Goal: Information Seeking & Learning: Learn about a topic

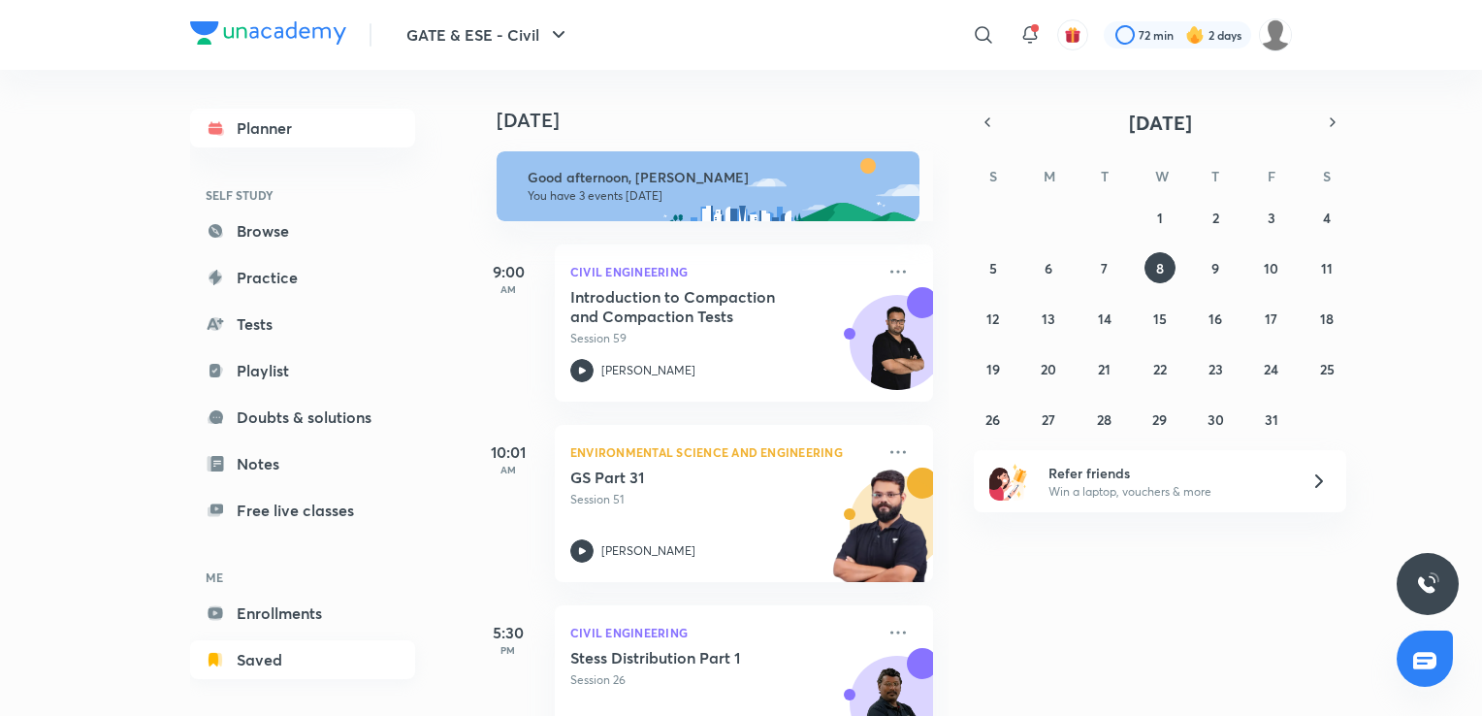
click at [273, 669] on link "Saved" at bounding box center [302, 659] width 225 height 39
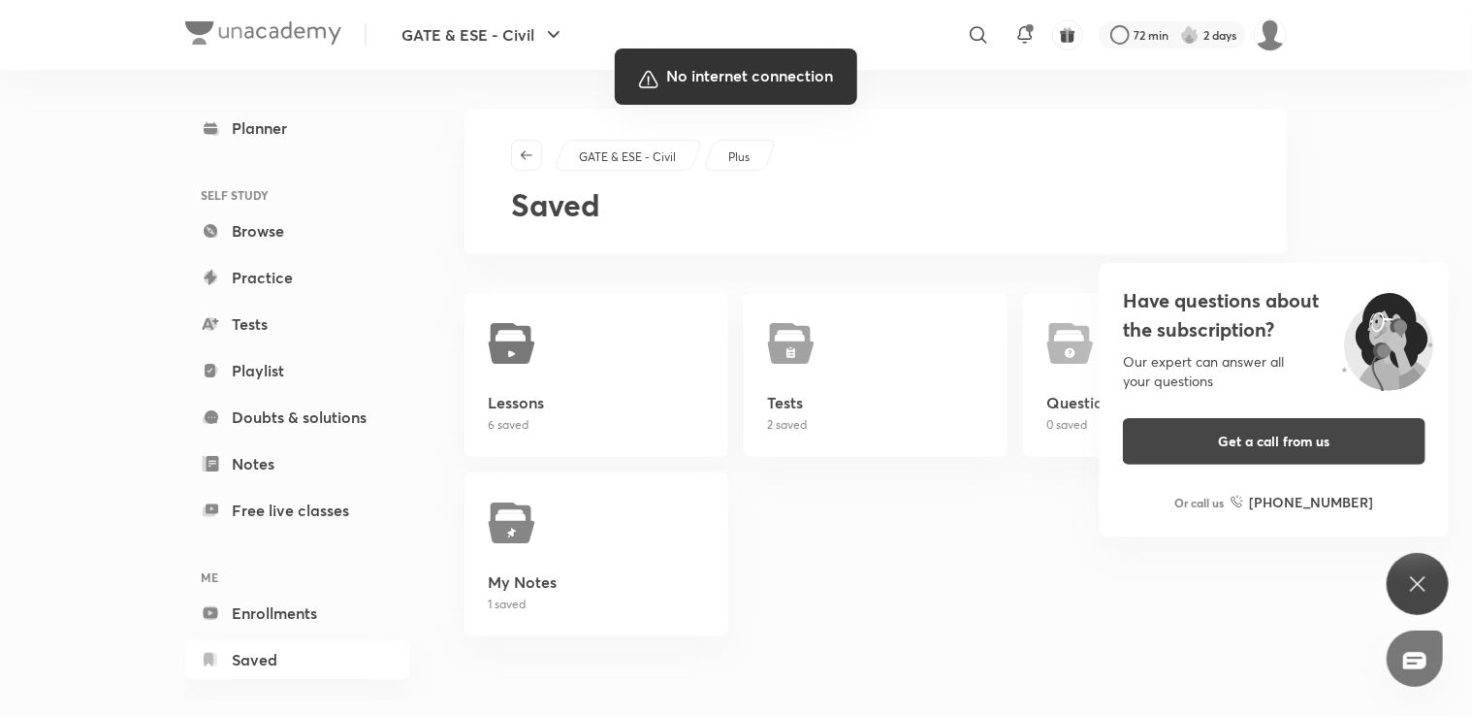
click at [868, 625] on div at bounding box center [736, 358] width 1472 height 716
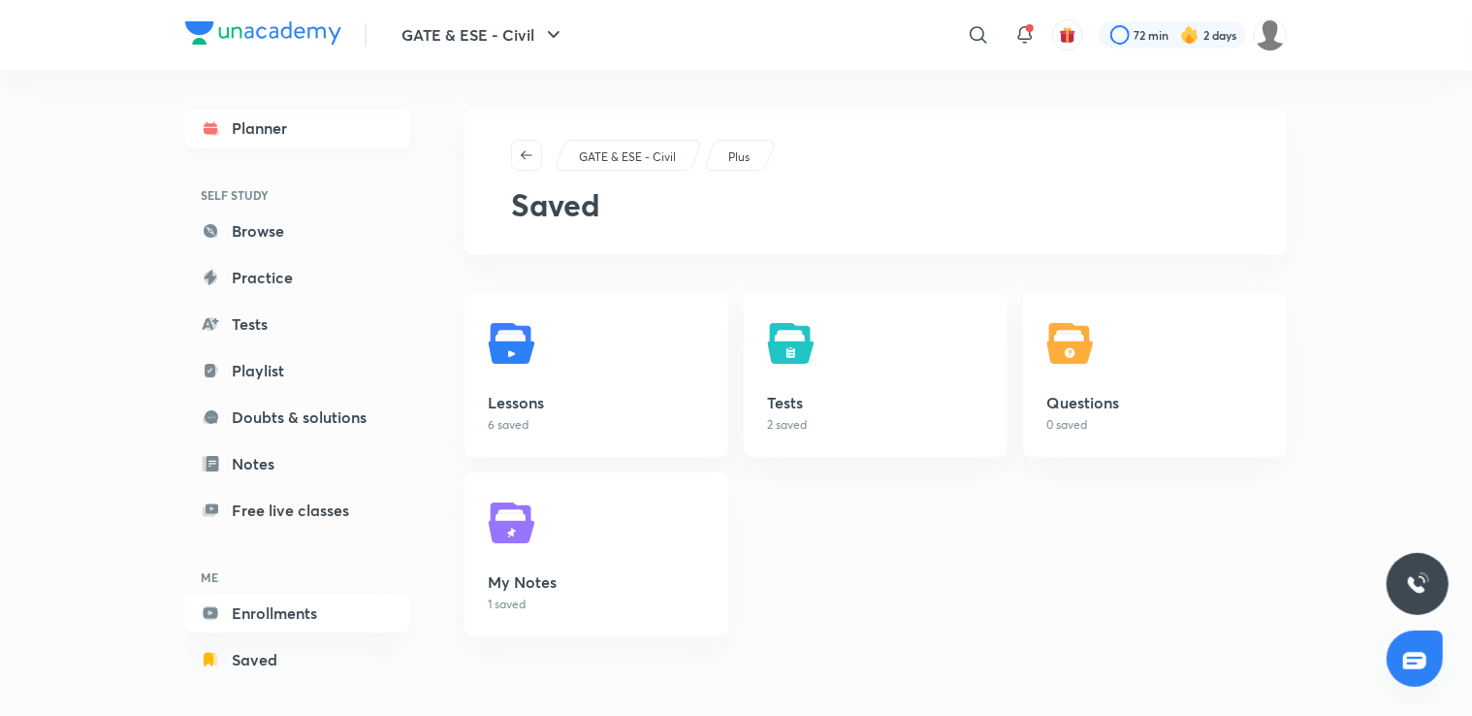
click at [257, 122] on link "Planner" at bounding box center [297, 128] width 225 height 39
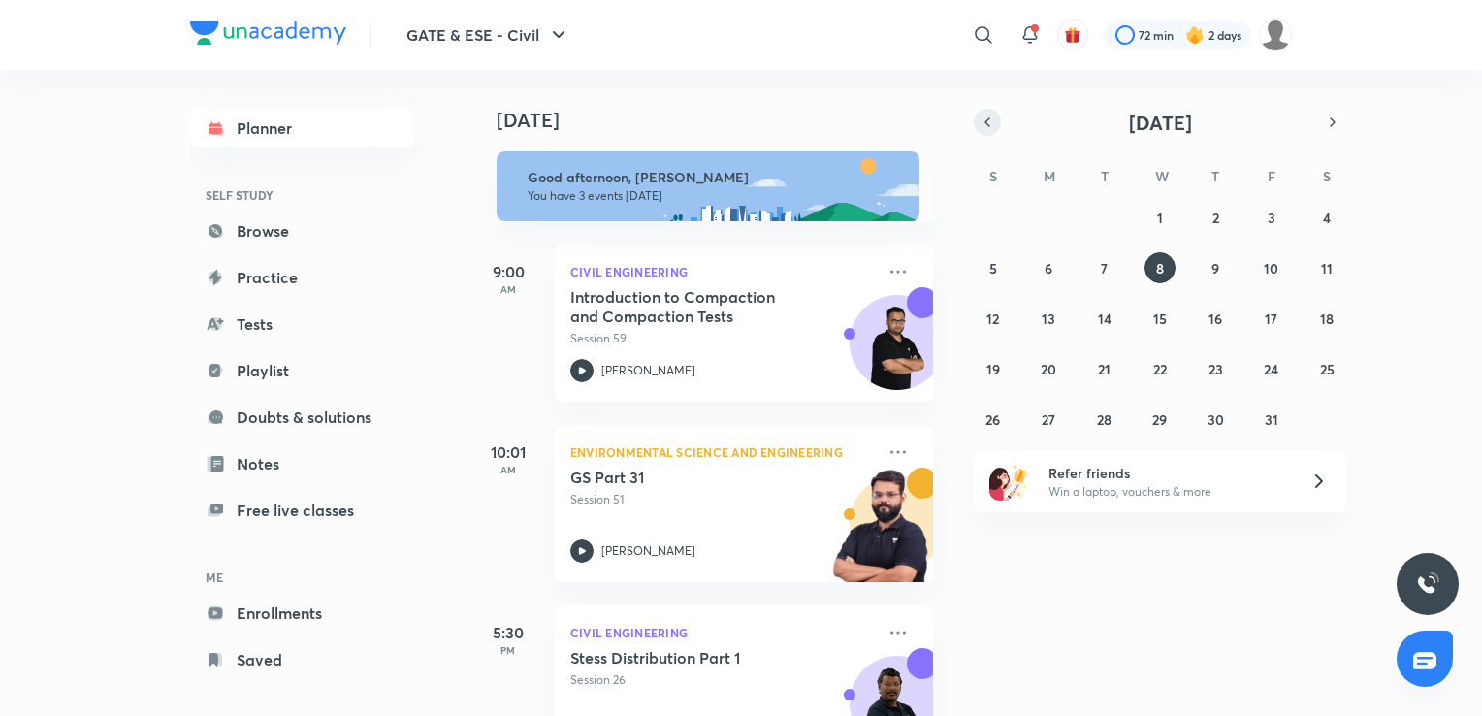
click at [991, 122] on icon "button" at bounding box center [987, 121] width 16 height 17
click at [1151, 265] on button "10" at bounding box center [1159, 267] width 31 height 31
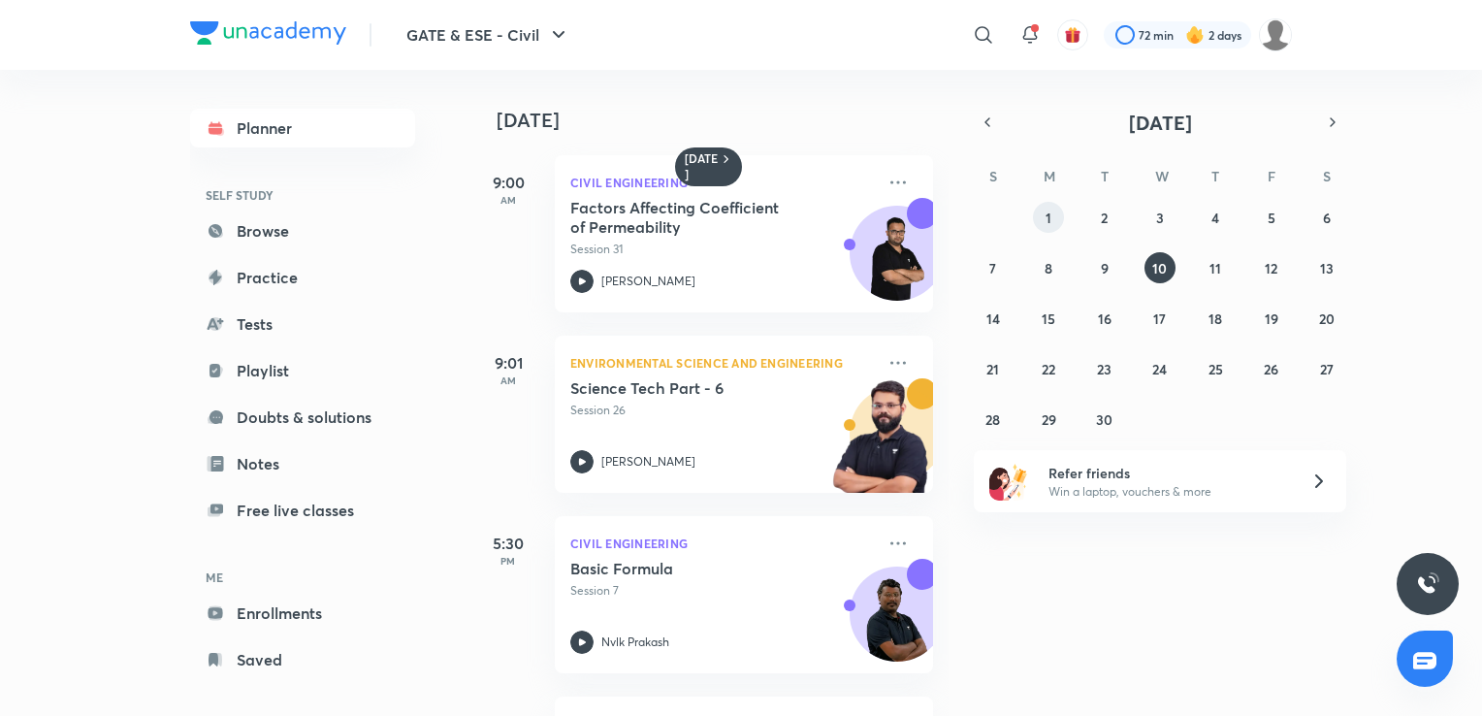
click at [1046, 213] on abbr "1" at bounding box center [1048, 217] width 6 height 18
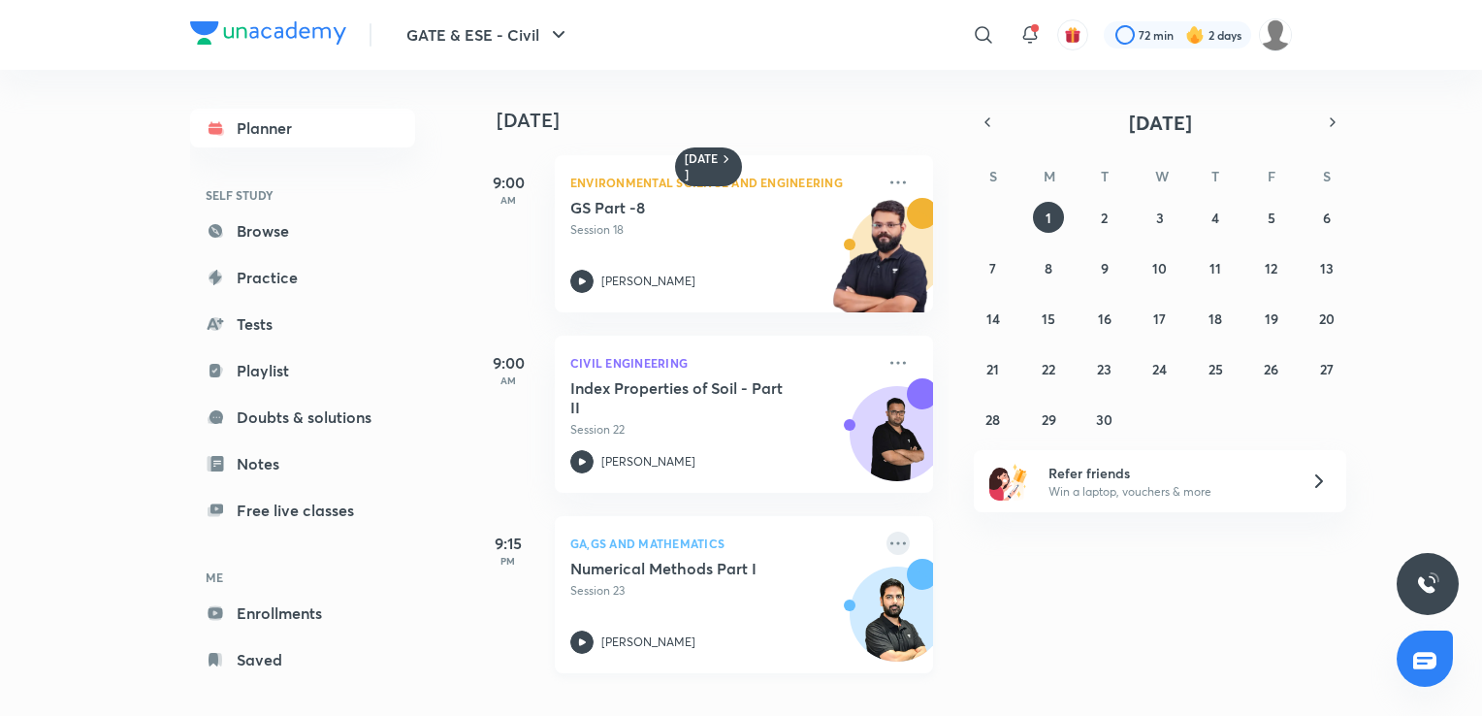
click at [886, 547] on icon at bounding box center [897, 542] width 23 height 23
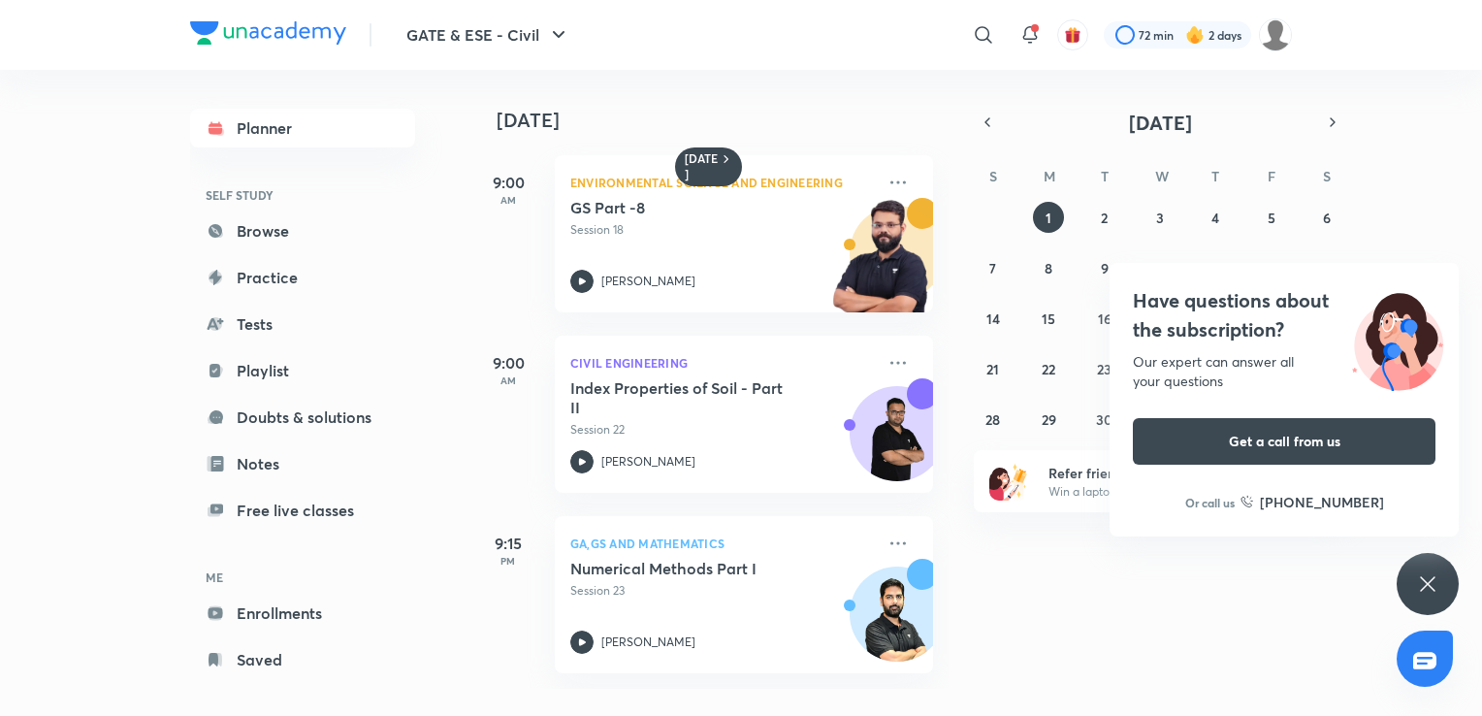
click at [1262, 628] on div "1 September 9:00 AM Environmental Science and Engineering GS Part -8 Session 18…" at bounding box center [973, 379] width 1008 height 619
click at [886, 545] on icon at bounding box center [897, 542] width 23 height 23
click at [679, 637] on p "[PERSON_NAME]" at bounding box center [648, 641] width 94 height 17
click at [989, 119] on icon "button" at bounding box center [987, 121] width 16 height 17
click at [1416, 581] on icon at bounding box center [1427, 583] width 23 height 23
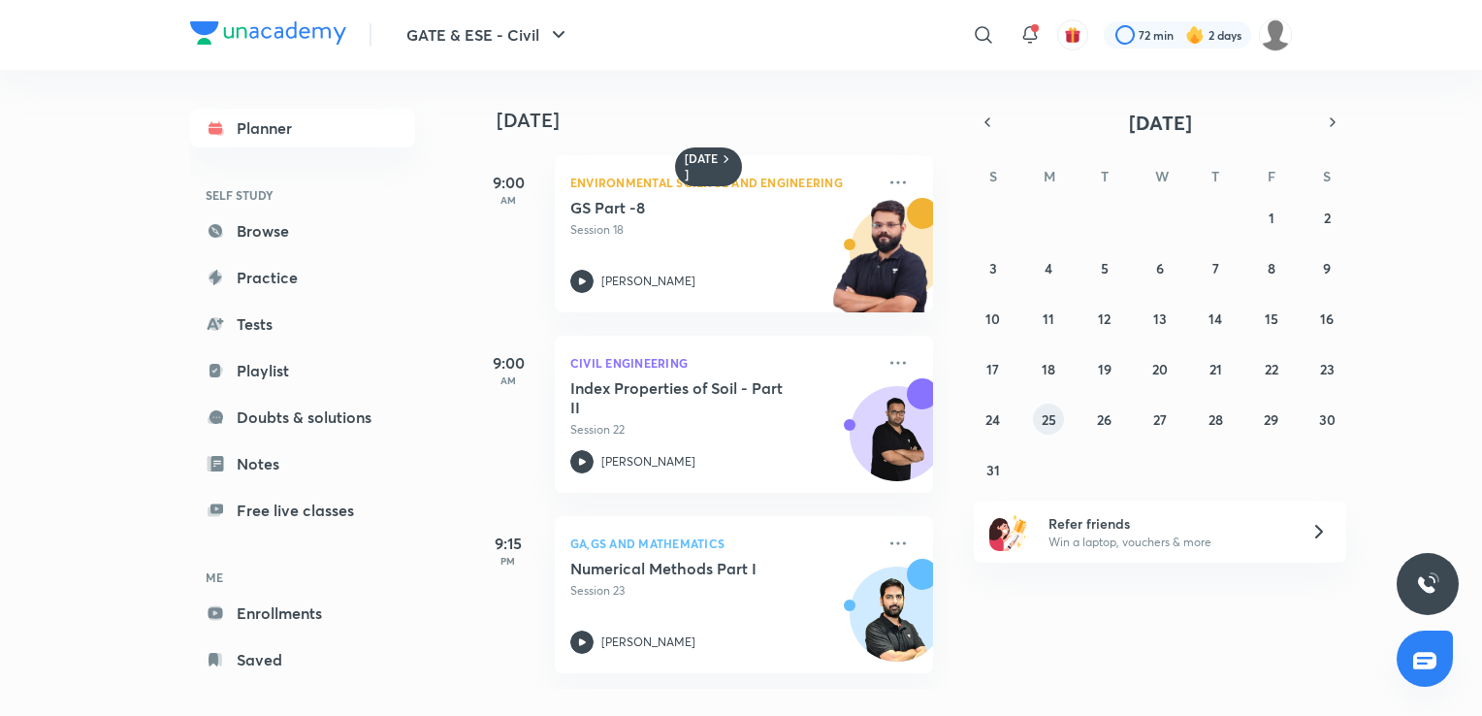
click at [1039, 410] on button "25" at bounding box center [1048, 418] width 31 height 31
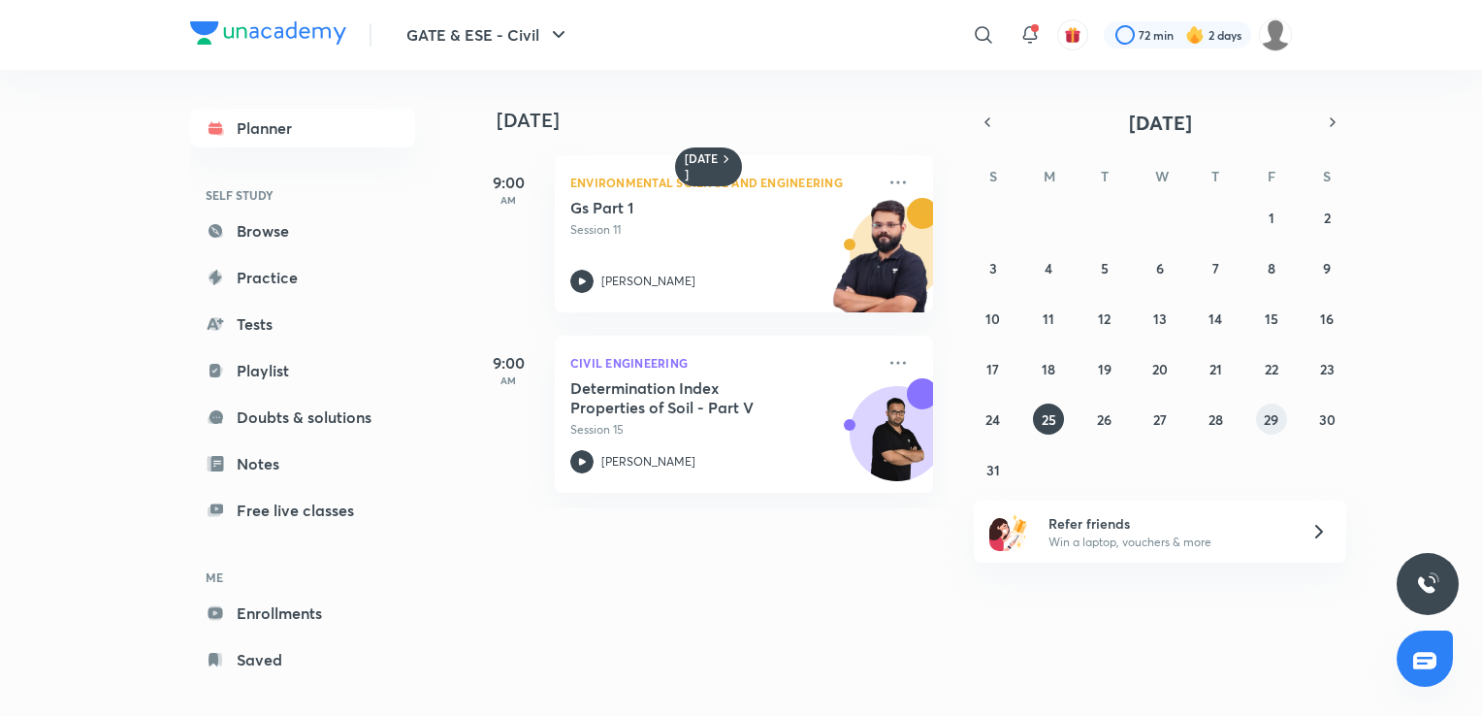
click at [1277, 421] on abbr "29" at bounding box center [1270, 419] width 15 height 18
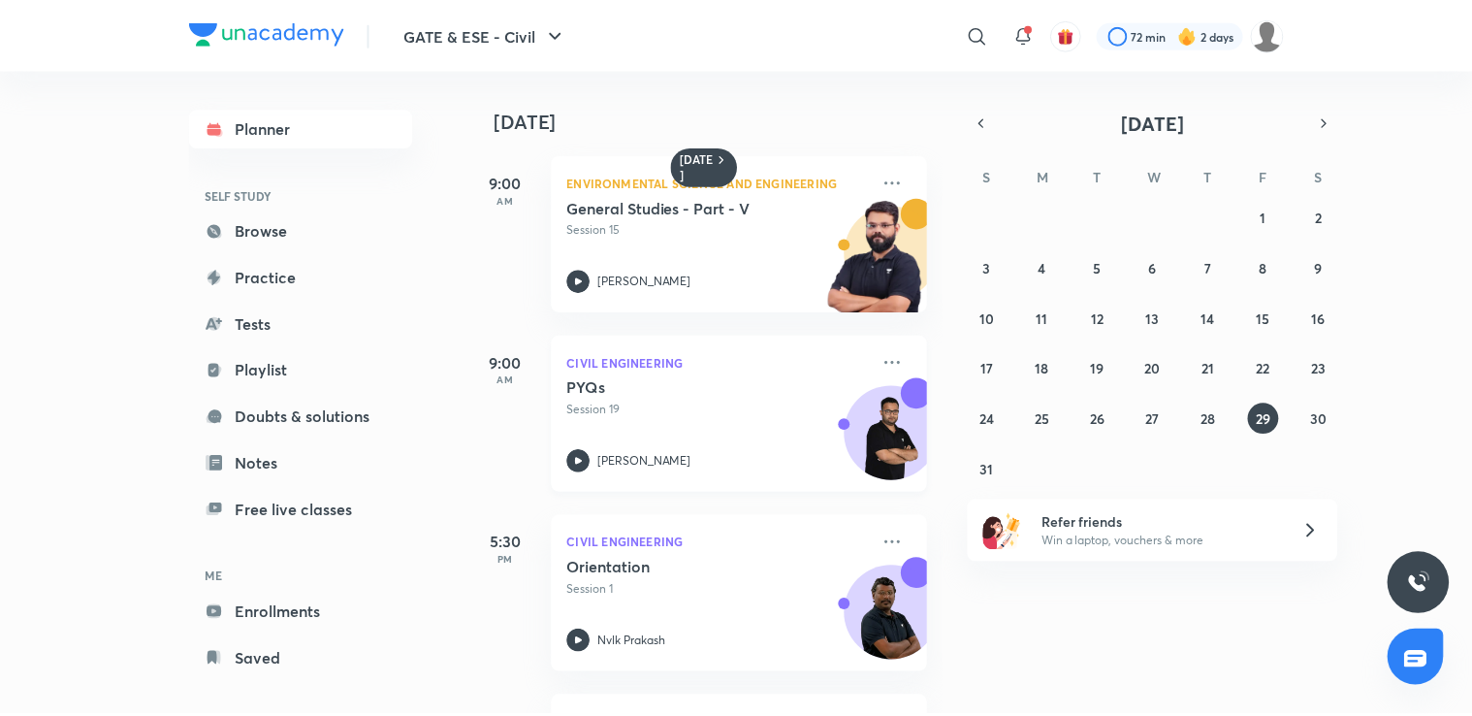
scroll to position [167, 0]
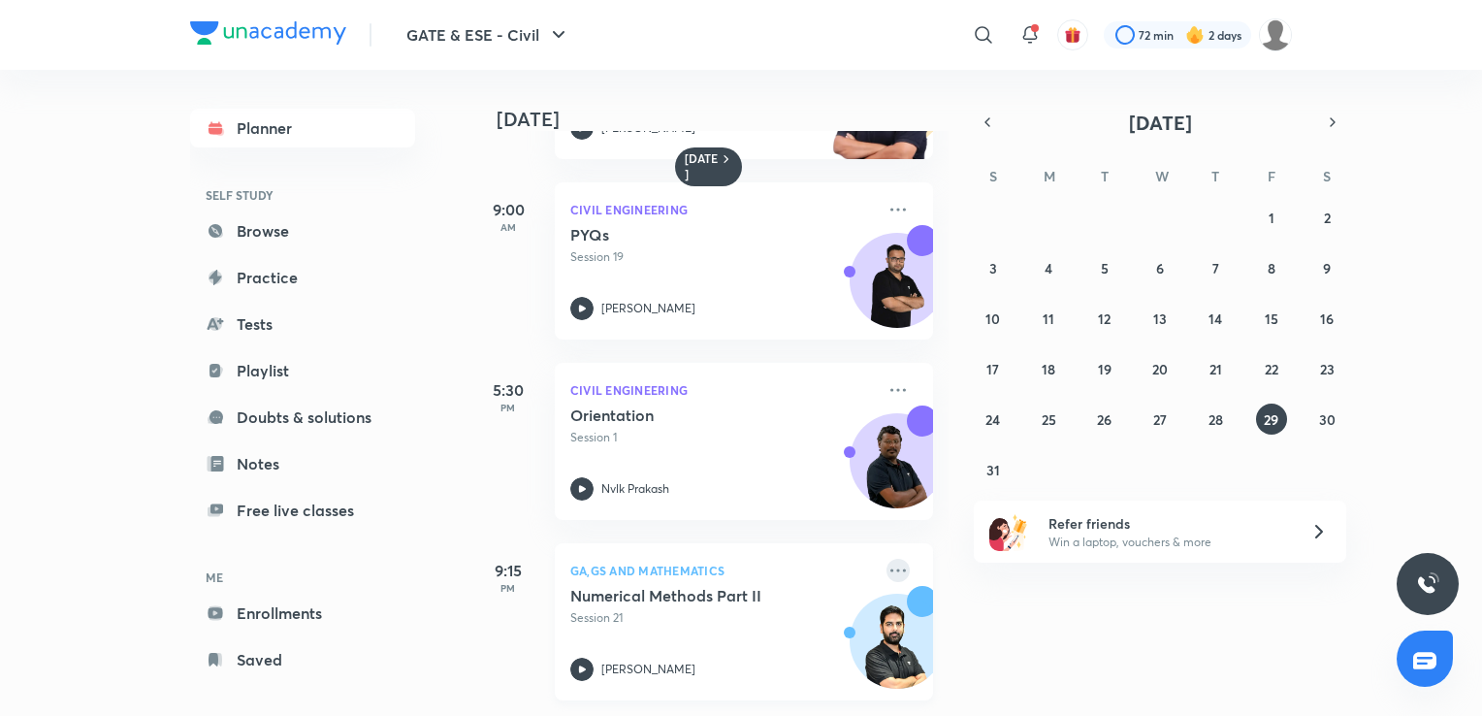
click at [886, 558] on icon at bounding box center [897, 569] width 23 height 23
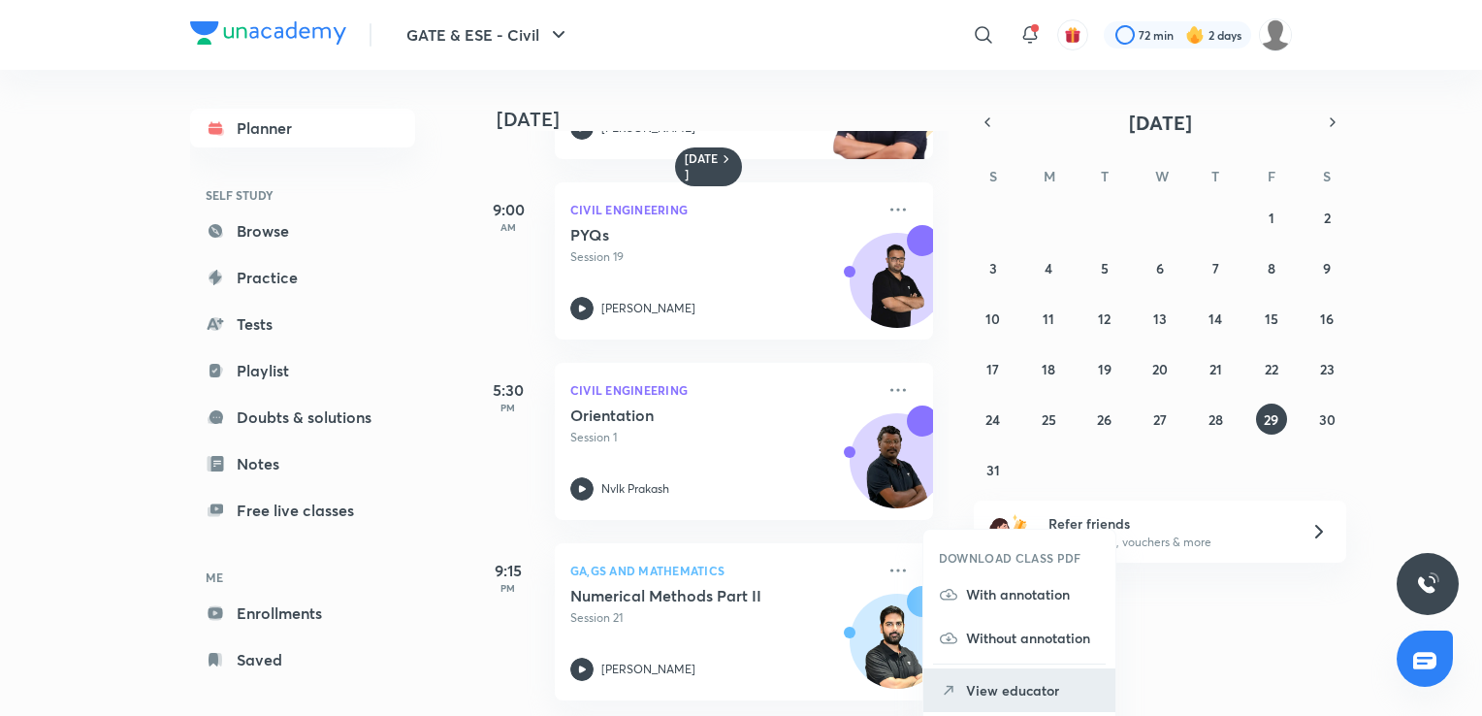
click at [1039, 702] on li "View educator" at bounding box center [1019, 690] width 192 height 44
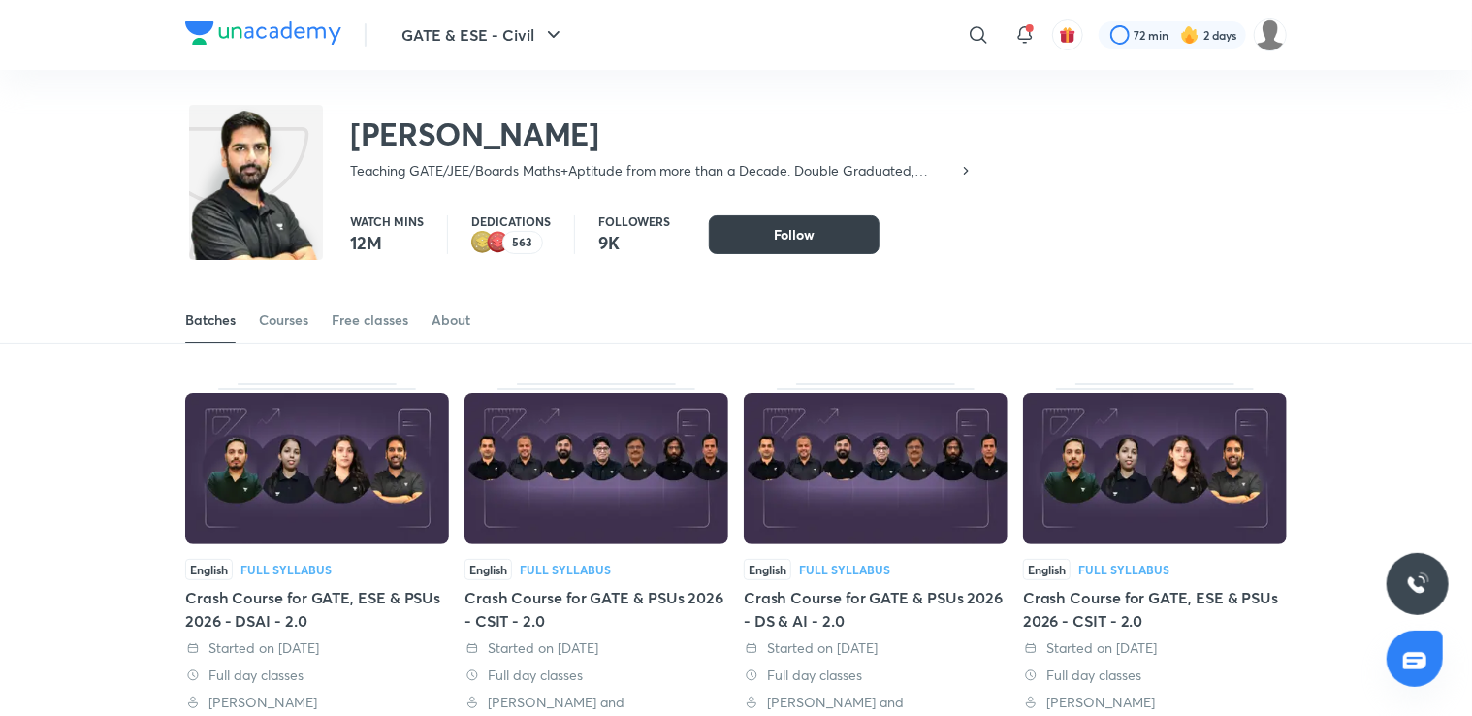
click at [804, 233] on span "Follow" at bounding box center [794, 234] width 41 height 19
click at [783, 239] on span "Follow" at bounding box center [794, 234] width 41 height 19
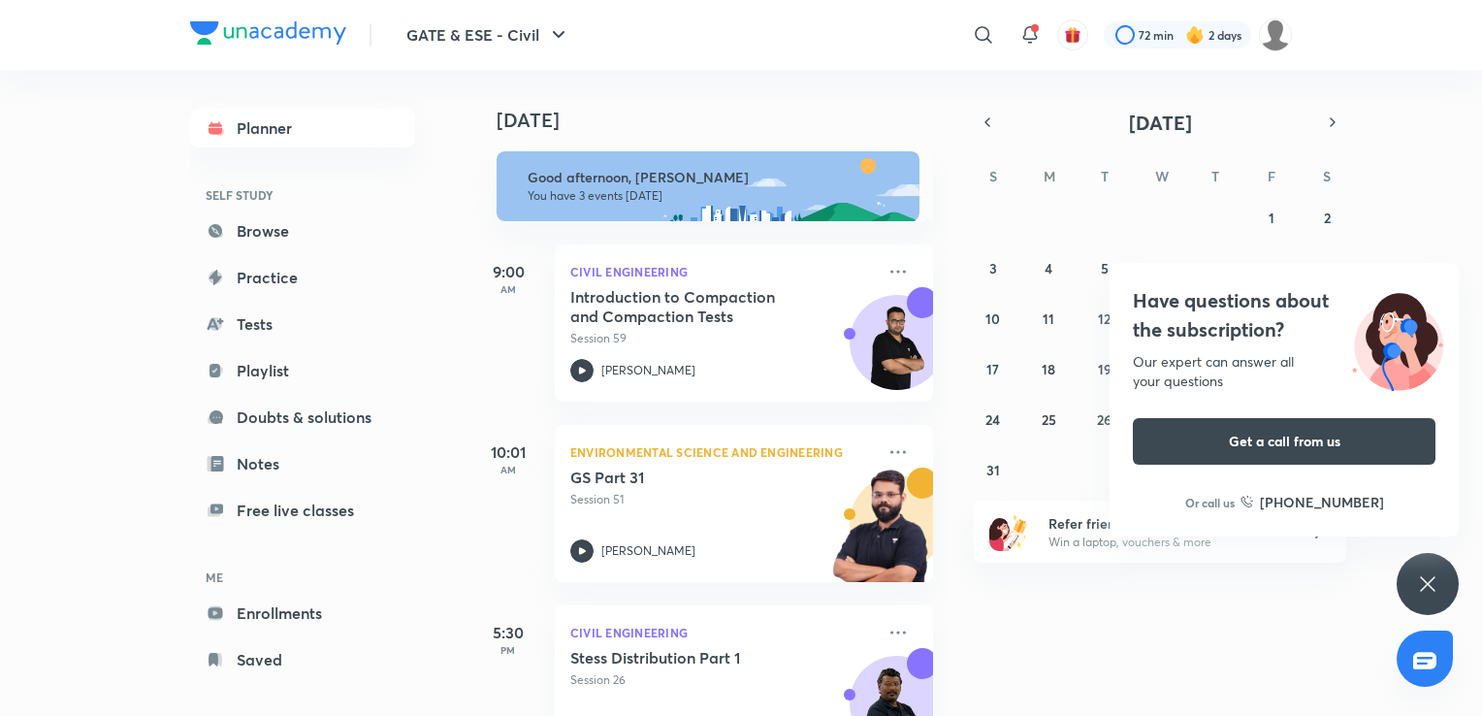
click at [1418, 593] on icon at bounding box center [1427, 583] width 23 height 23
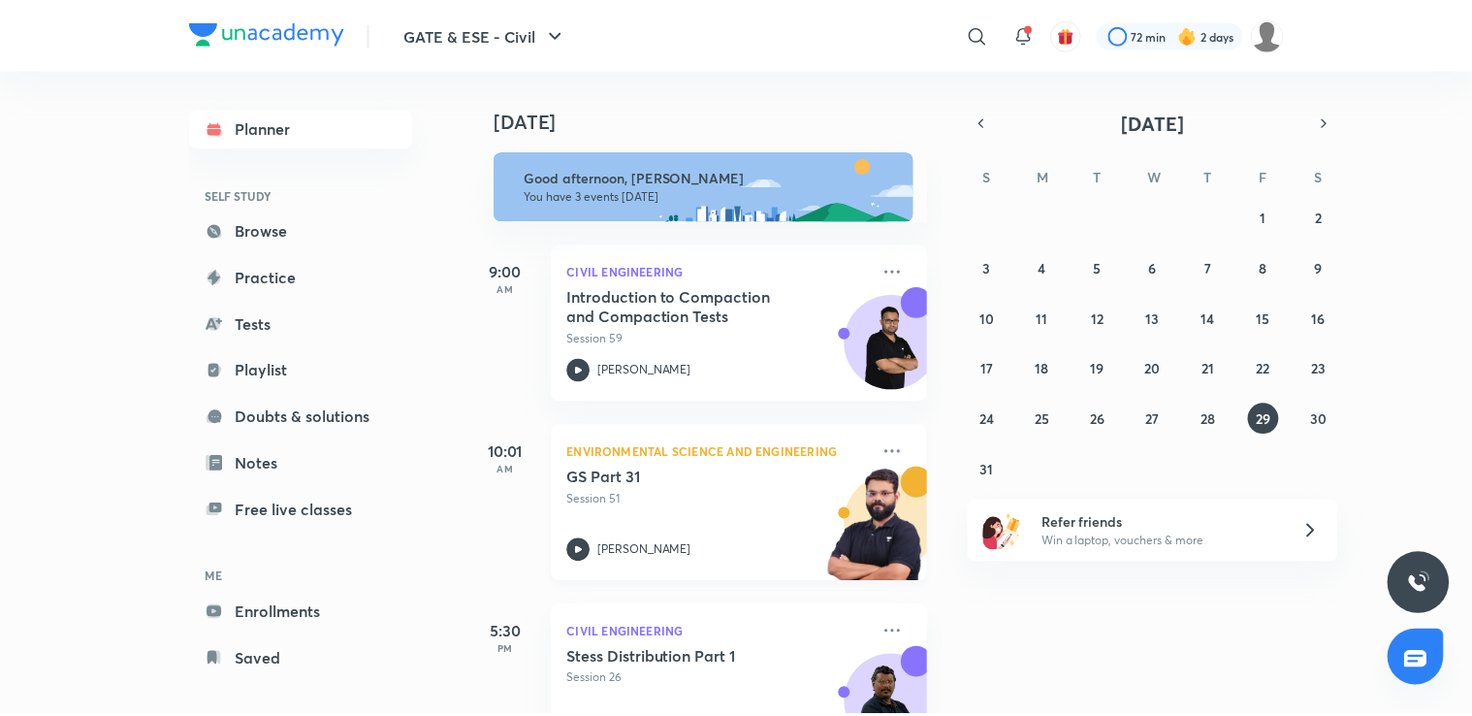
scroll to position [77, 0]
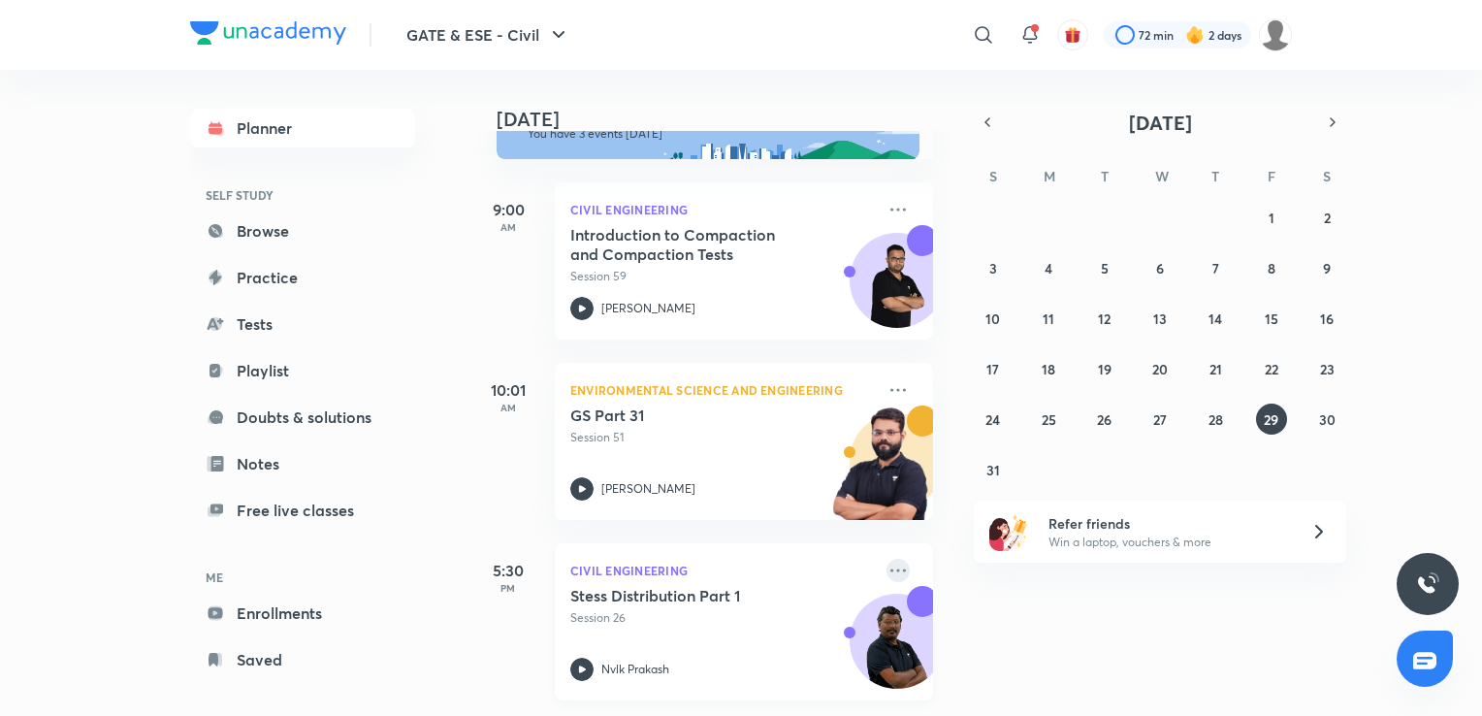
click at [890, 568] on icon at bounding box center [898, 569] width 16 height 3
click at [1161, 644] on div "Today Good afternoon, Anjali You have 3 events today 9:00 AM Civil Engineering …" at bounding box center [973, 393] width 1008 height 646
click at [1323, 426] on abbr "30" at bounding box center [1327, 419] width 16 height 18
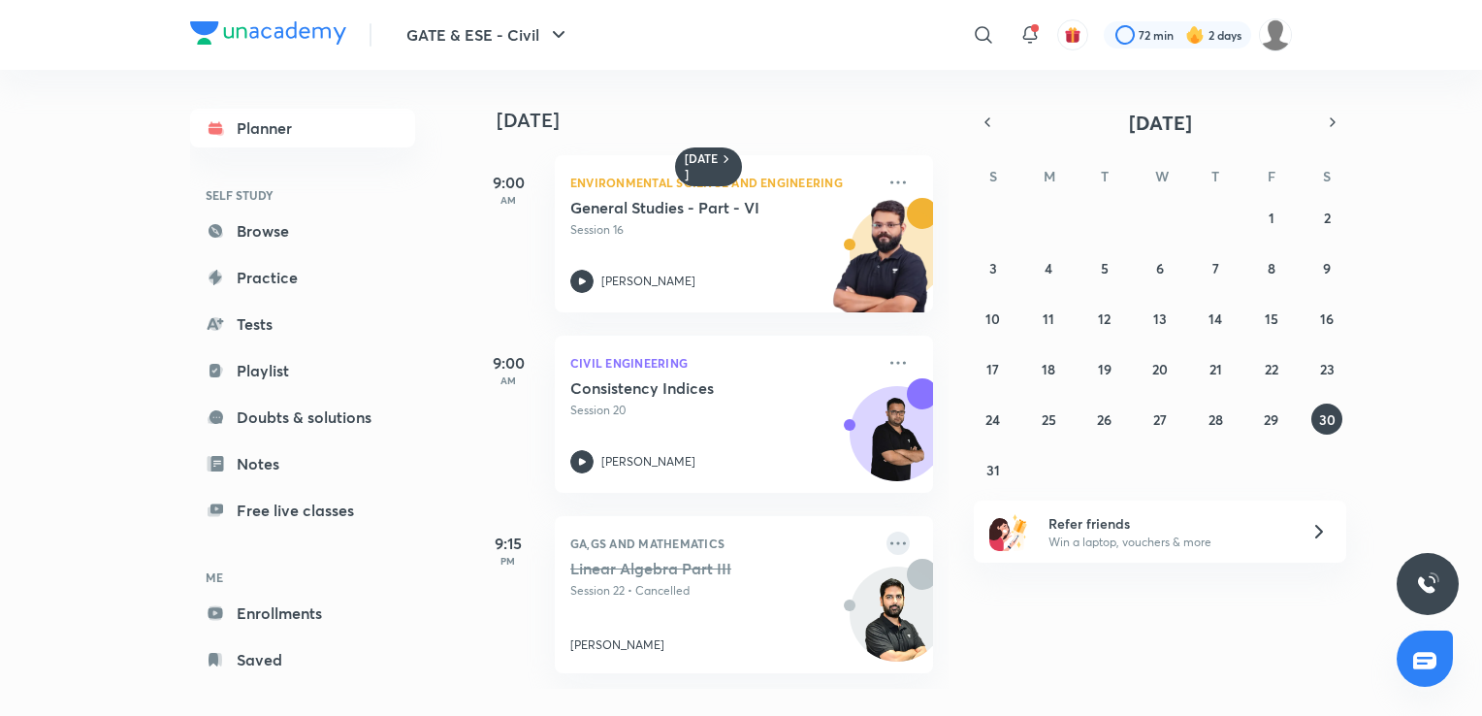
click at [886, 543] on icon at bounding box center [897, 542] width 23 height 23
click at [1318, 593] on div "30 August 9:00 AM Environmental Science and Engineering General Studies - Part …" at bounding box center [973, 379] width 1008 height 619
click at [1042, 412] on abbr "25" at bounding box center [1048, 419] width 15 height 18
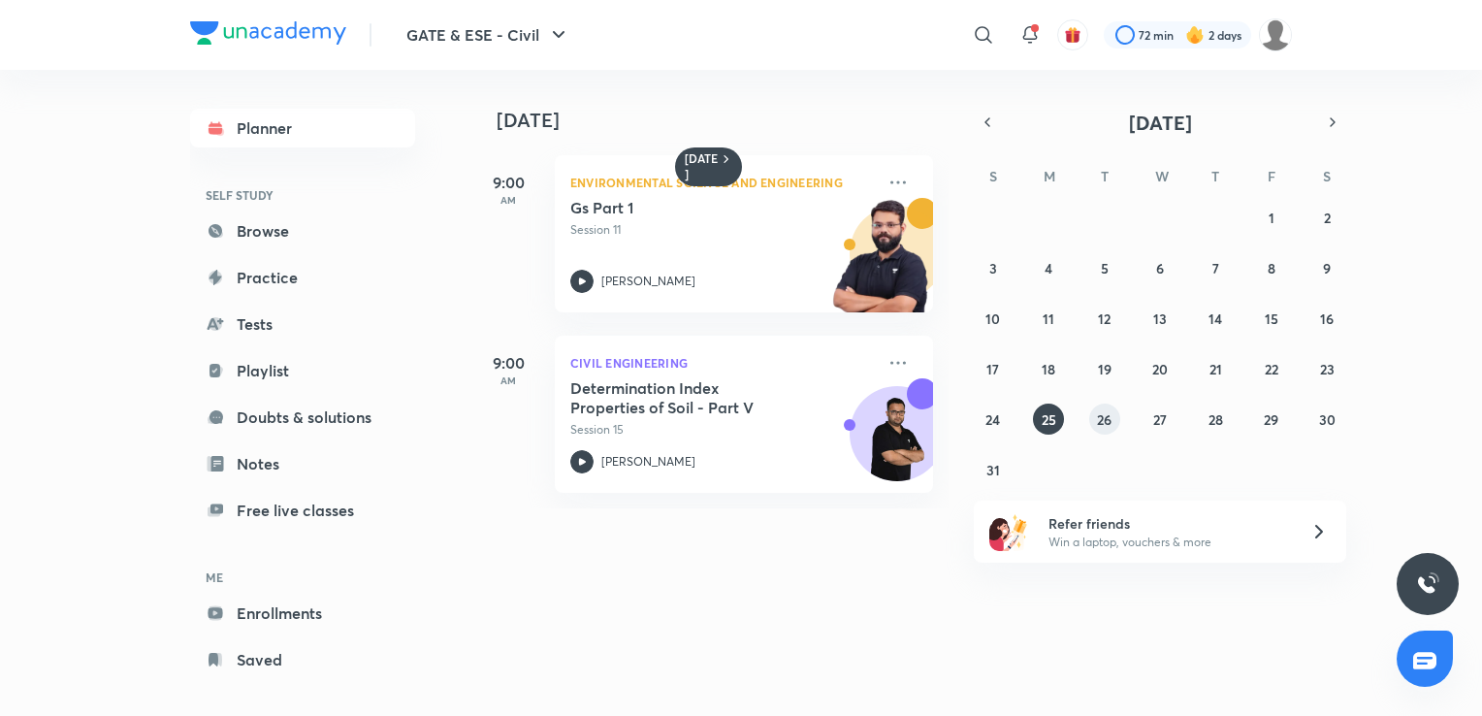
click at [1109, 406] on button "26" at bounding box center [1104, 418] width 31 height 31
click at [1167, 407] on button "27" at bounding box center [1159, 418] width 31 height 31
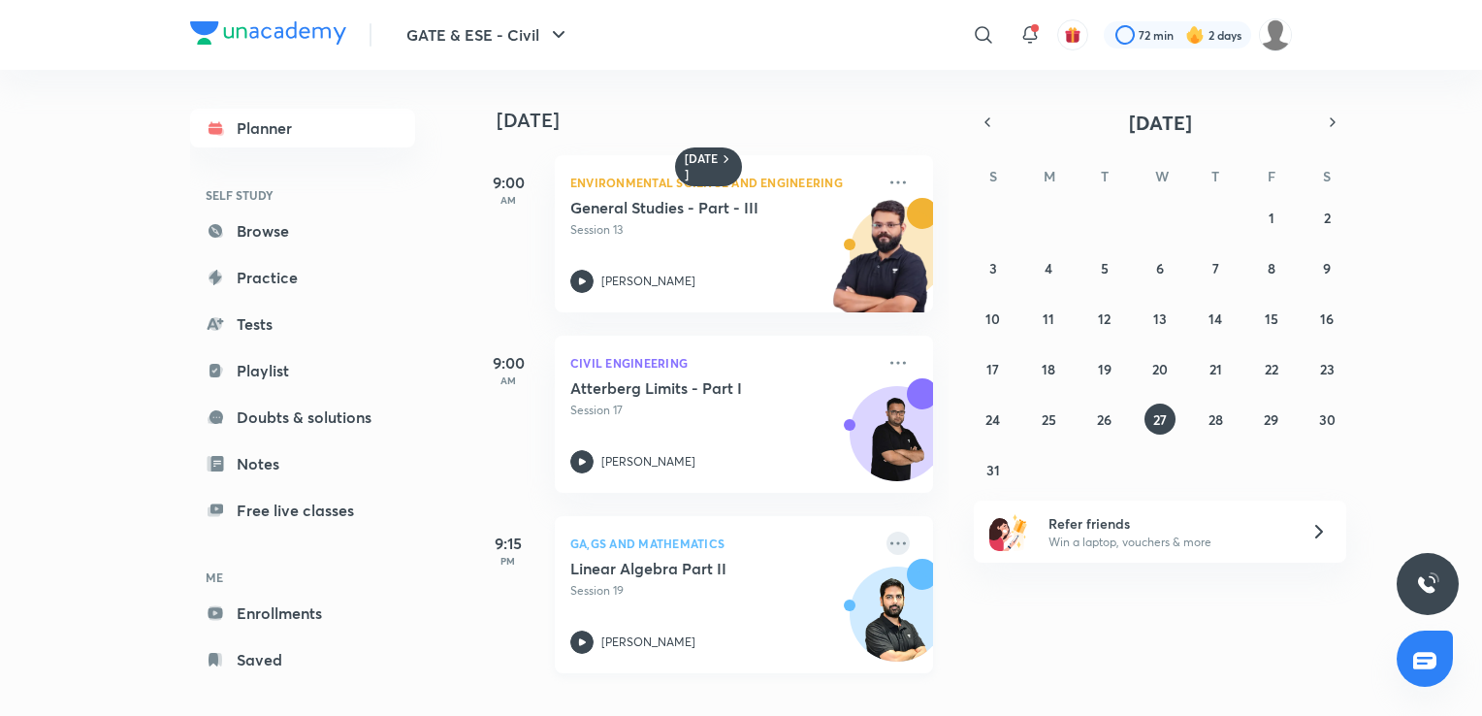
click at [886, 547] on icon at bounding box center [897, 542] width 23 height 23
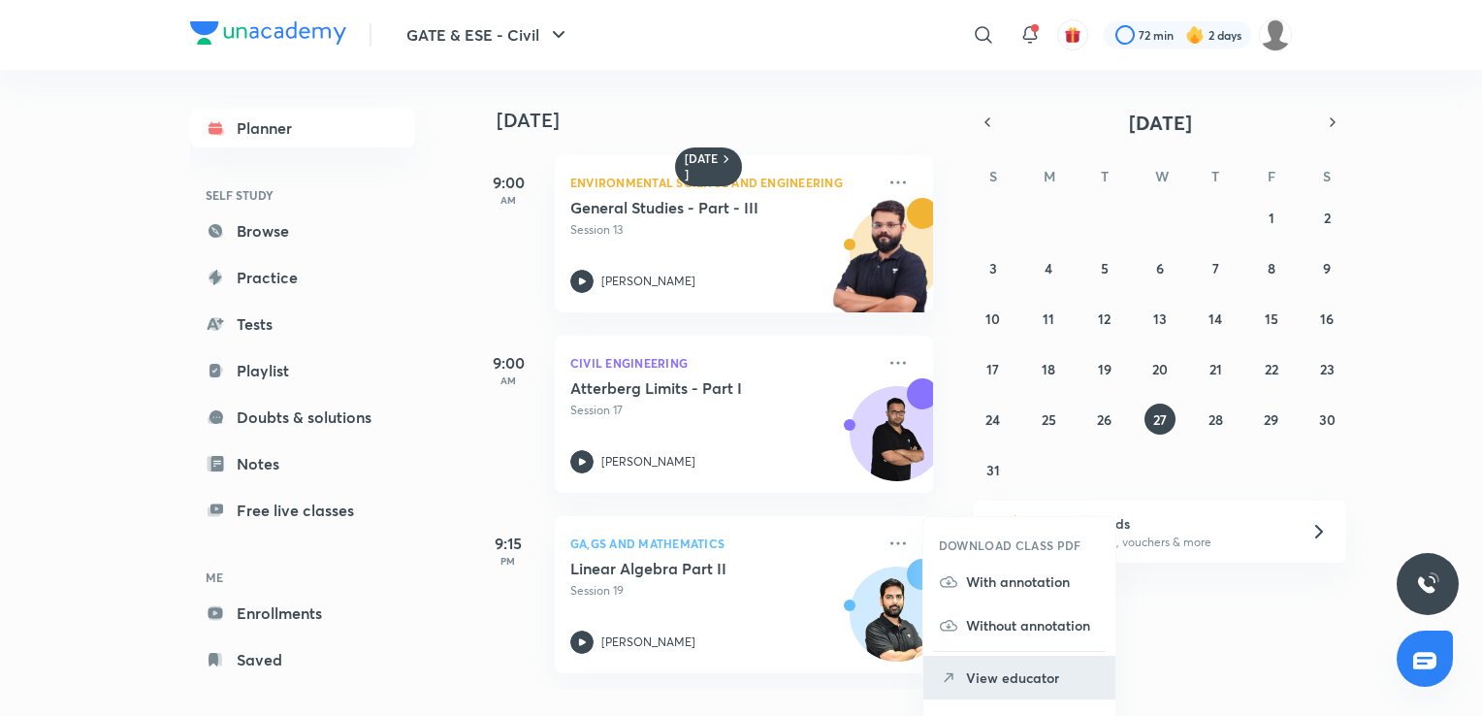
click at [1000, 665] on li "View educator" at bounding box center [1019, 677] width 192 height 44
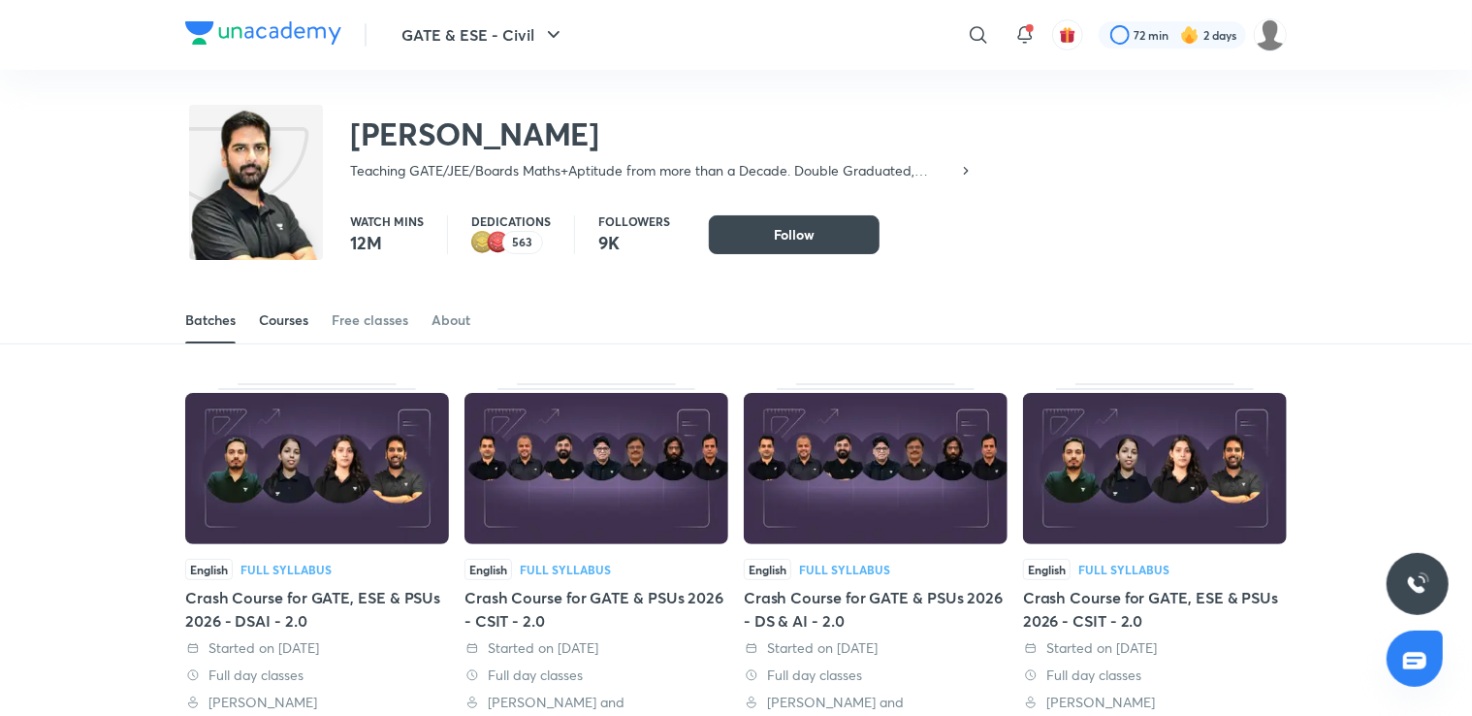
click at [290, 318] on div "Courses" at bounding box center [283, 319] width 49 height 19
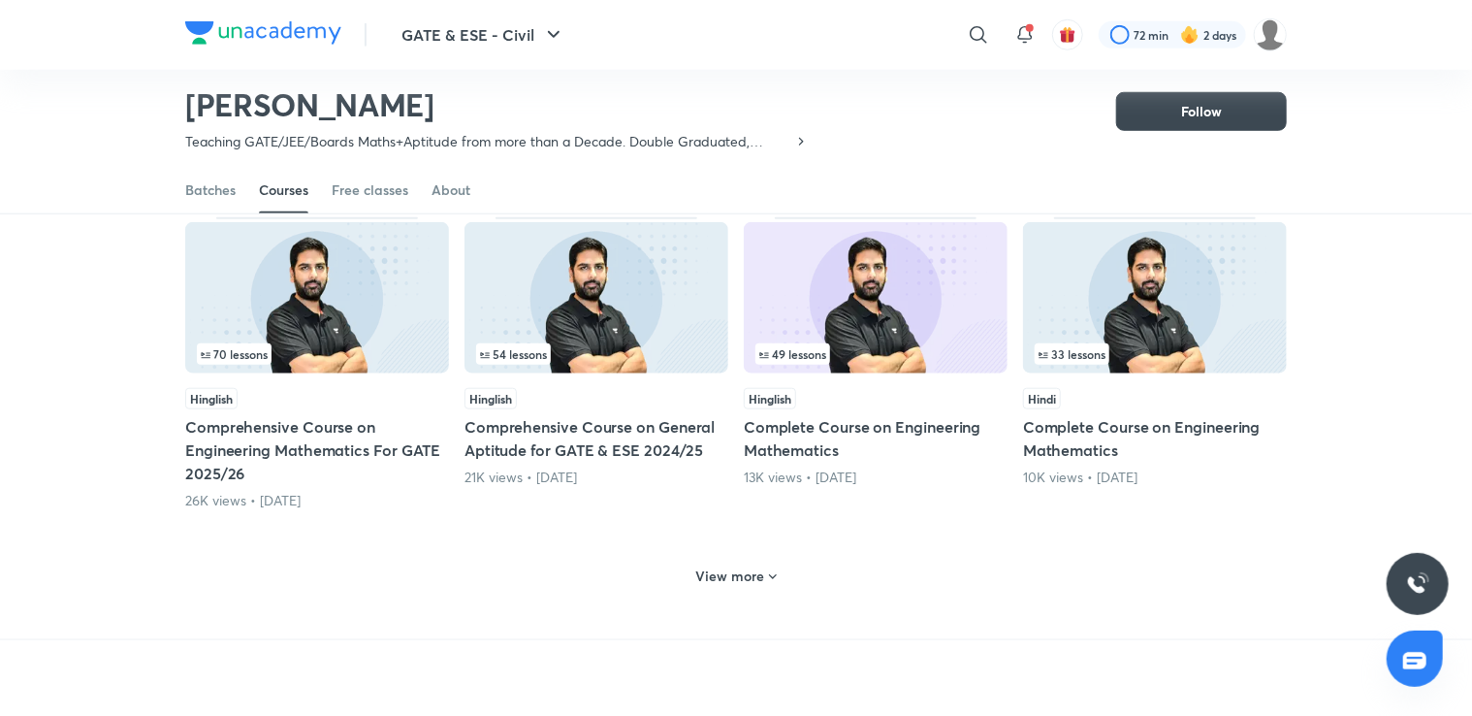
scroll to position [791, 0]
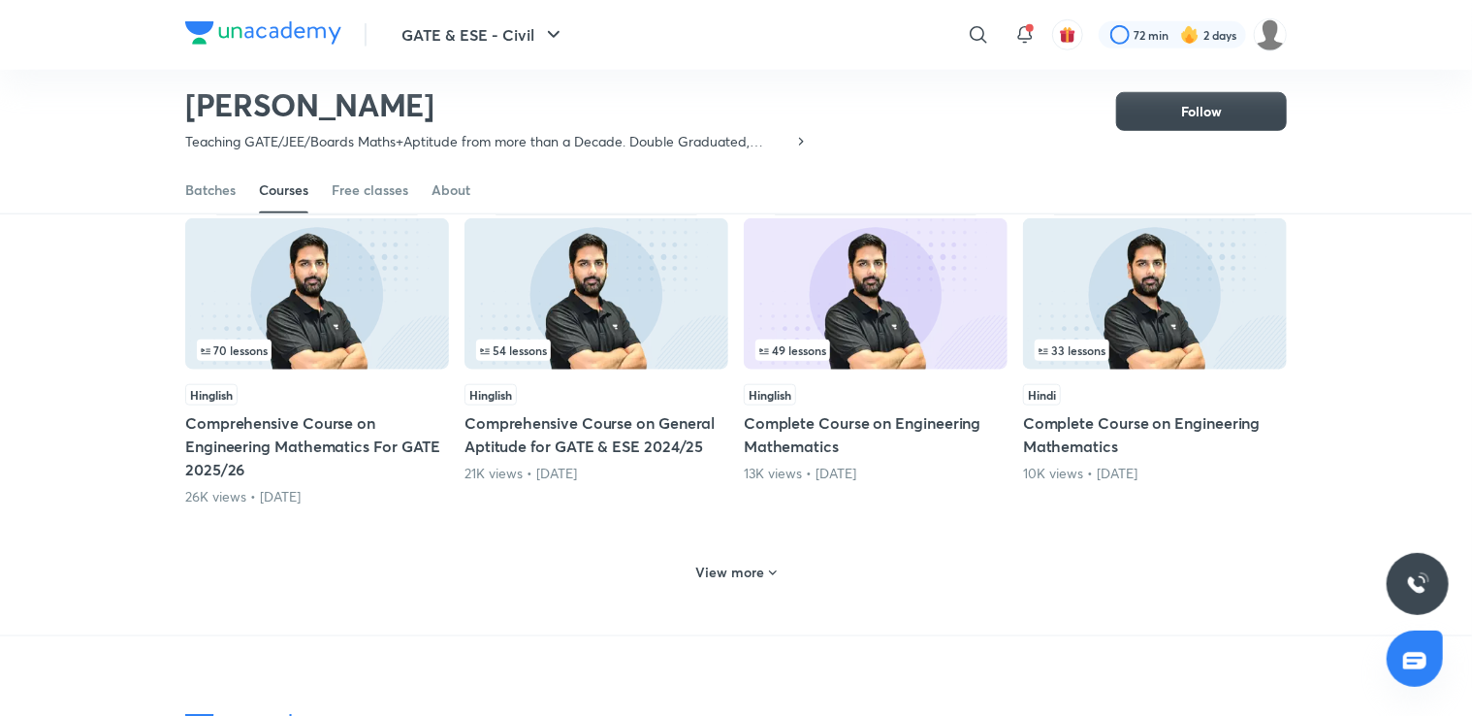
click at [737, 567] on h6 "View more" at bounding box center [730, 571] width 69 height 19
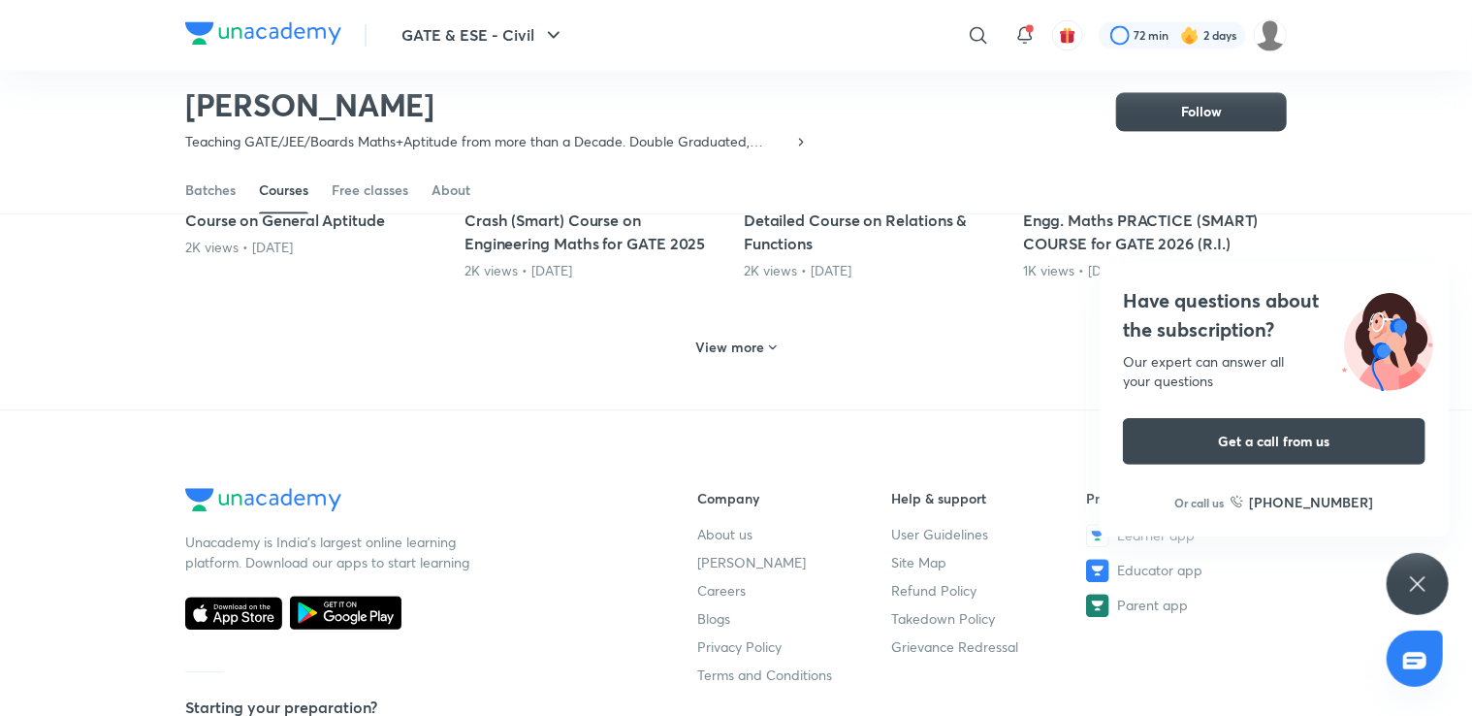
scroll to position [1992, 0]
click at [1401, 595] on div "Have questions about the subscription? Our expert can answer all your questions…" at bounding box center [1417, 584] width 62 height 62
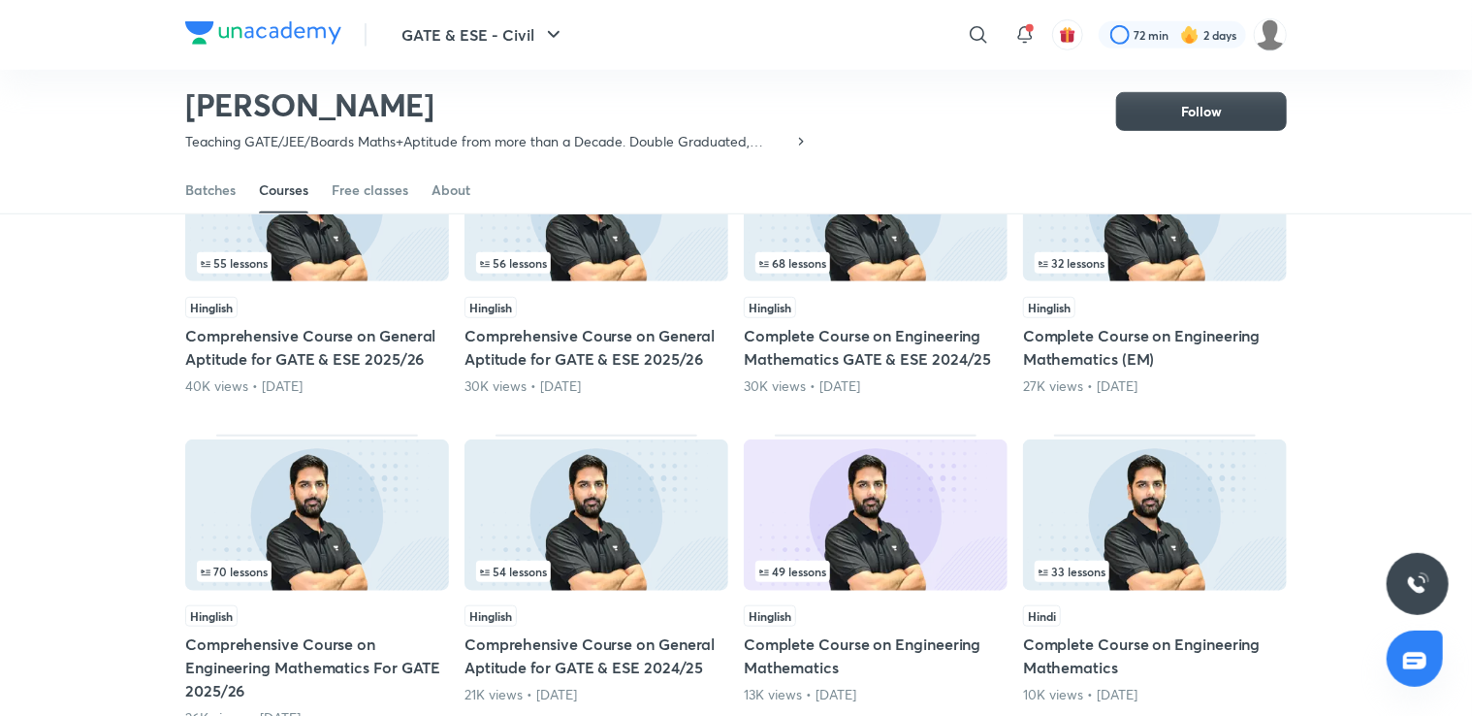
scroll to position [0, 0]
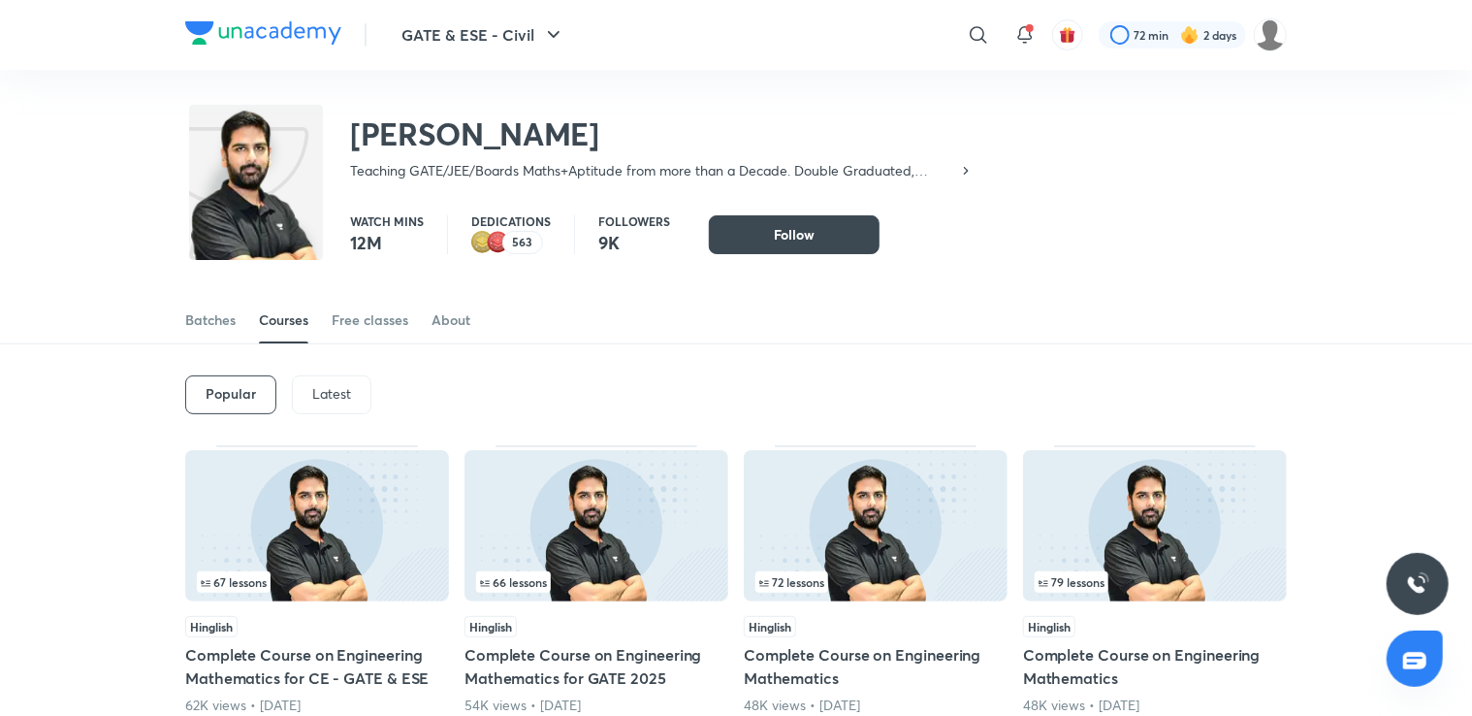
click at [334, 386] on p "Latest" at bounding box center [331, 394] width 39 height 16
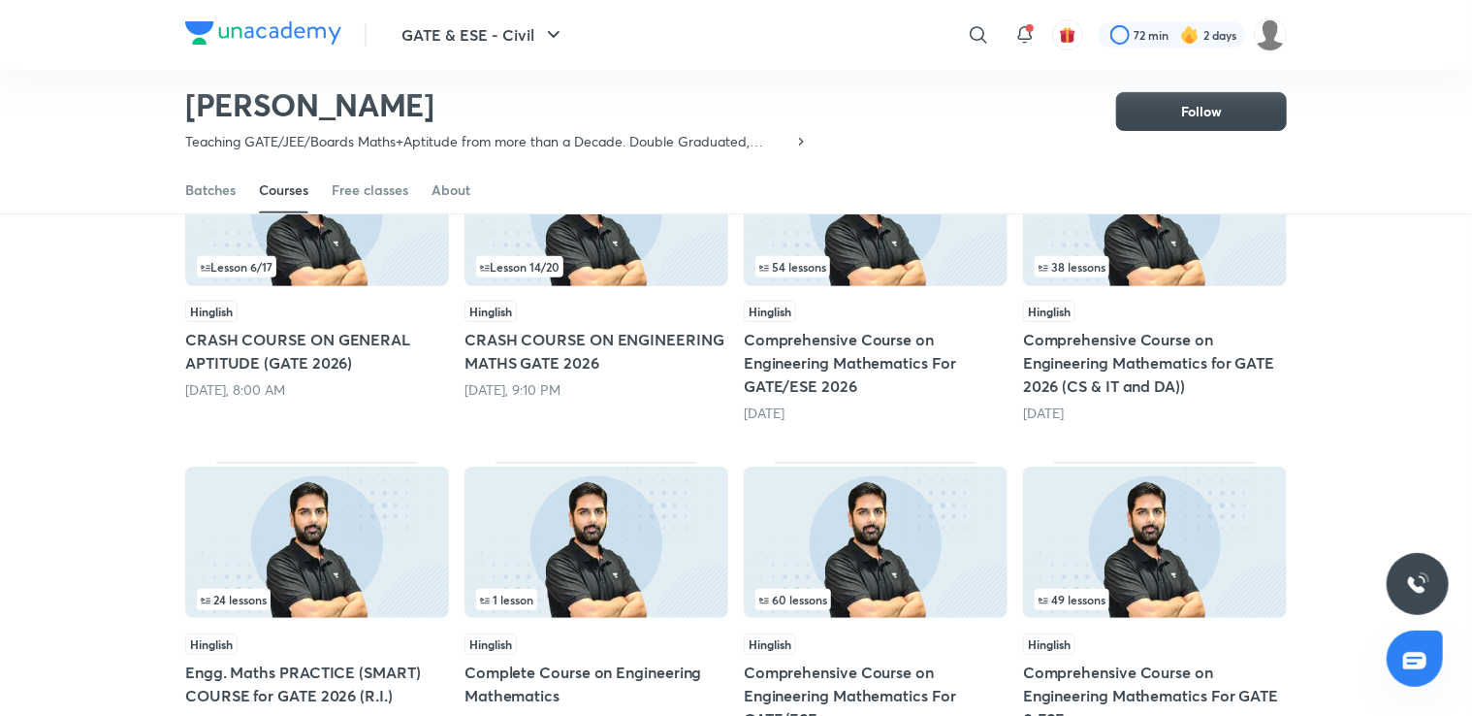
scroll to position [256, 0]
click at [906, 374] on h5 "Comprehensive Course on Engineering Mathematics For GATE/ESE 2026" at bounding box center [876, 364] width 264 height 70
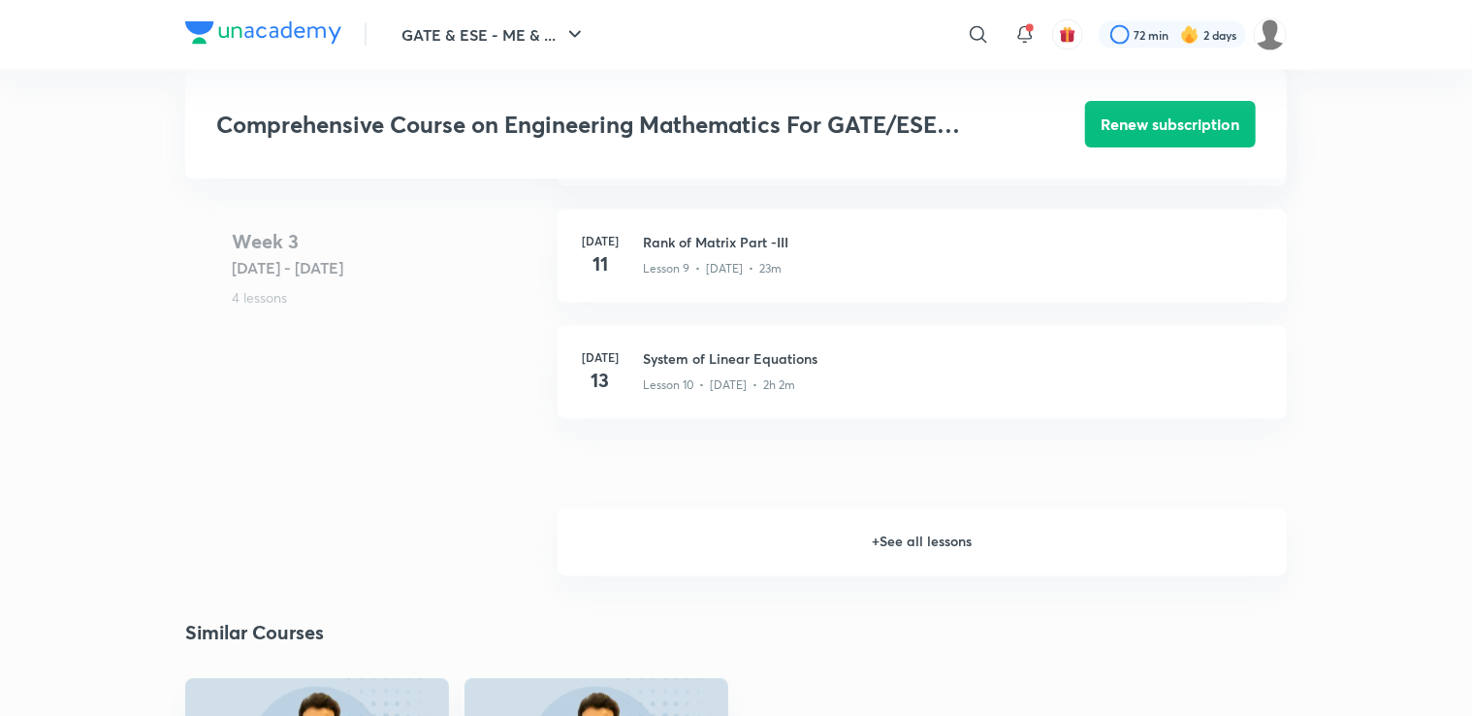
scroll to position [1623, 0]
click at [940, 548] on h6 "+ See all lessons" at bounding box center [922, 545] width 729 height 68
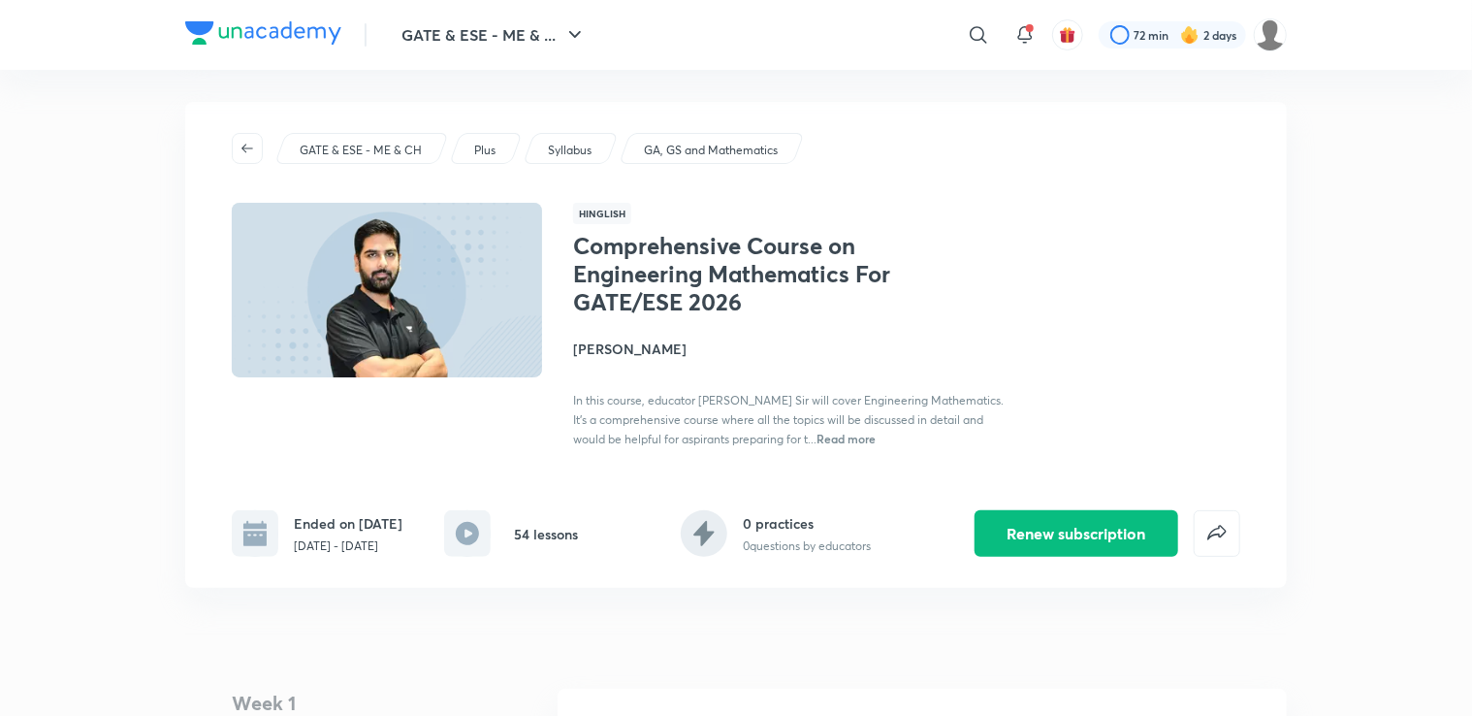
scroll to position [6, 0]
click at [1268, 35] on img at bounding box center [1270, 34] width 33 height 33
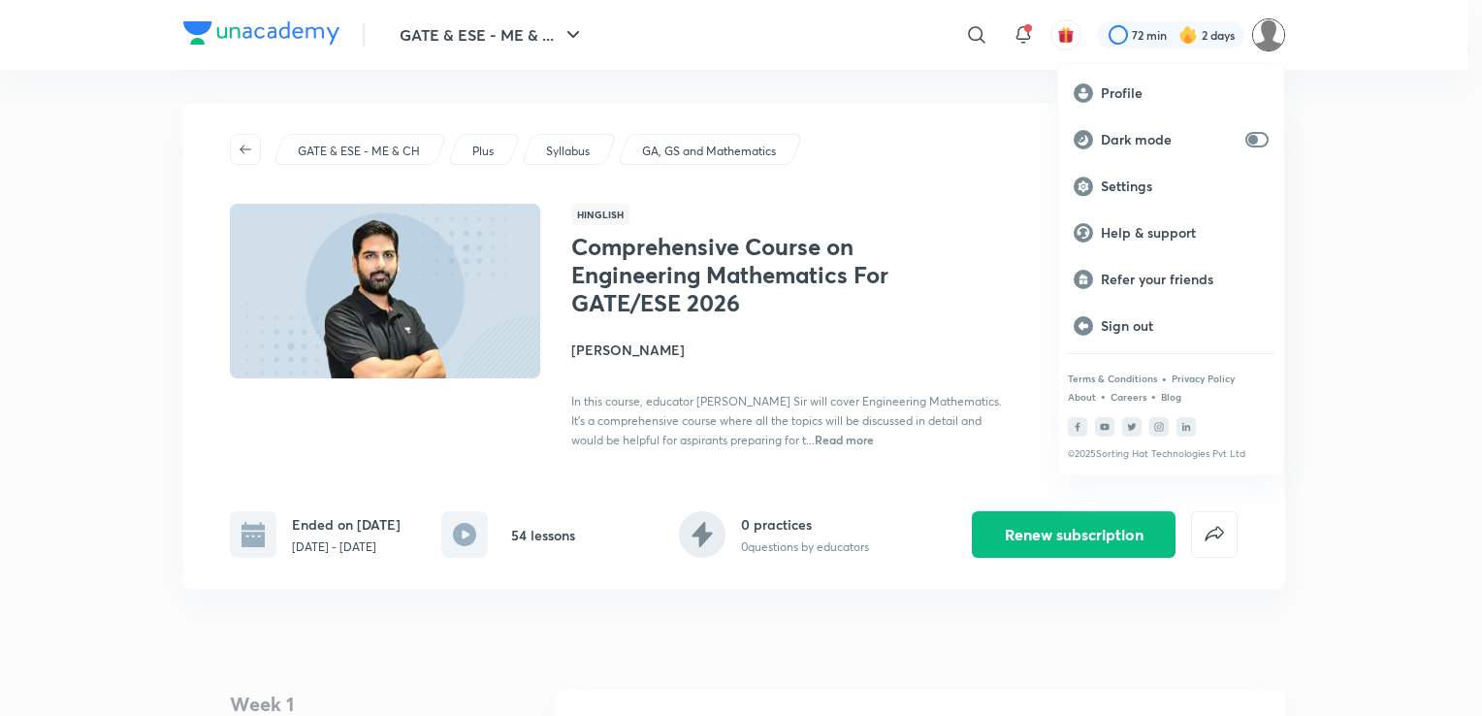
click at [957, 196] on div at bounding box center [741, 358] width 1482 height 716
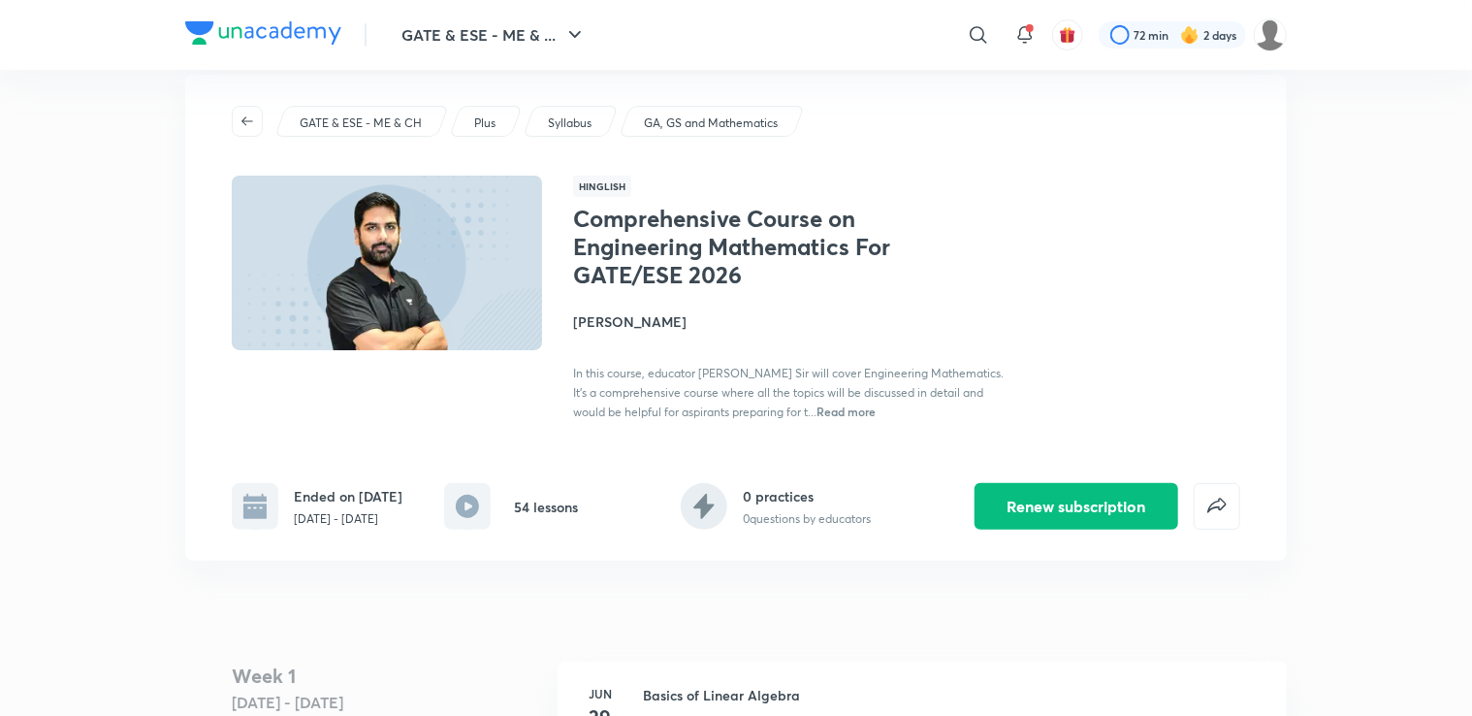
scroll to position [0, 0]
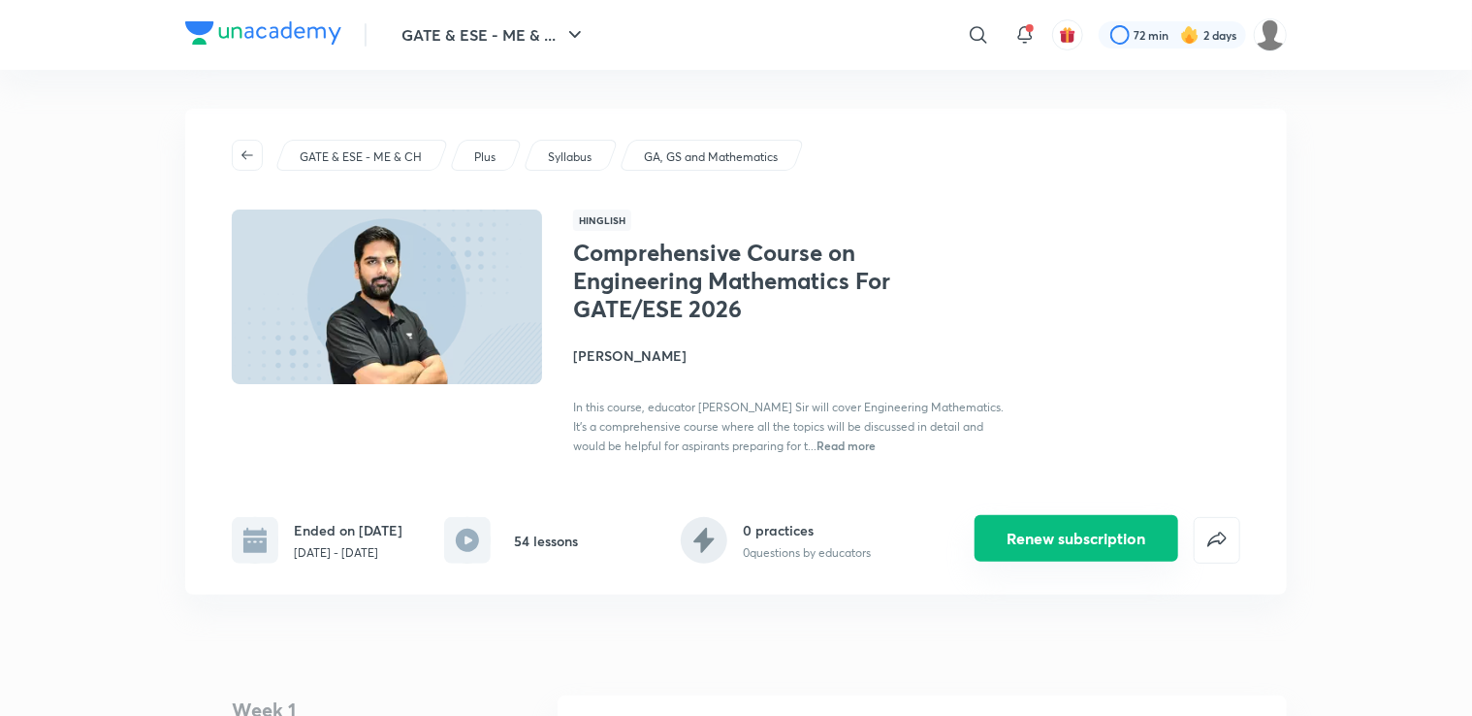
click at [1030, 551] on button "Renew subscription" at bounding box center [1076, 538] width 204 height 47
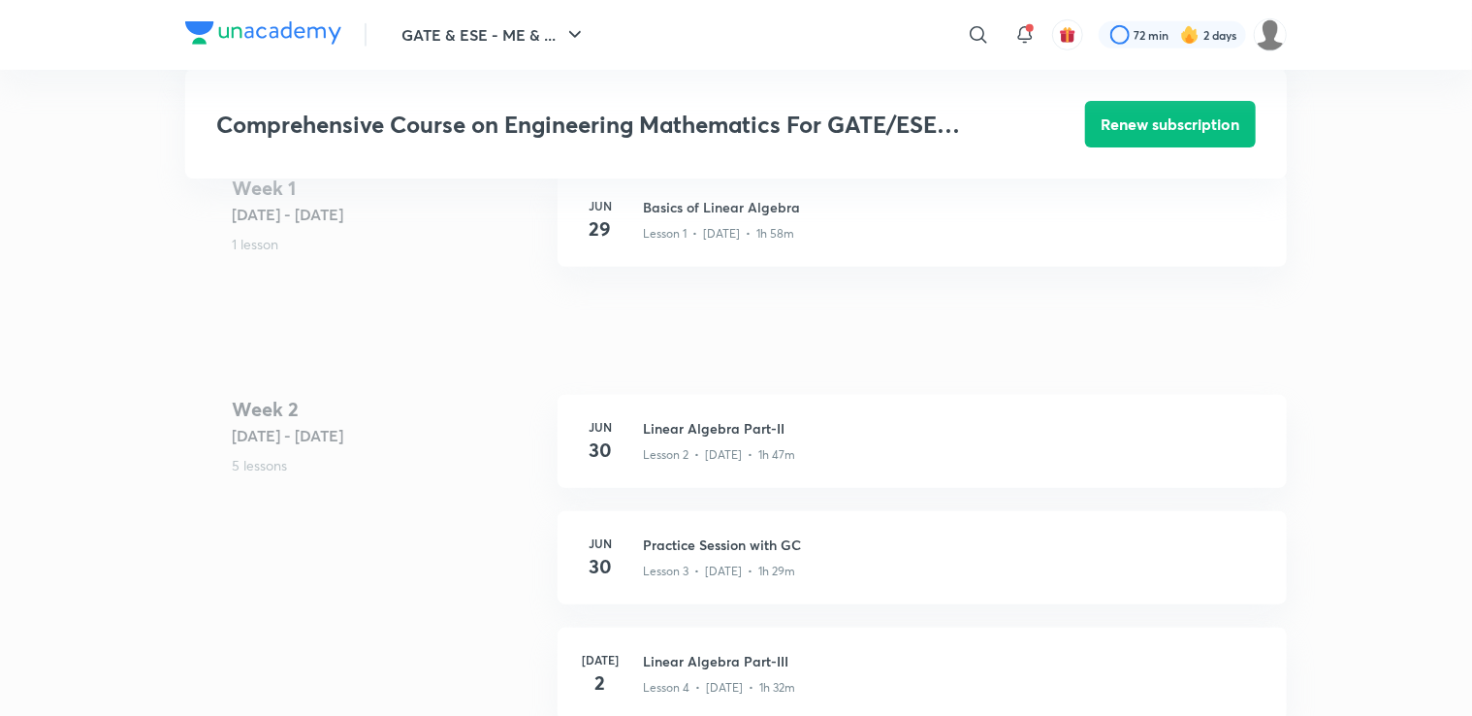
scroll to position [523, 0]
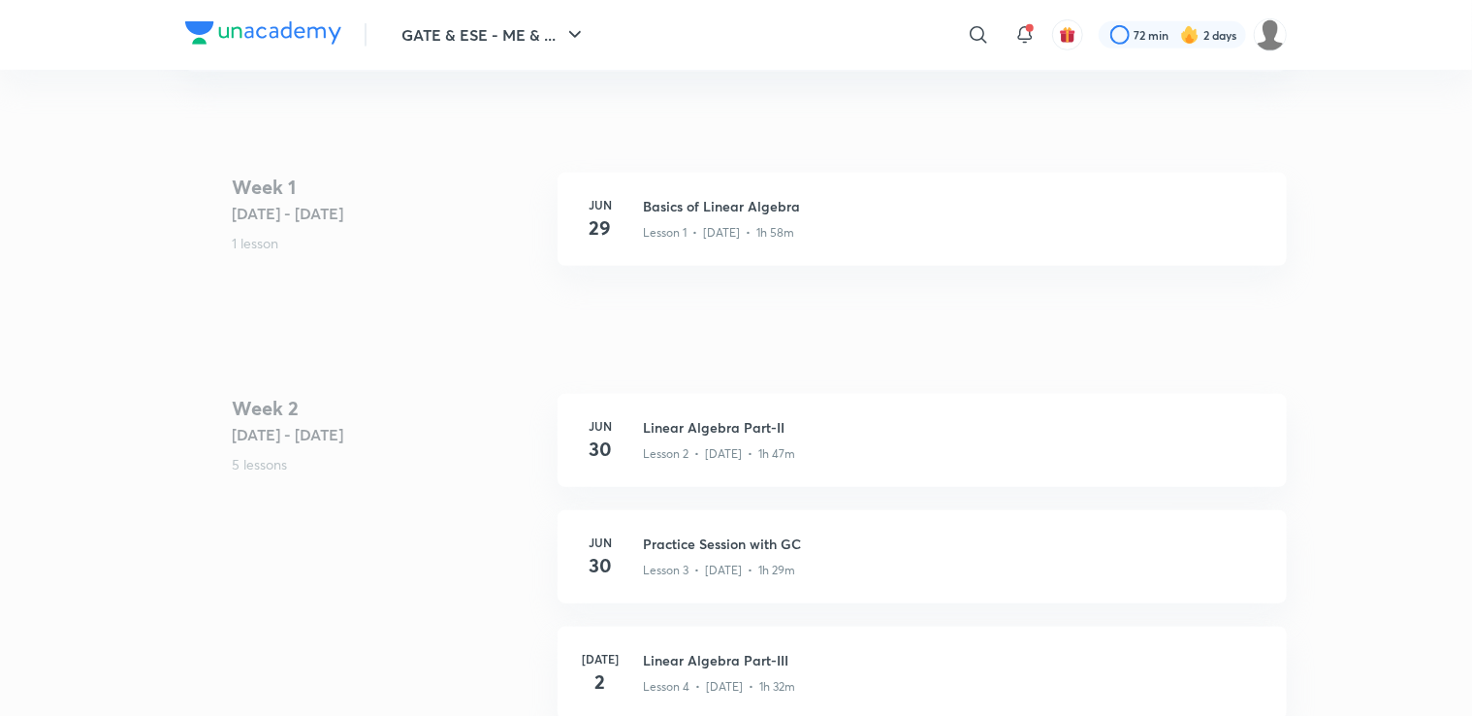
scroll to position [256, 0]
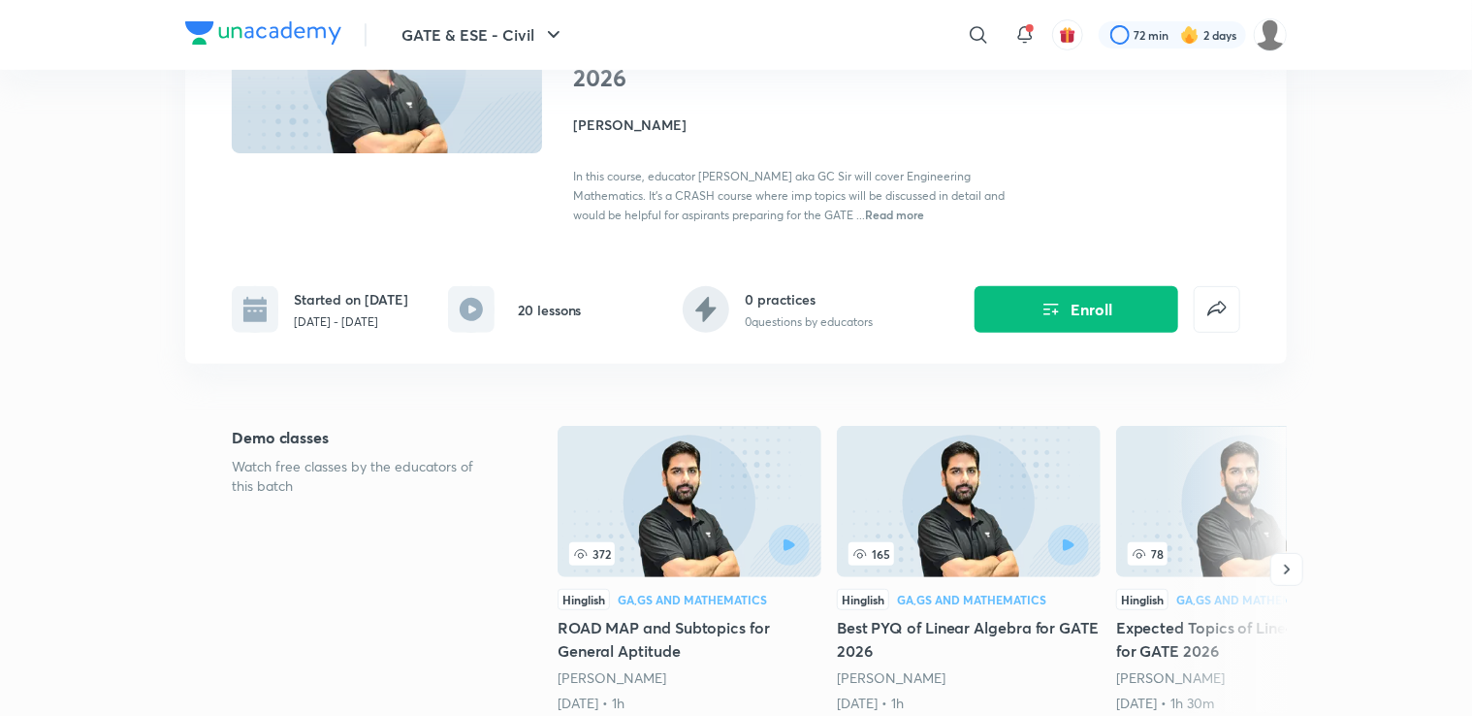
scroll to position [232, 0]
click at [1102, 312] on button "Enroll" at bounding box center [1076, 306] width 204 height 47
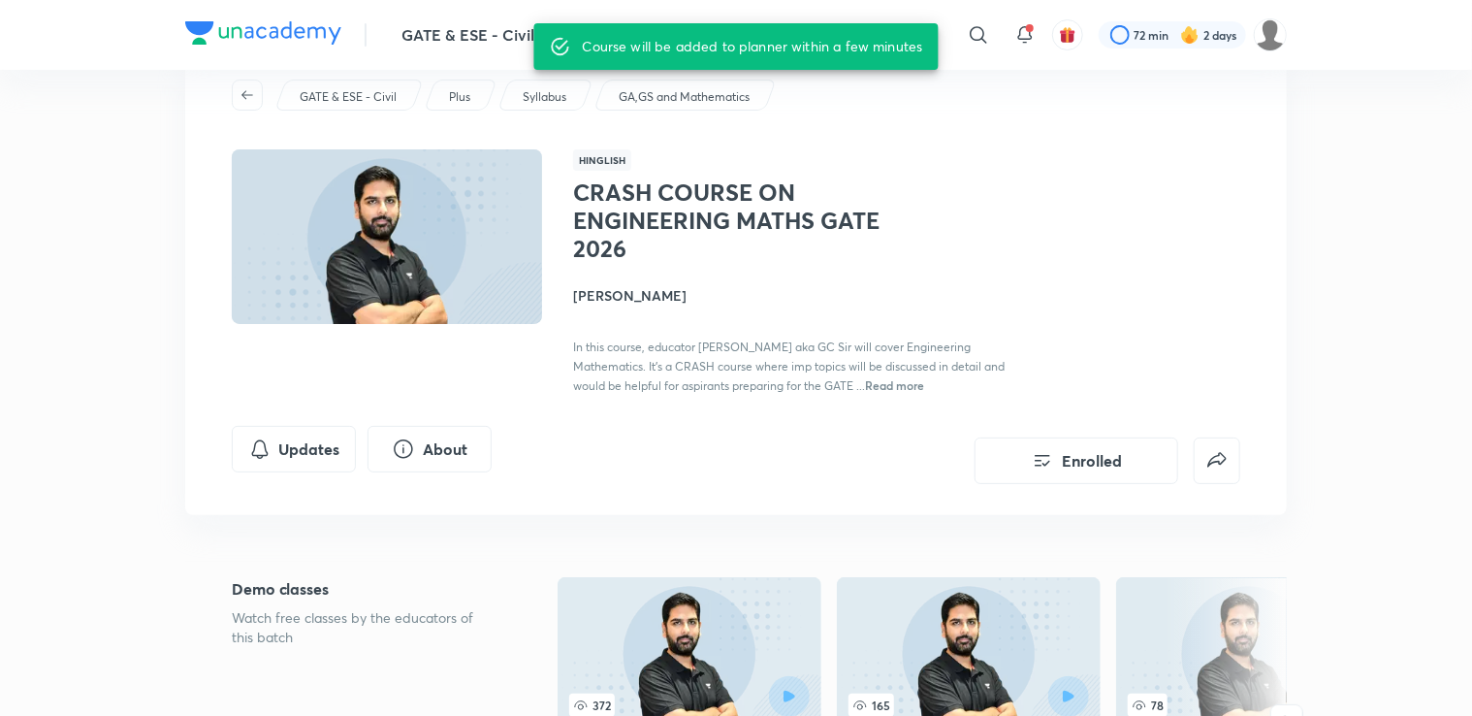
scroll to position [0, 0]
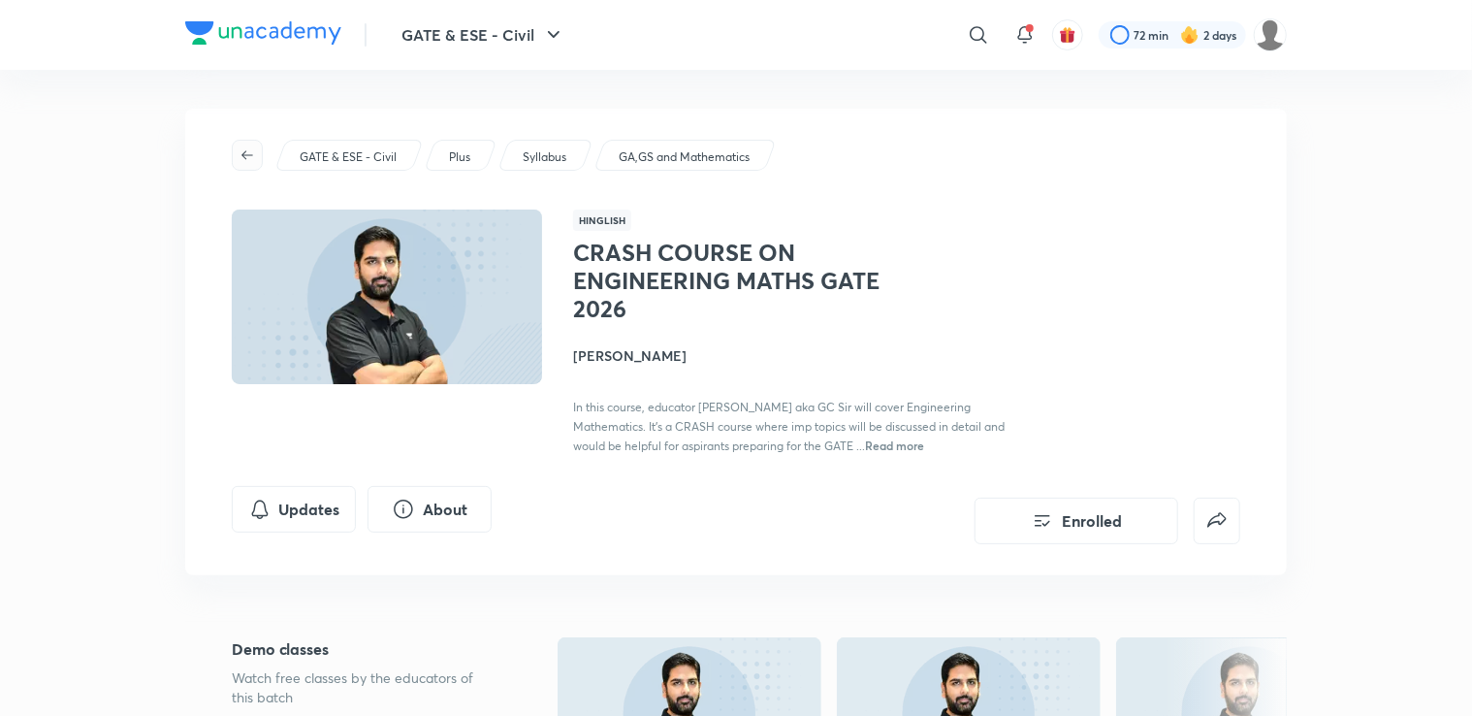
click at [248, 150] on icon "button" at bounding box center [247, 155] width 16 height 16
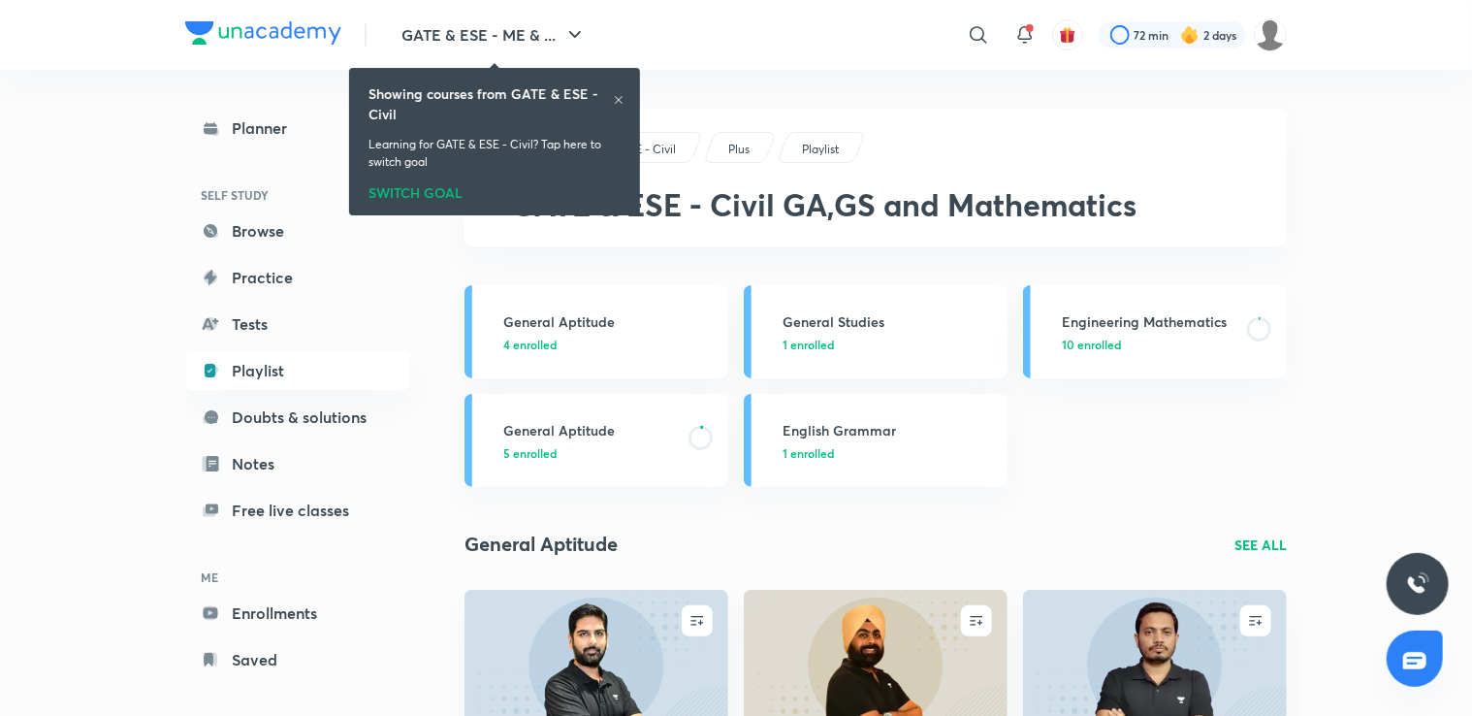
click at [617, 91] on div "Showing courses from GATE & ESE - Civil" at bounding box center [494, 103] width 252 height 41
click at [617, 98] on icon at bounding box center [619, 100] width 8 height 8
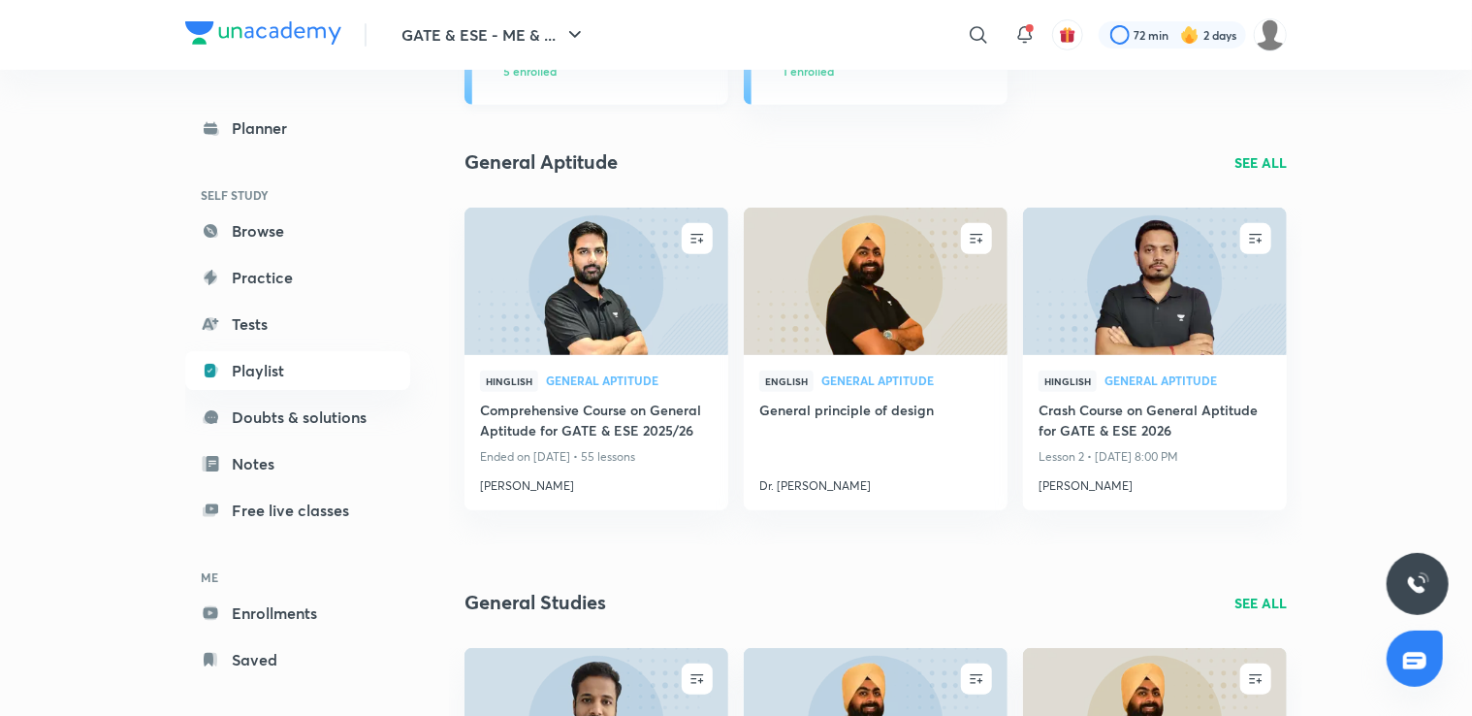
scroll to position [415, 0]
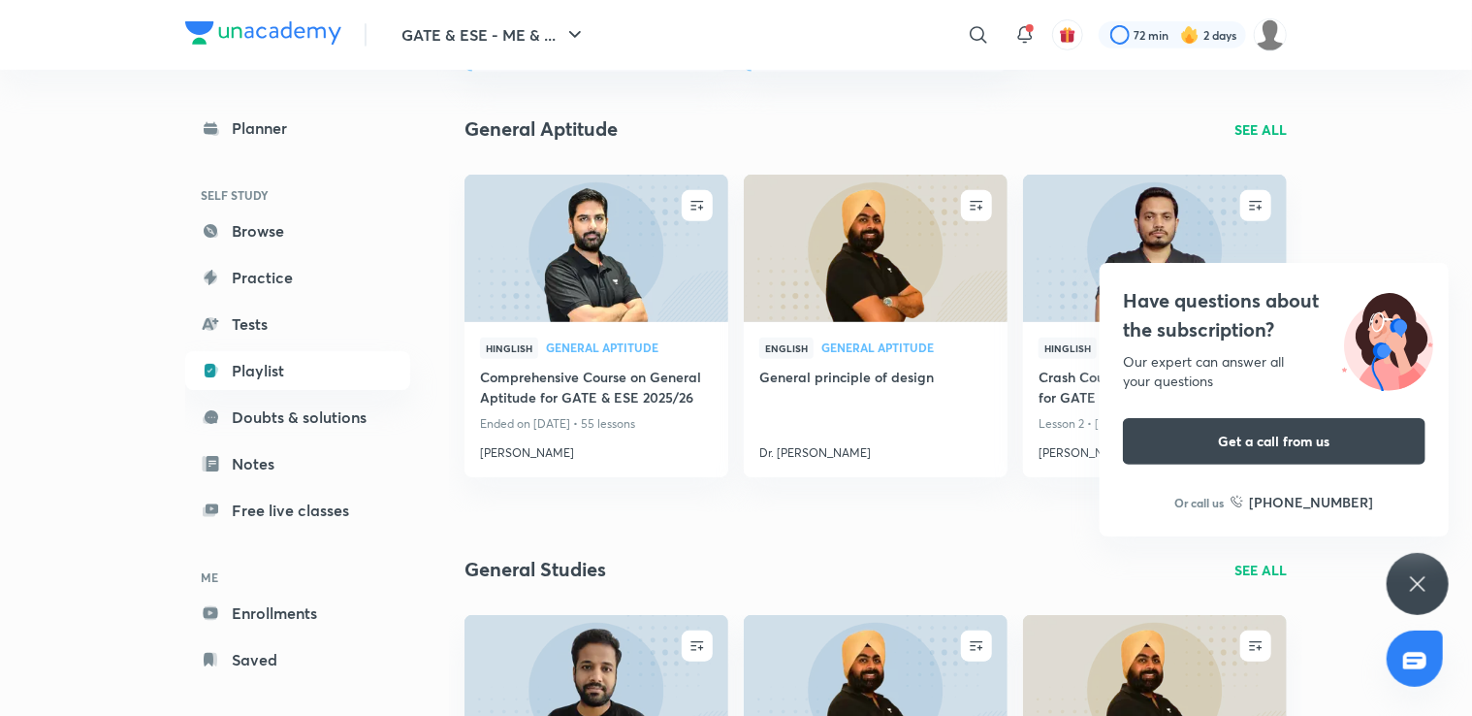
click at [1410, 576] on icon at bounding box center [1417, 583] width 23 height 23
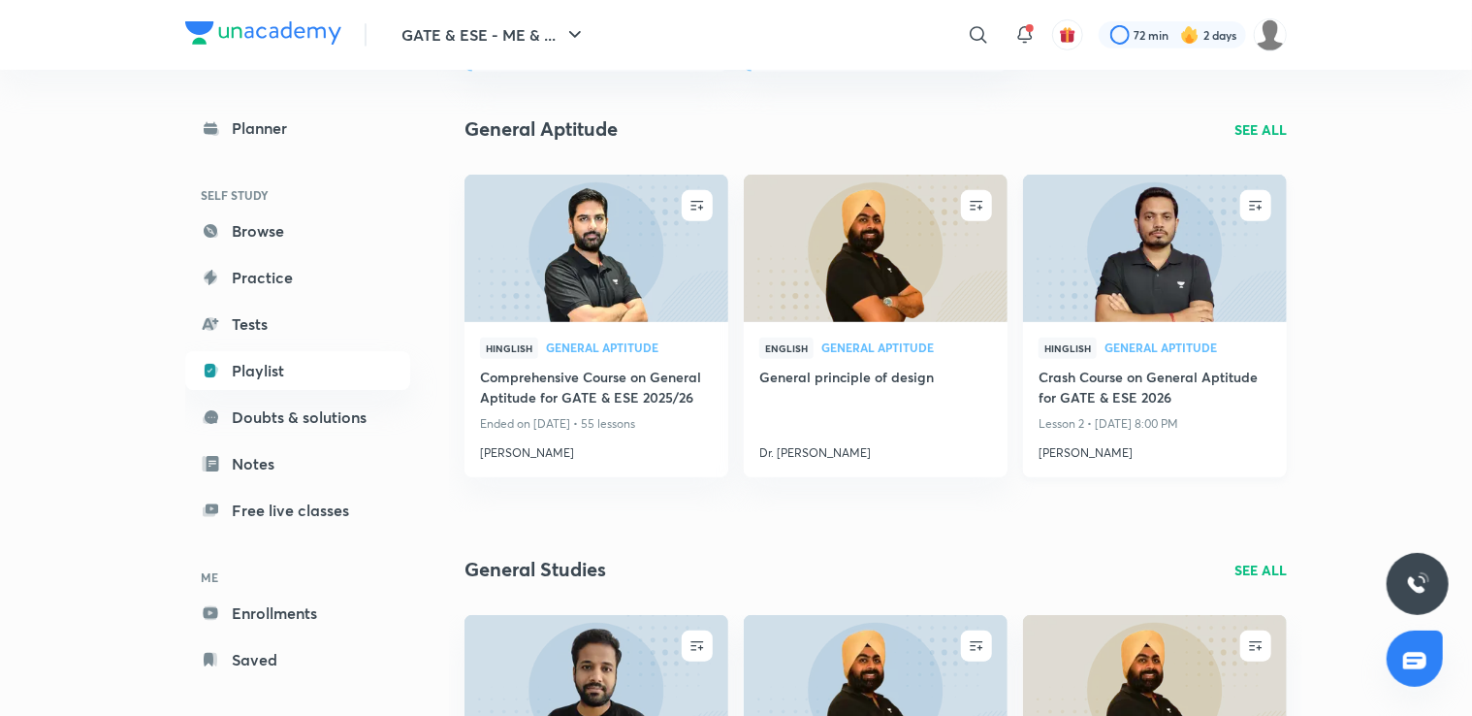
click at [1179, 386] on h4 "Crash Course on General Aptitude for GATE & ESE 2026" at bounding box center [1154, 388] width 233 height 45
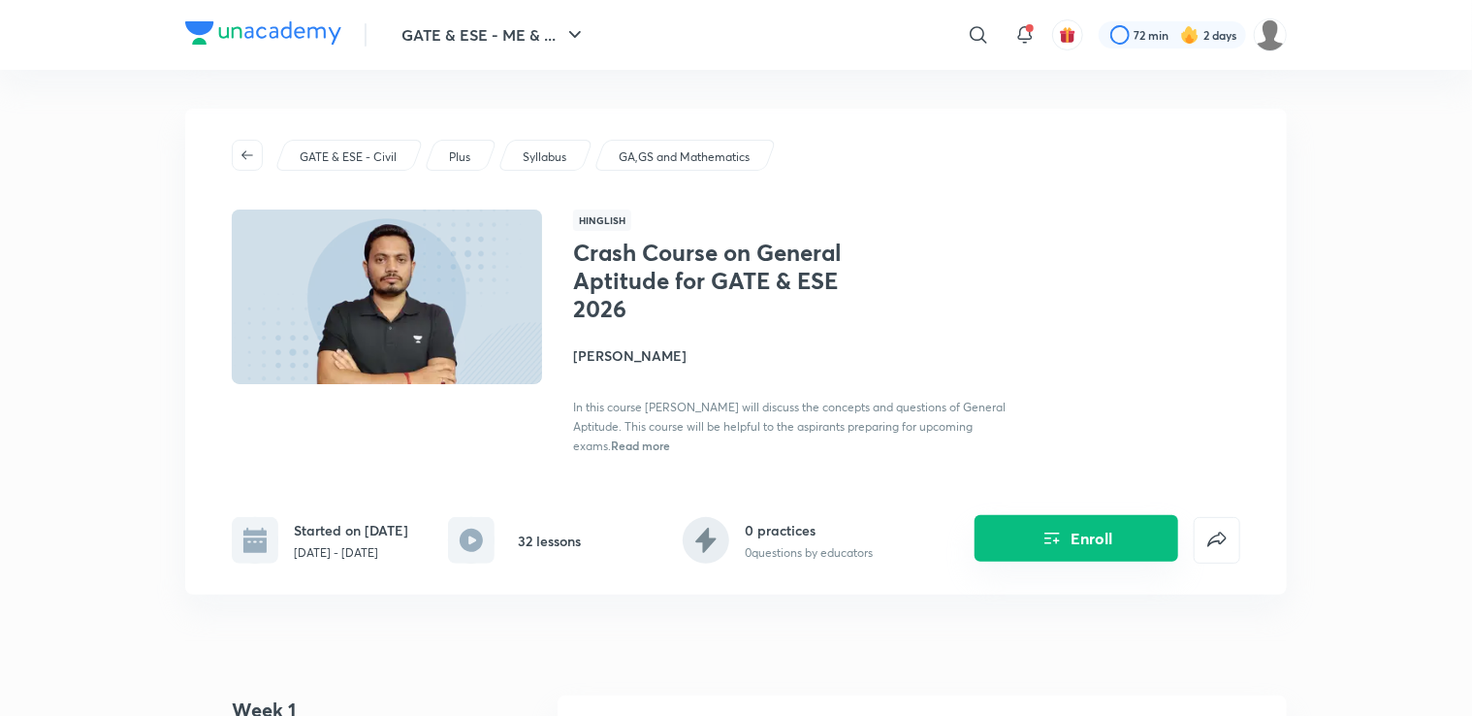
click at [1086, 561] on button "Enroll" at bounding box center [1076, 538] width 204 height 47
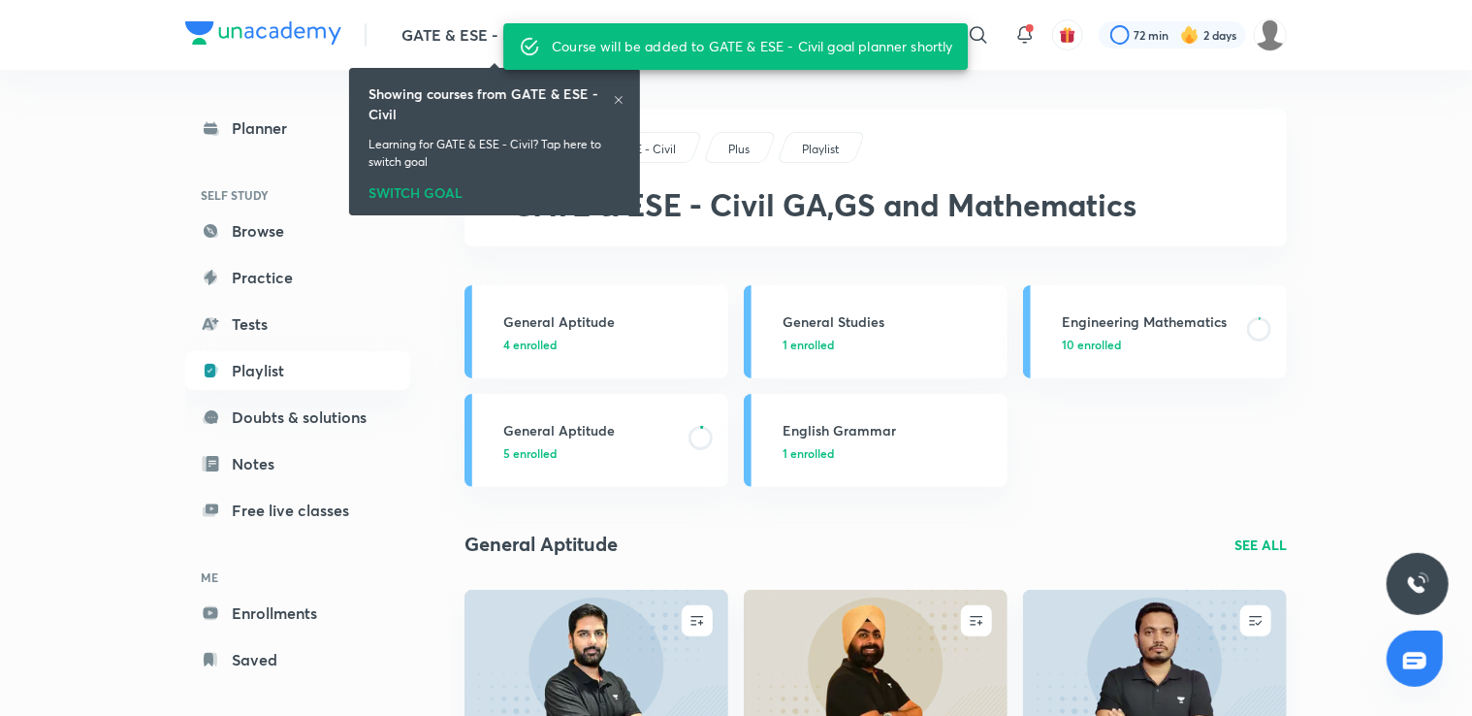
click at [614, 96] on icon at bounding box center [619, 100] width 12 height 12
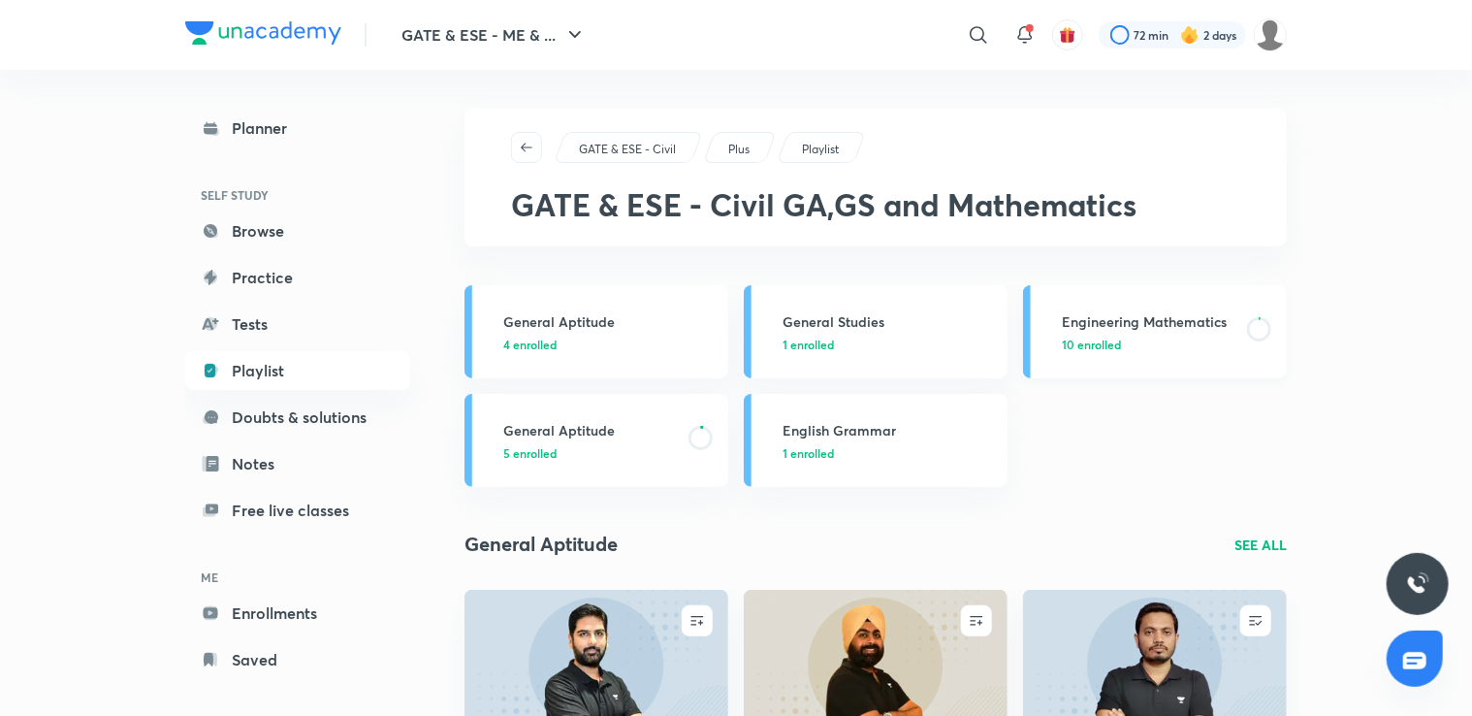
click at [1121, 322] on h3 "Engineering Mathematics" at bounding box center [1149, 321] width 174 height 20
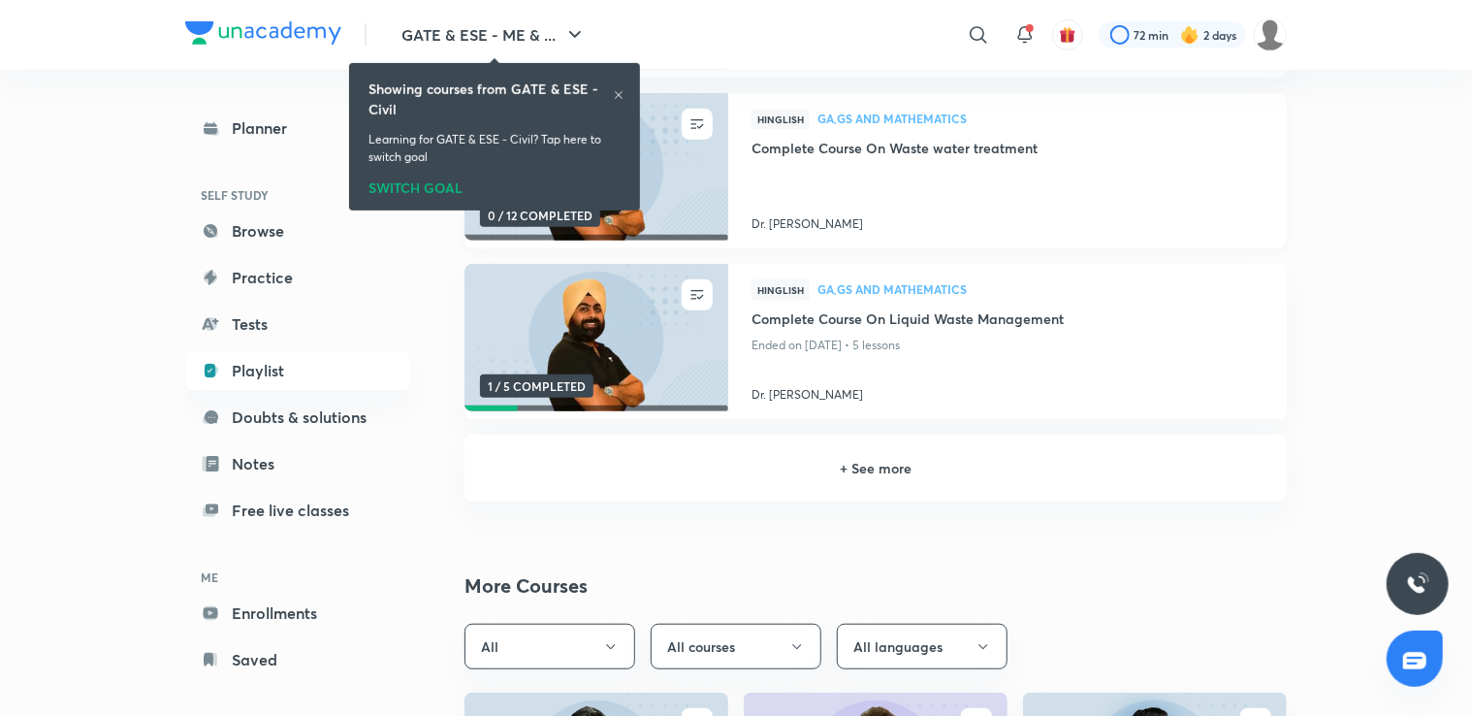
scroll to position [419, 0]
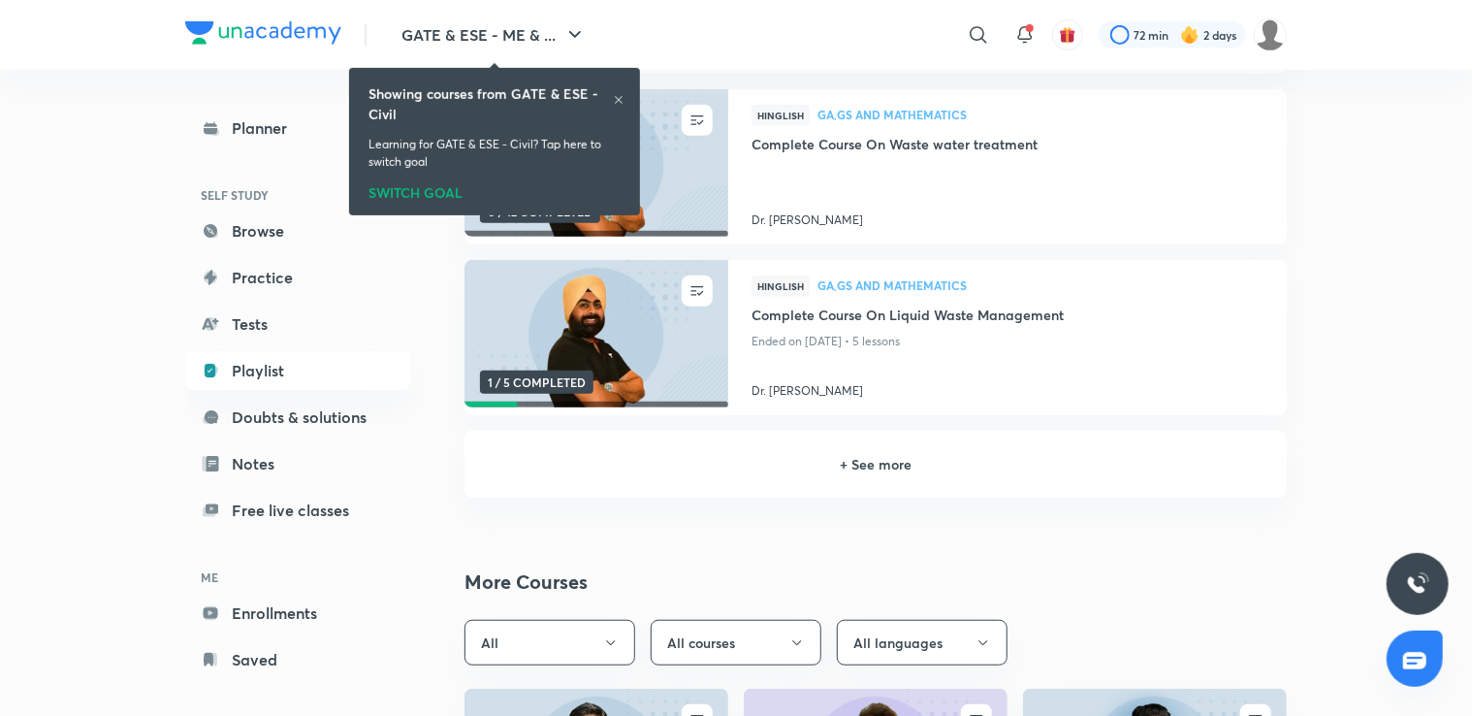
click at [876, 464] on h6 "+ See more" at bounding box center [876, 464] width 776 height 20
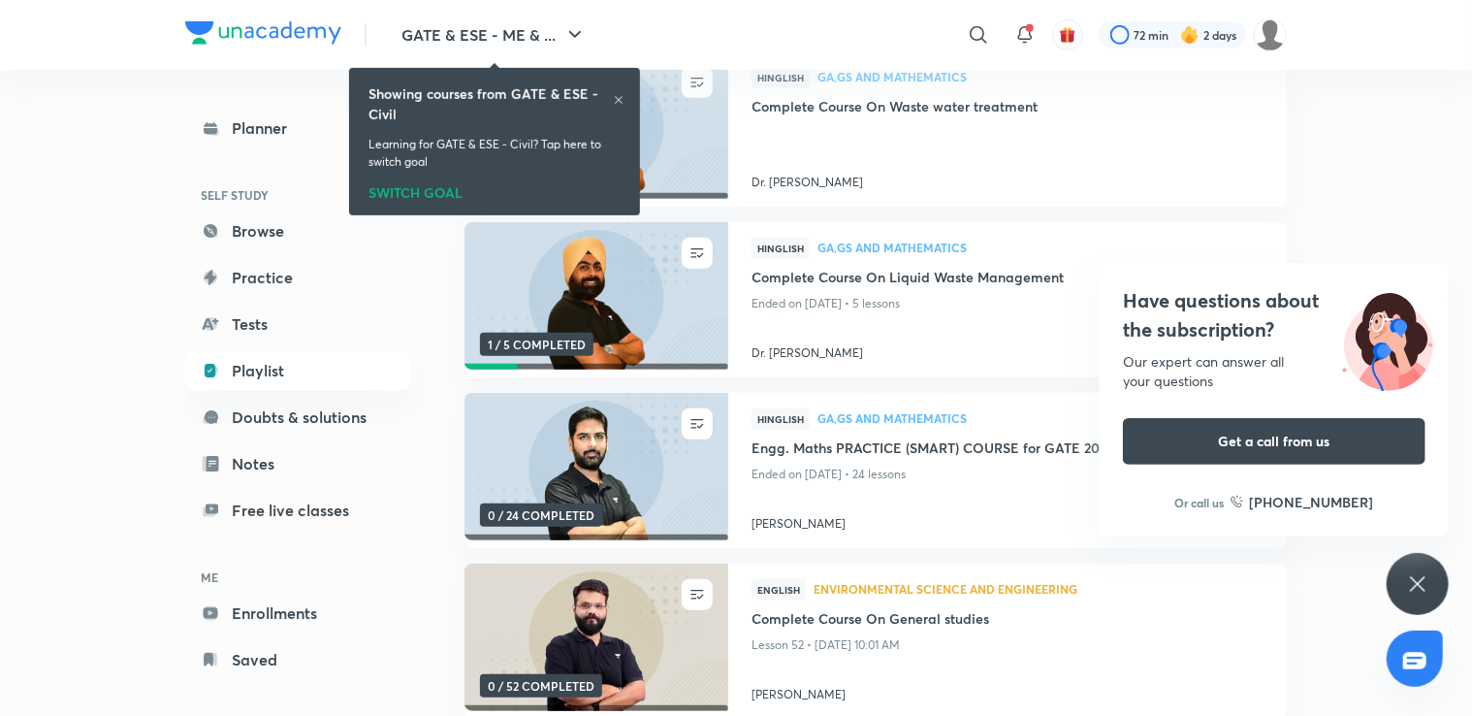
scroll to position [458, 0]
click at [1409, 586] on icon at bounding box center [1417, 583] width 23 height 23
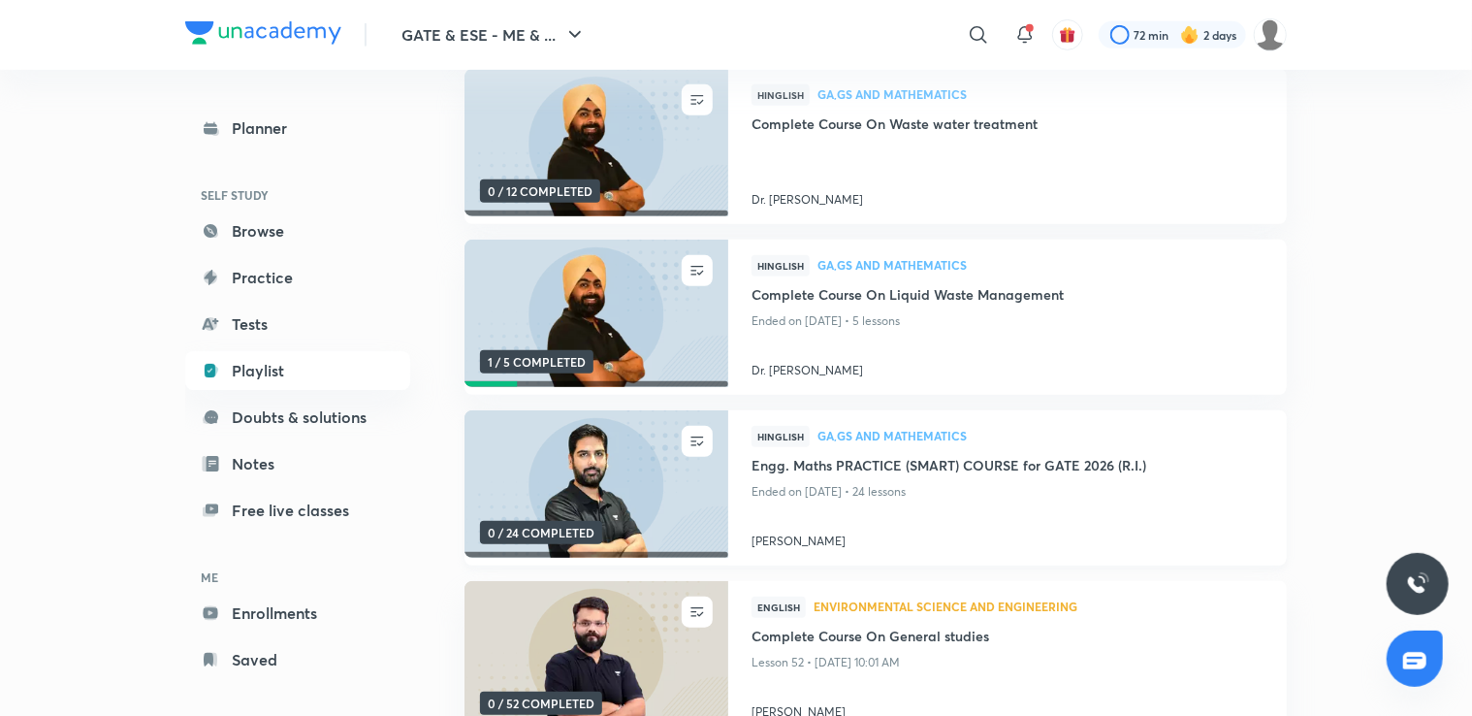
scroll to position [0, 0]
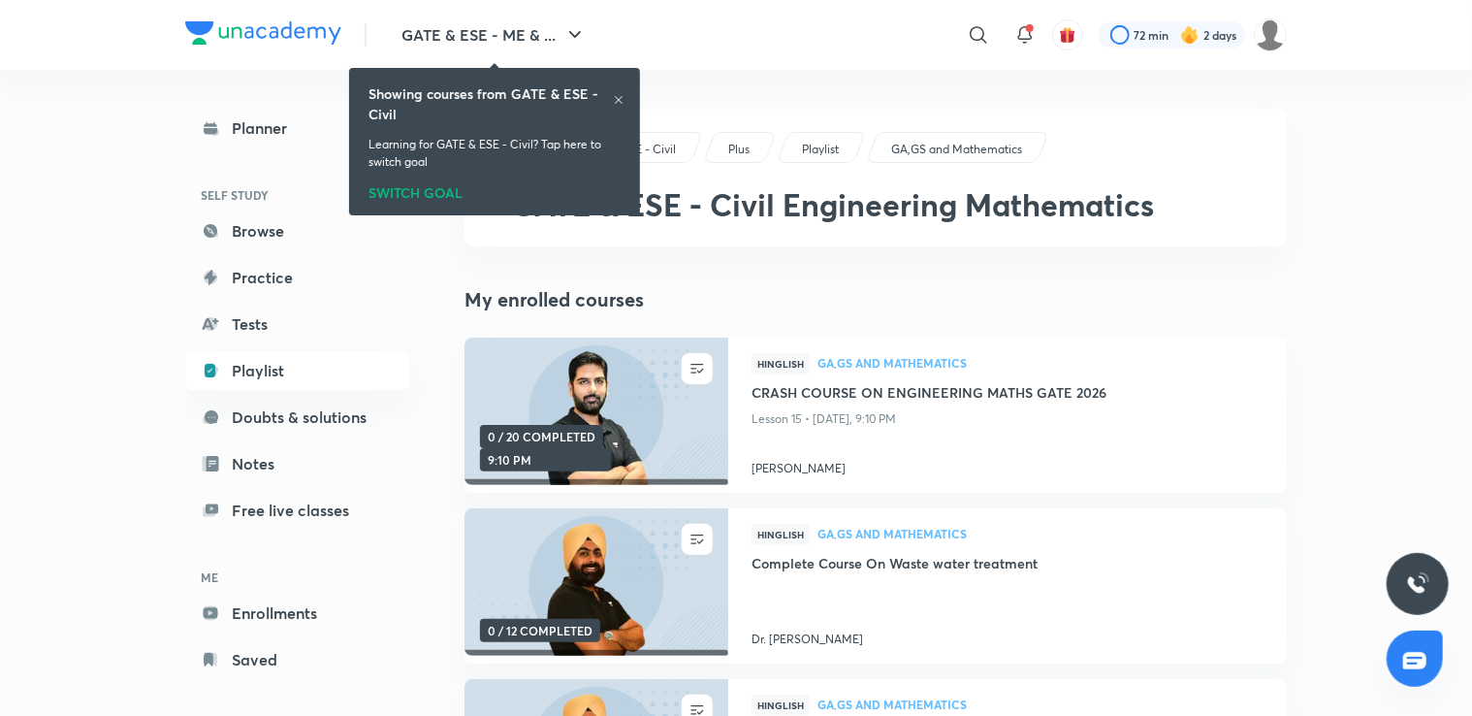
click at [620, 99] on icon at bounding box center [619, 100] width 12 height 12
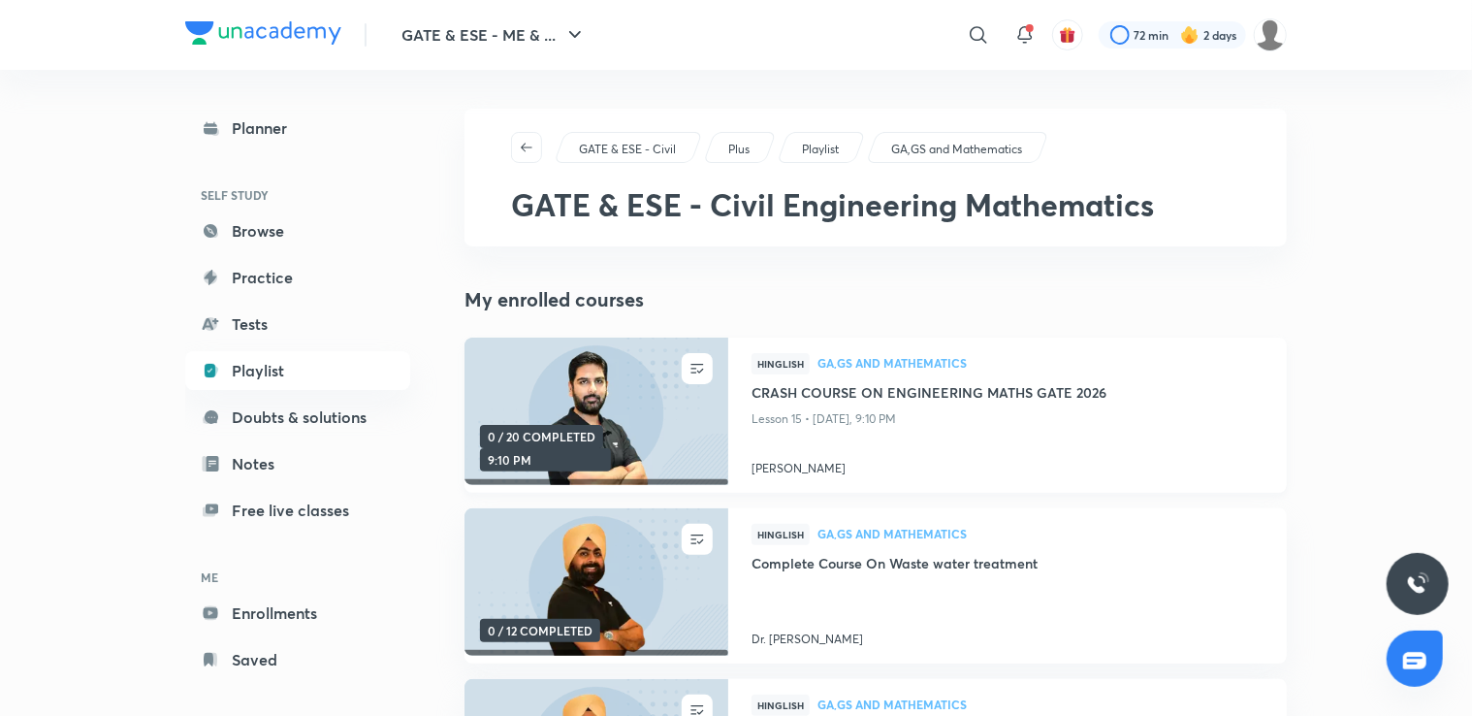
click at [603, 383] on img at bounding box center [596, 411] width 269 height 150
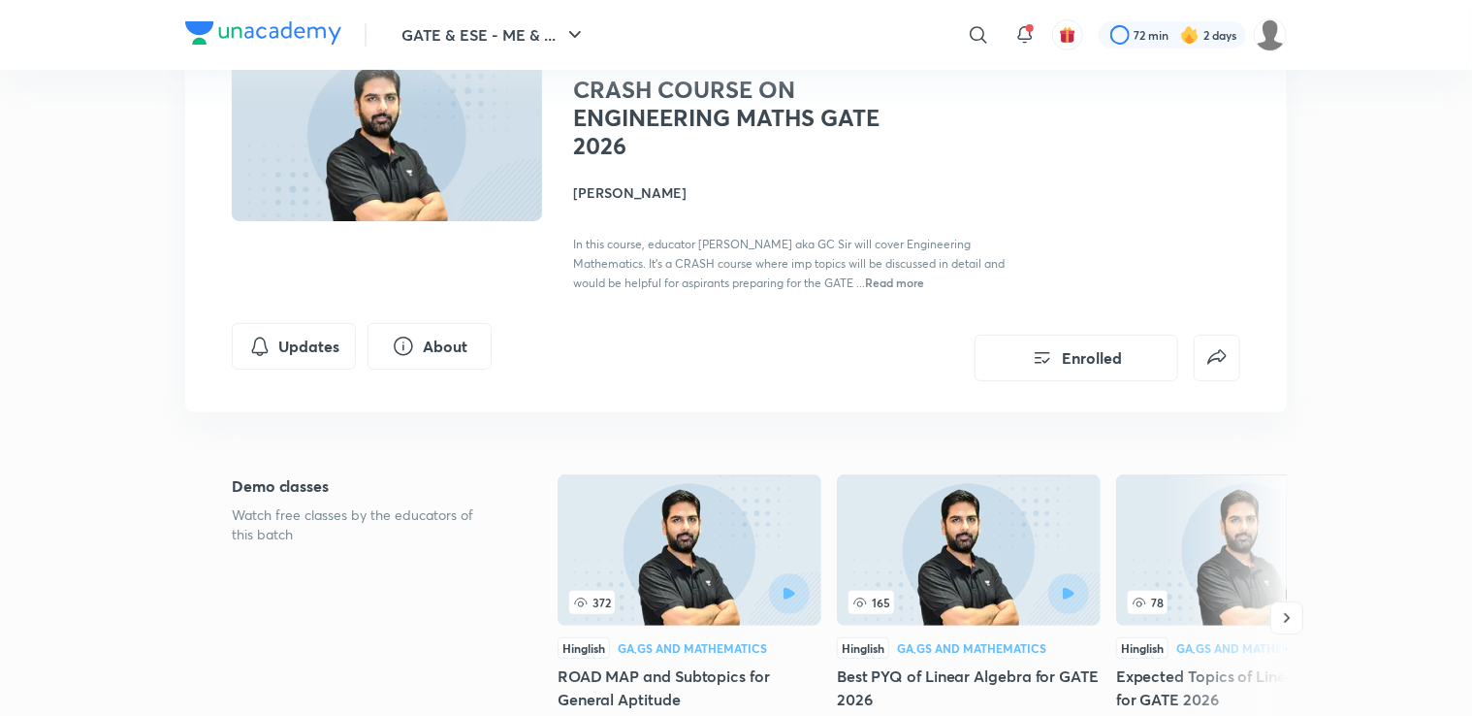
scroll to position [162, 0]
click at [430, 155] on img at bounding box center [387, 135] width 316 height 178
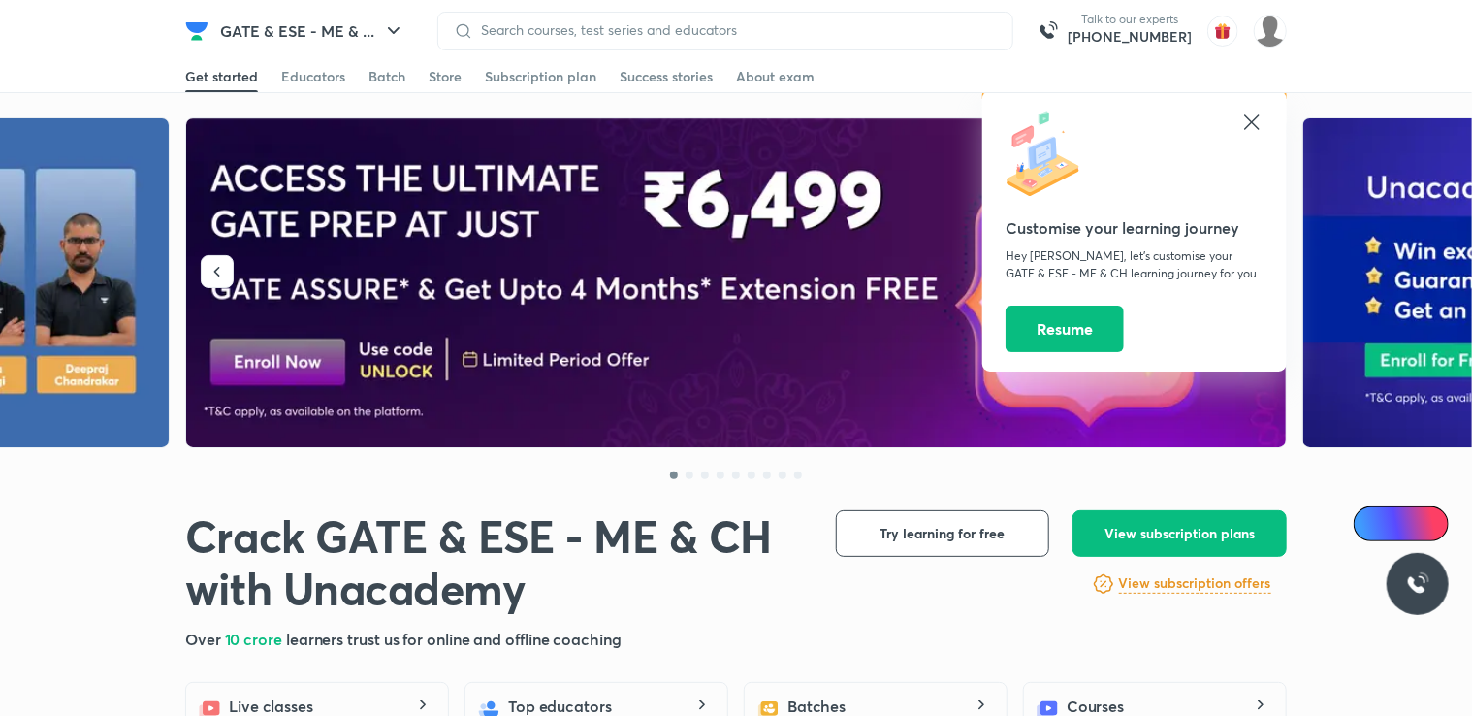
click at [1258, 126] on icon at bounding box center [1251, 122] width 23 height 23
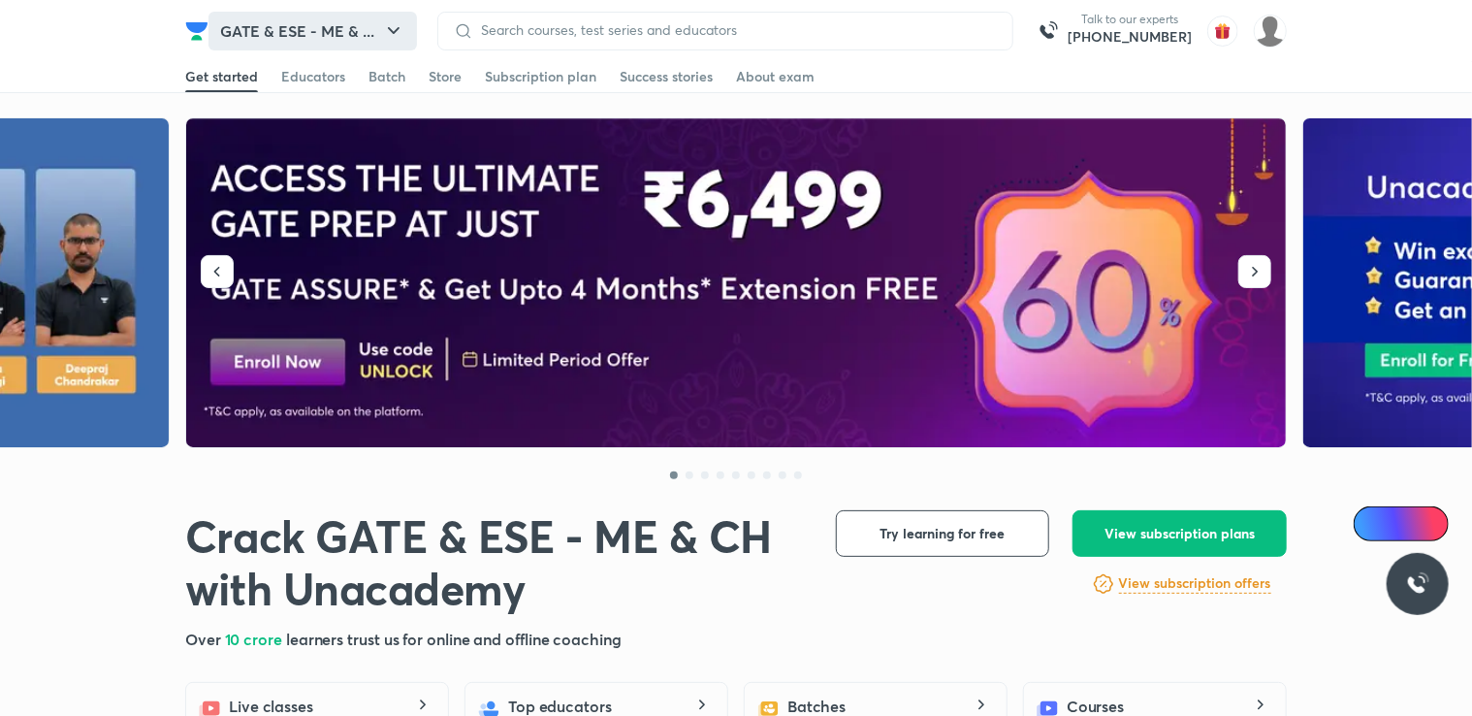
click at [370, 38] on button "GATE & ESE - ME & ..." at bounding box center [312, 31] width 208 height 39
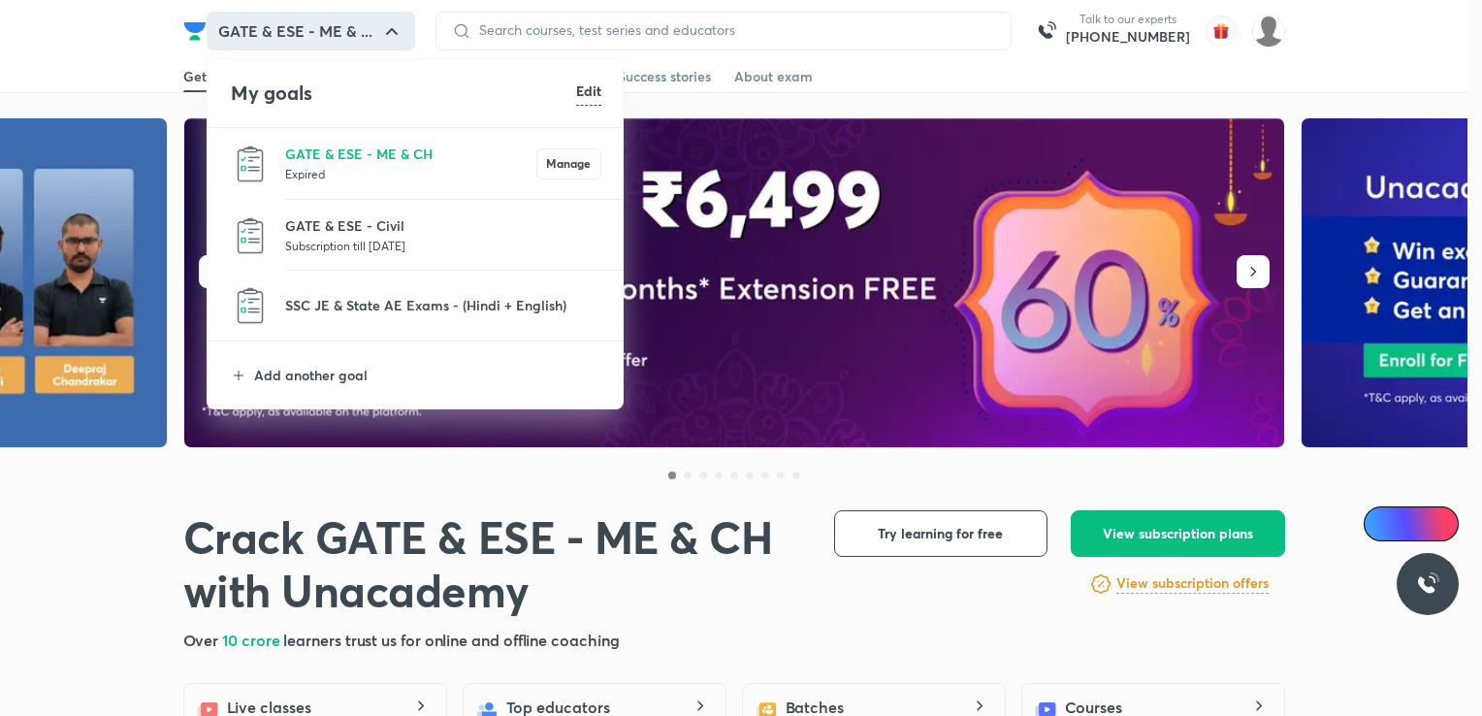
click at [376, 242] on p "Subscription till 9 Mar 2026" at bounding box center [443, 245] width 316 height 19
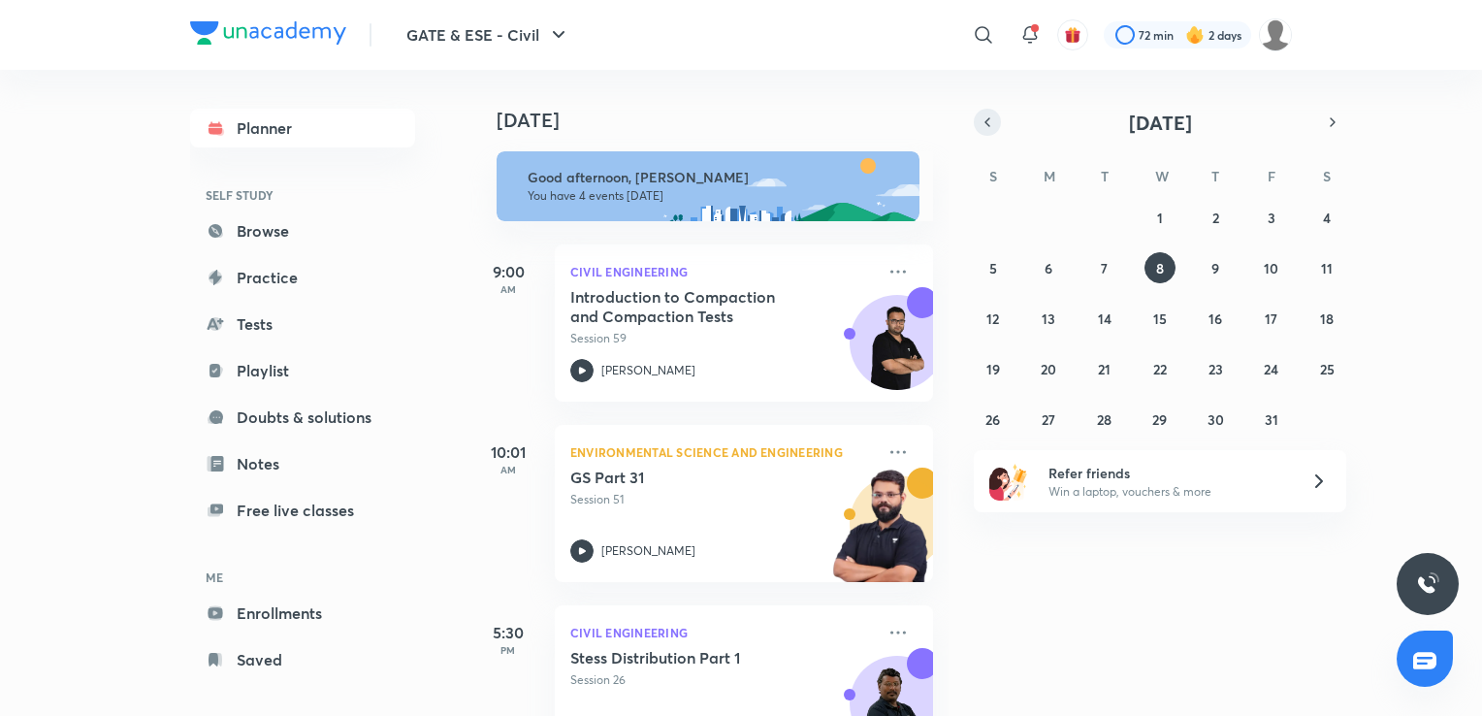
click at [985, 116] on icon "button" at bounding box center [987, 121] width 16 height 17
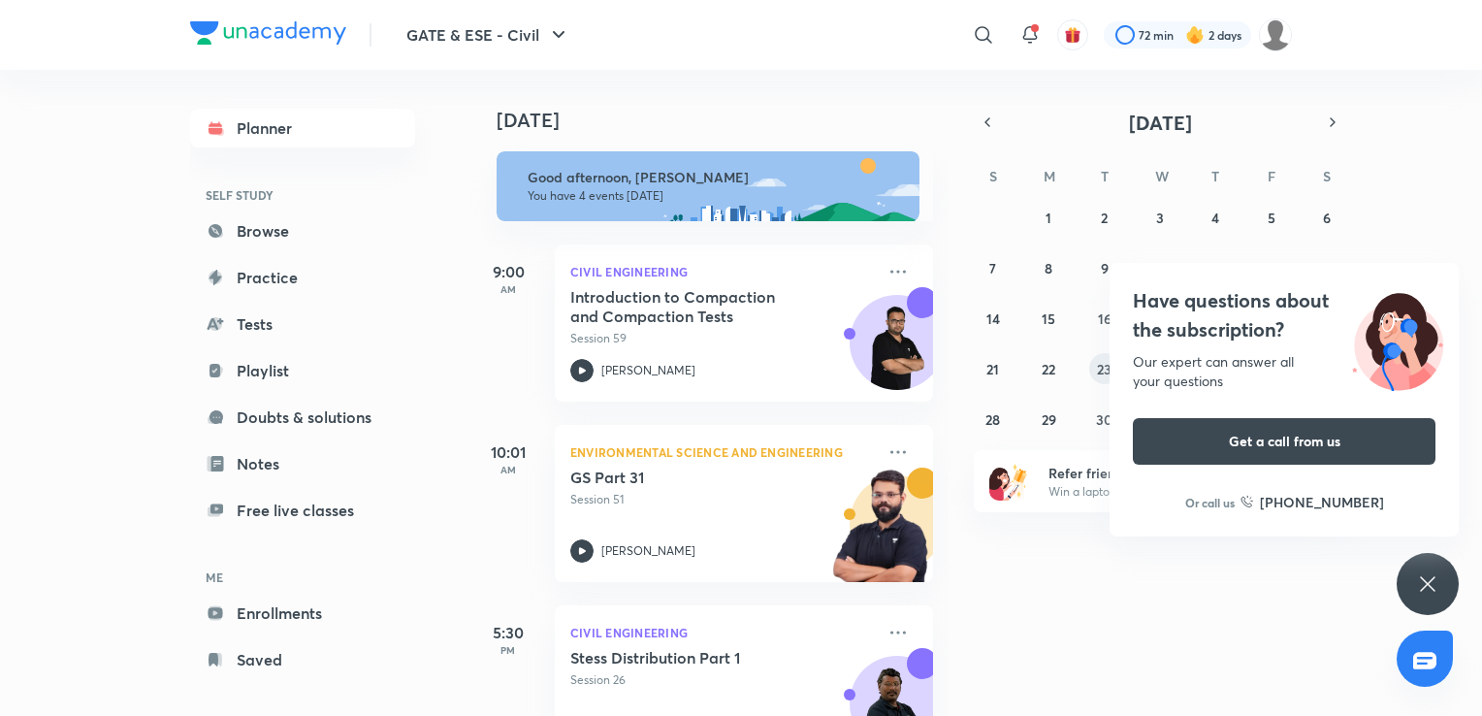
click at [1105, 372] on abbr "23" at bounding box center [1104, 369] width 15 height 18
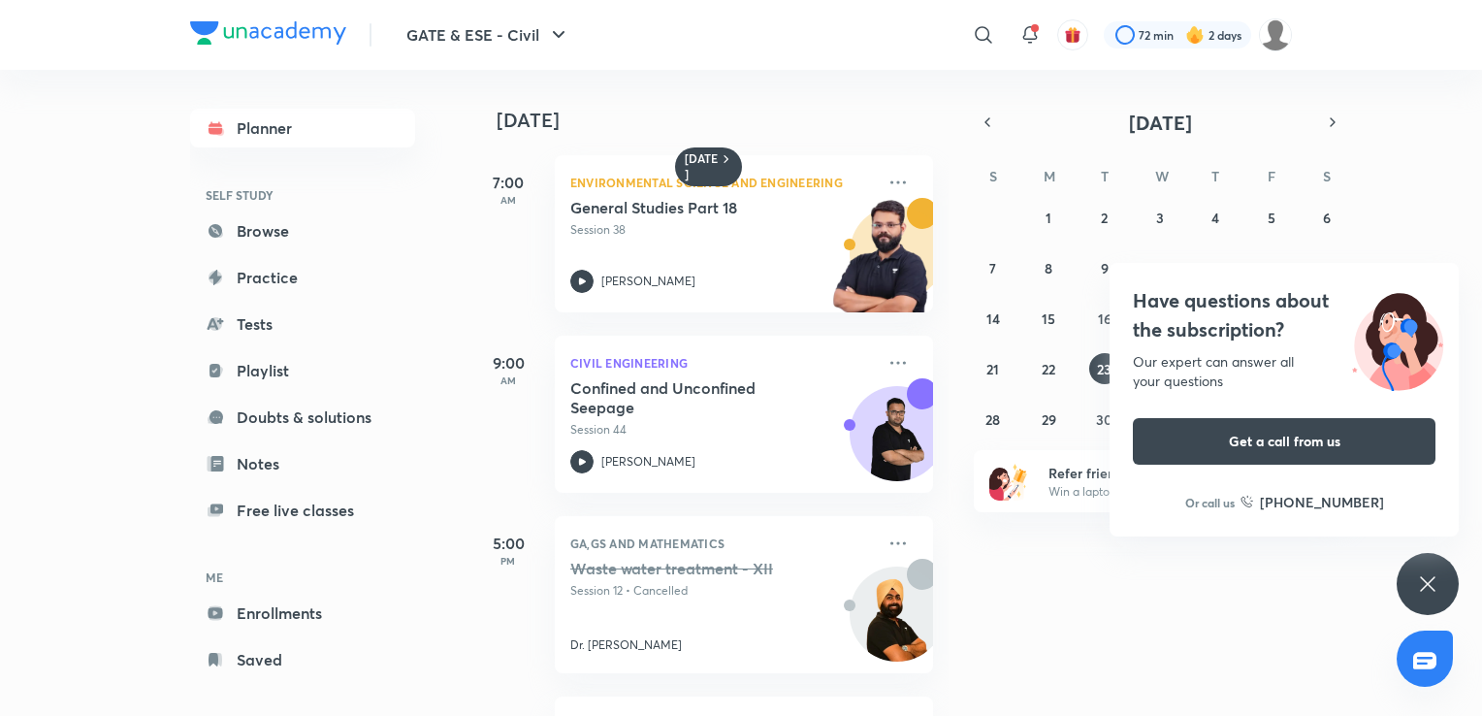
click at [1423, 567] on div "Have questions about the subscription? Our expert can answer all your questions…" at bounding box center [1427, 584] width 62 height 62
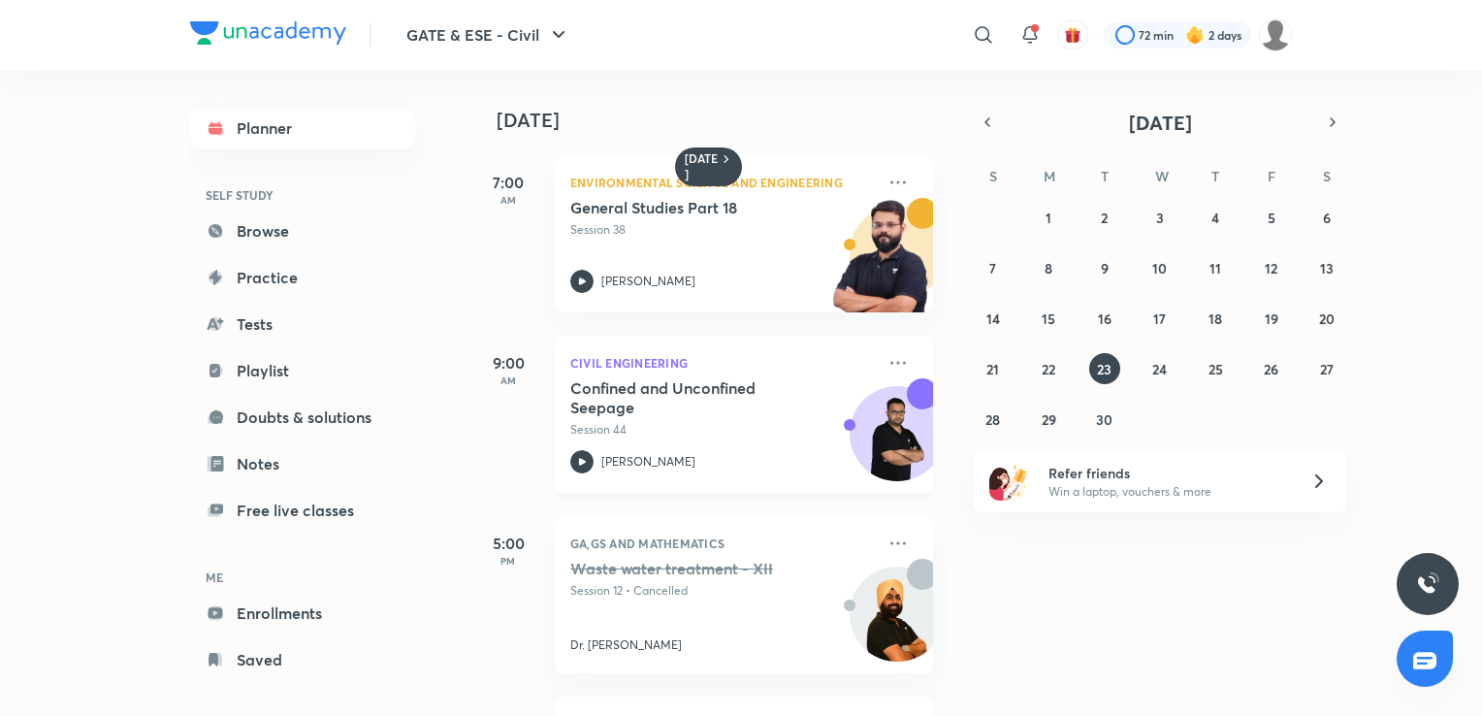
scroll to position [348, 0]
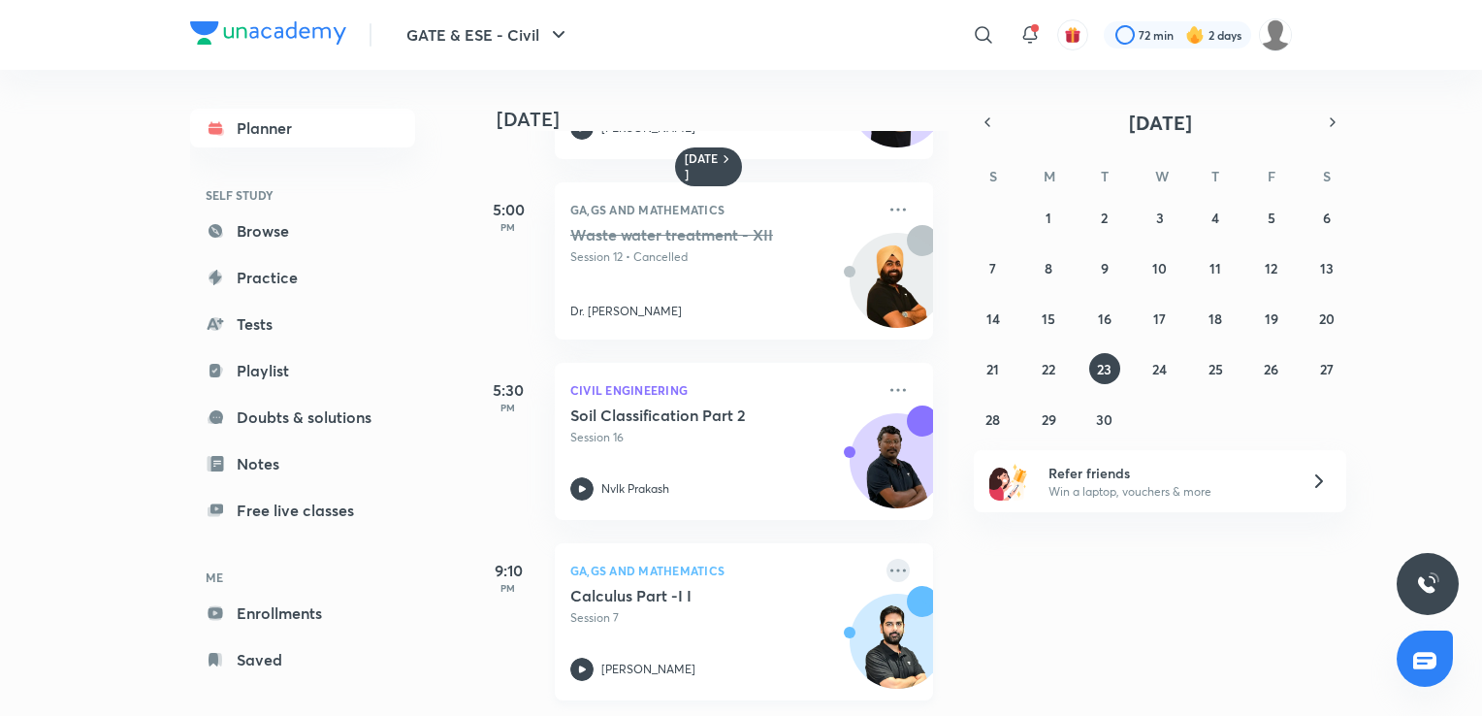
click at [890, 558] on icon at bounding box center [897, 569] width 23 height 23
click at [1225, 560] on div "23 September 7:00 AM Environmental Science and Engineering General Studies Part…" at bounding box center [973, 393] width 1008 height 646
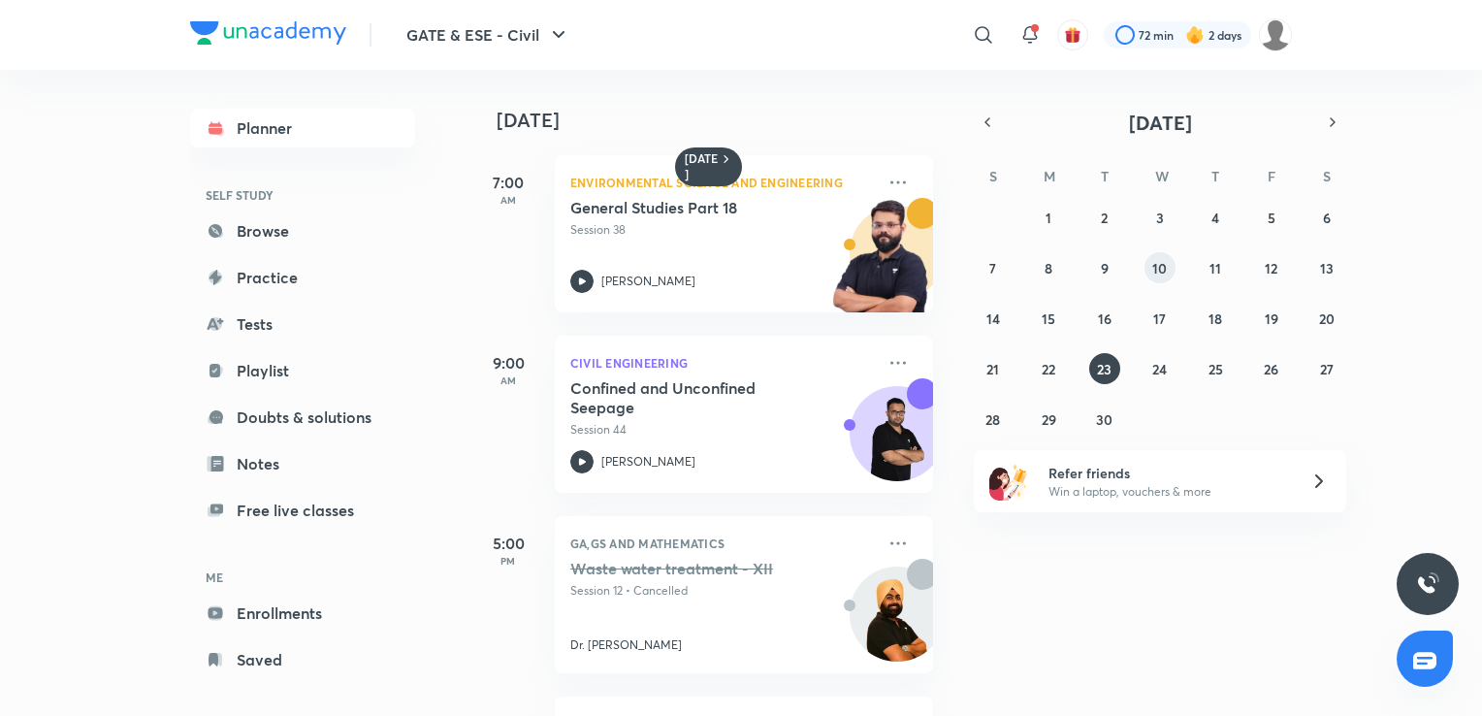
click at [1166, 258] on button "10" at bounding box center [1159, 267] width 31 height 31
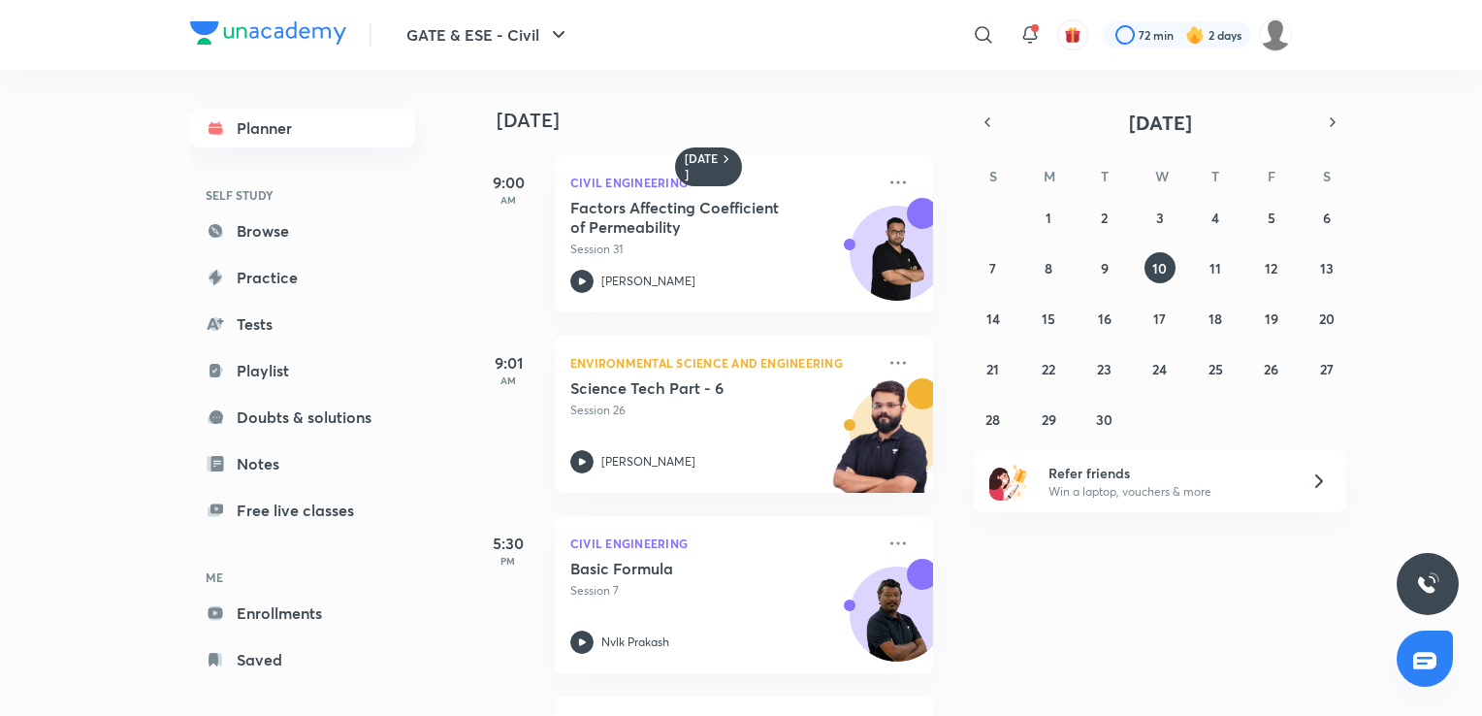
click at [283, 130] on link "Planner" at bounding box center [302, 128] width 225 height 39
click at [980, 27] on icon at bounding box center [982, 34] width 16 height 16
type input "gurupa"
click at [780, 115] on p "[PERSON_NAME]" at bounding box center [773, 119] width 135 height 20
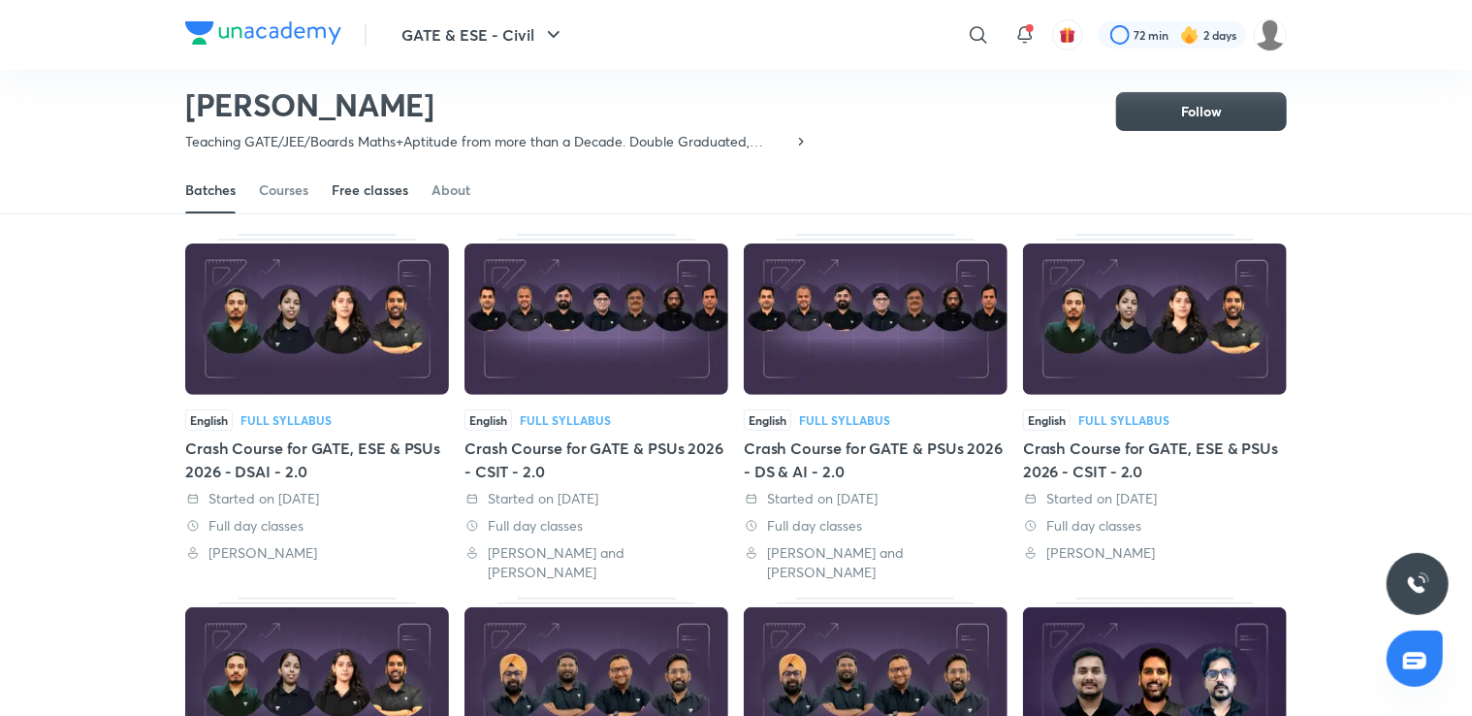
scroll to position [93, 0]
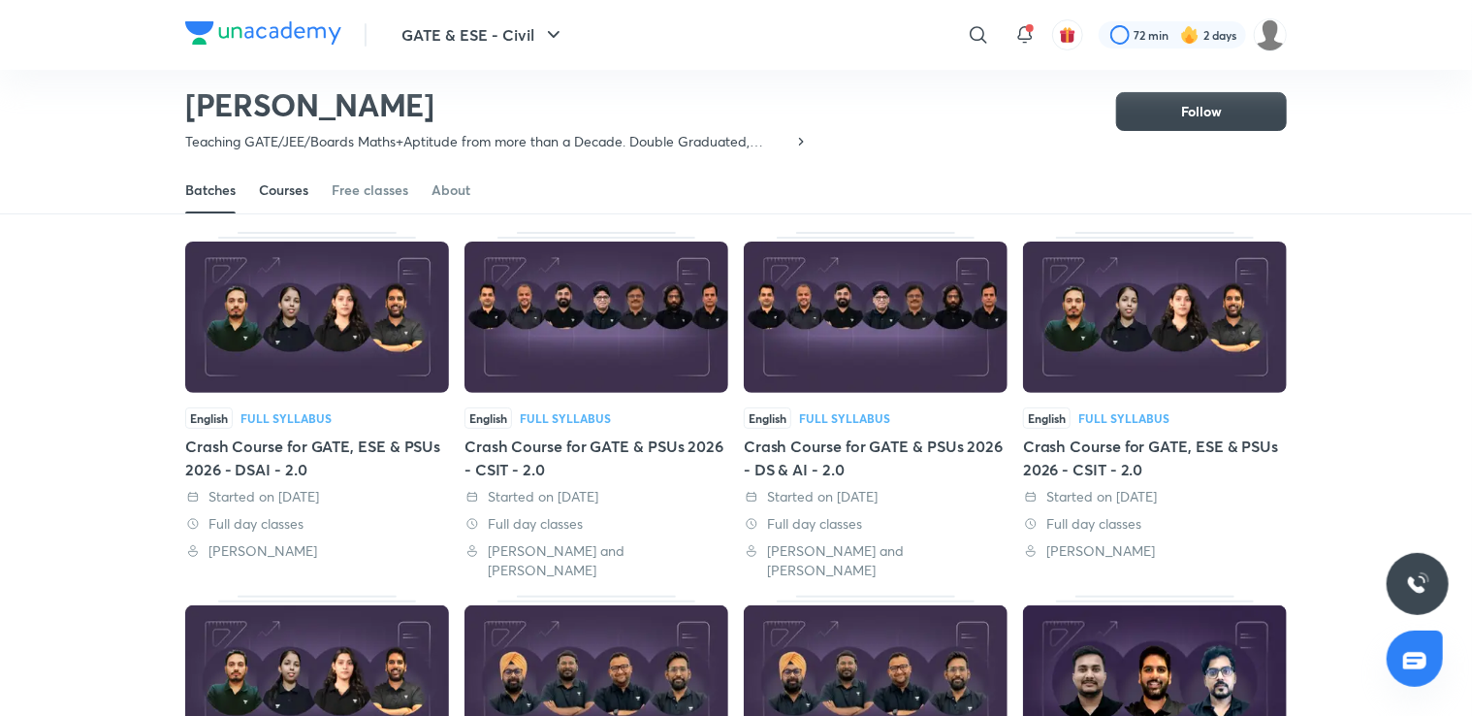
click at [293, 196] on div "Courses" at bounding box center [283, 189] width 49 height 19
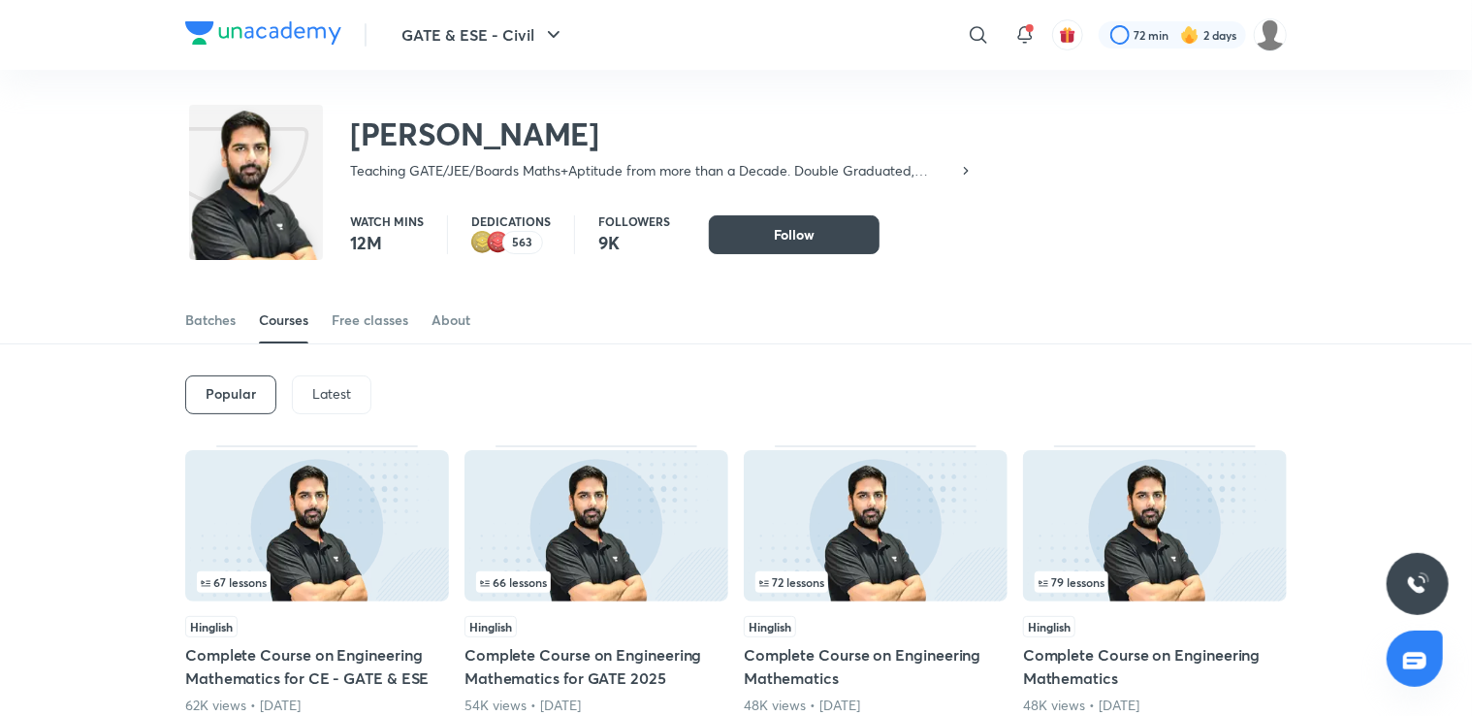
click at [317, 392] on p "Latest" at bounding box center [331, 394] width 39 height 16
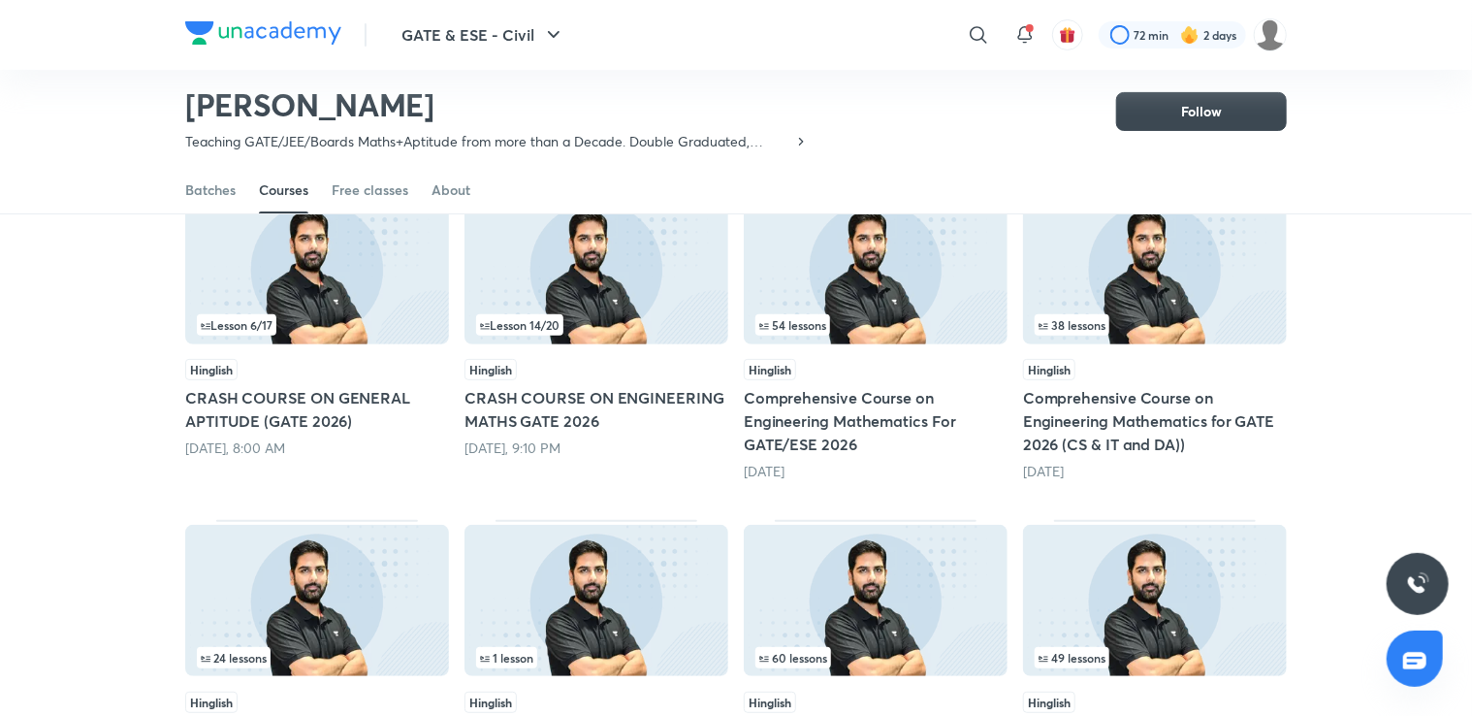
scroll to position [200, 0]
click at [853, 446] on h5 "Comprehensive Course on Engineering Mathematics For GATE/ESE 2026" at bounding box center [876, 420] width 264 height 70
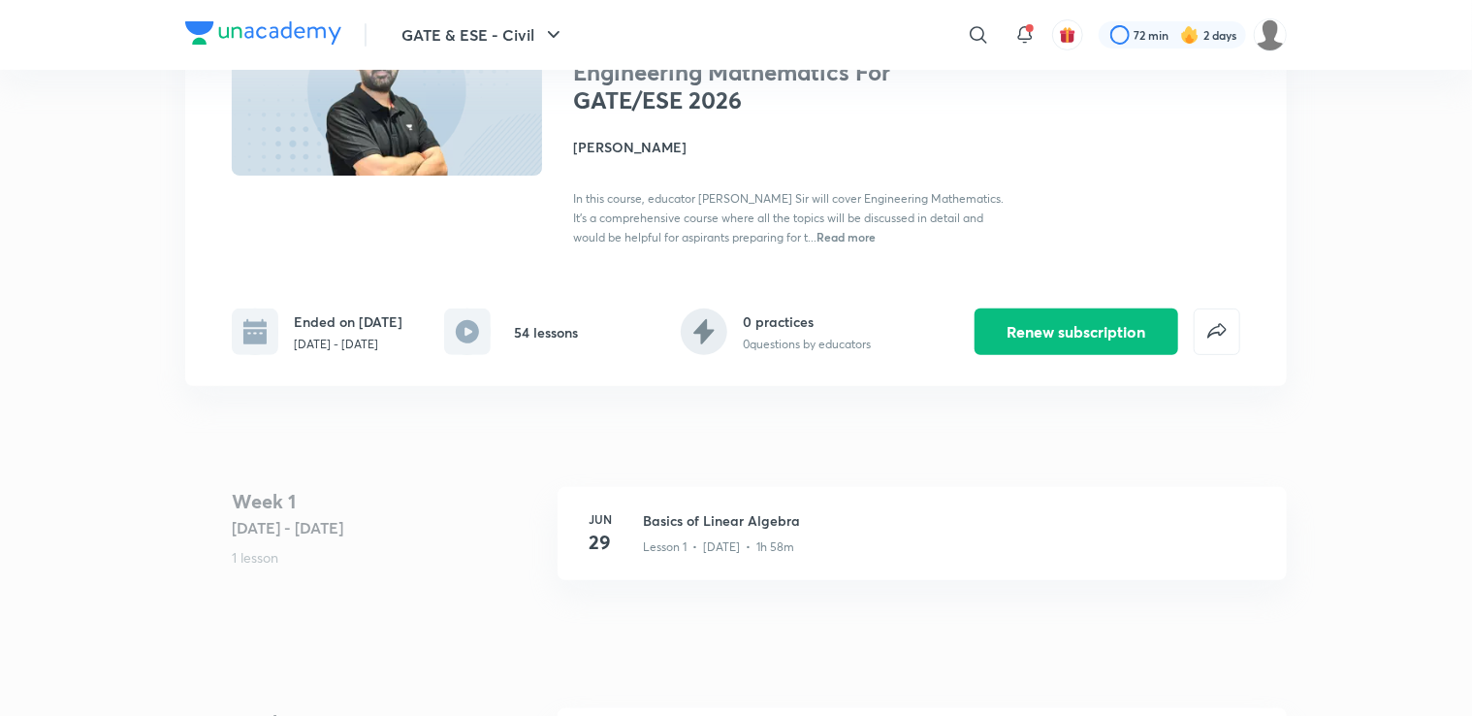
scroll to position [234, 0]
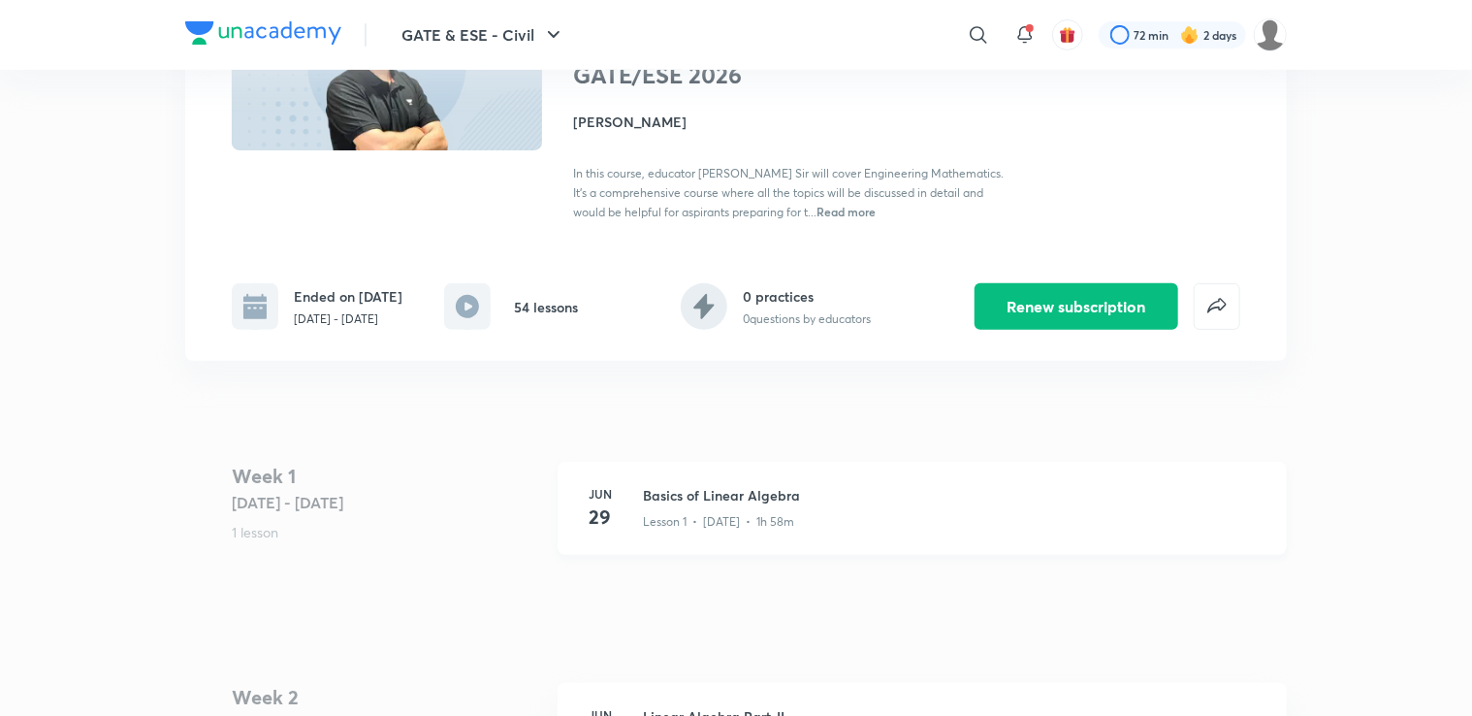
click at [825, 540] on div "Jun 29 Basics of Linear Algebra Lesson 1 • Jun 29 • 1h 58m" at bounding box center [922, 508] width 729 height 93
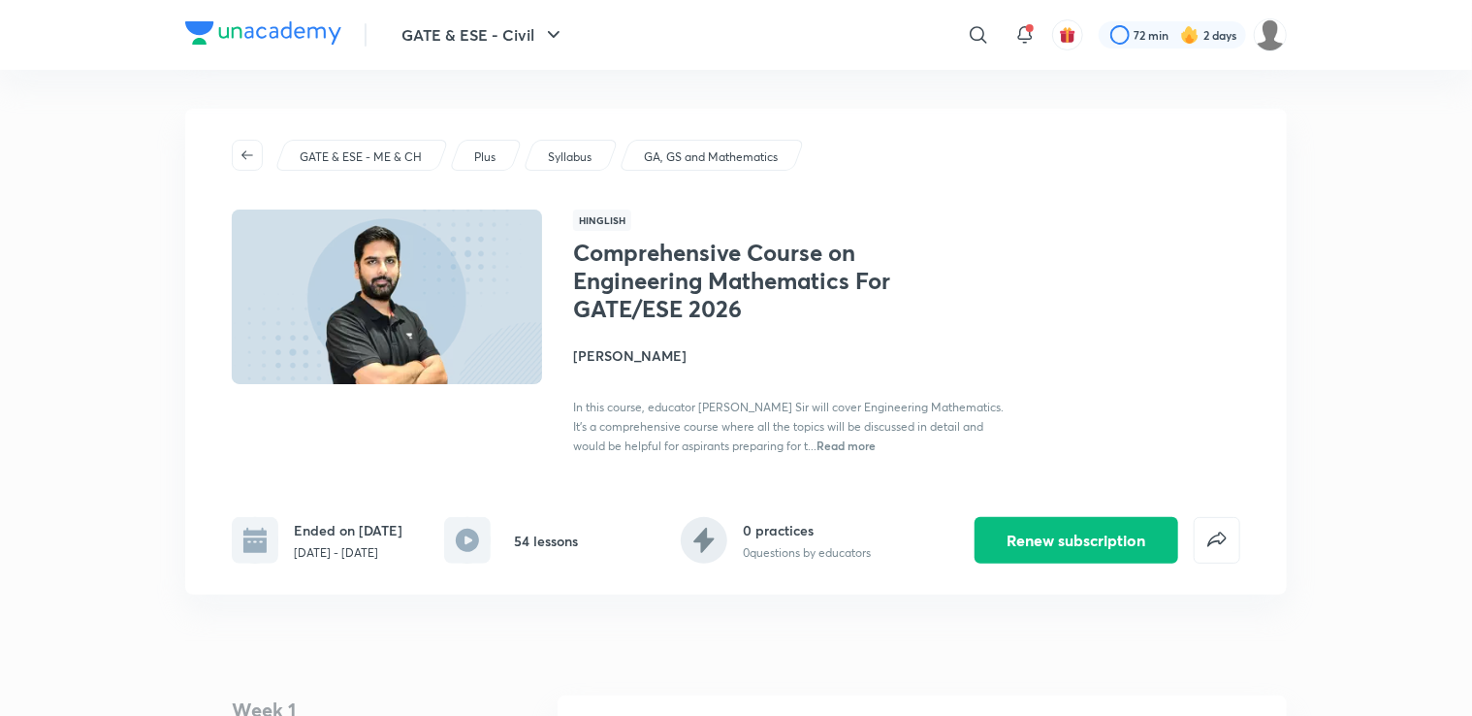
scroll to position [200, 0]
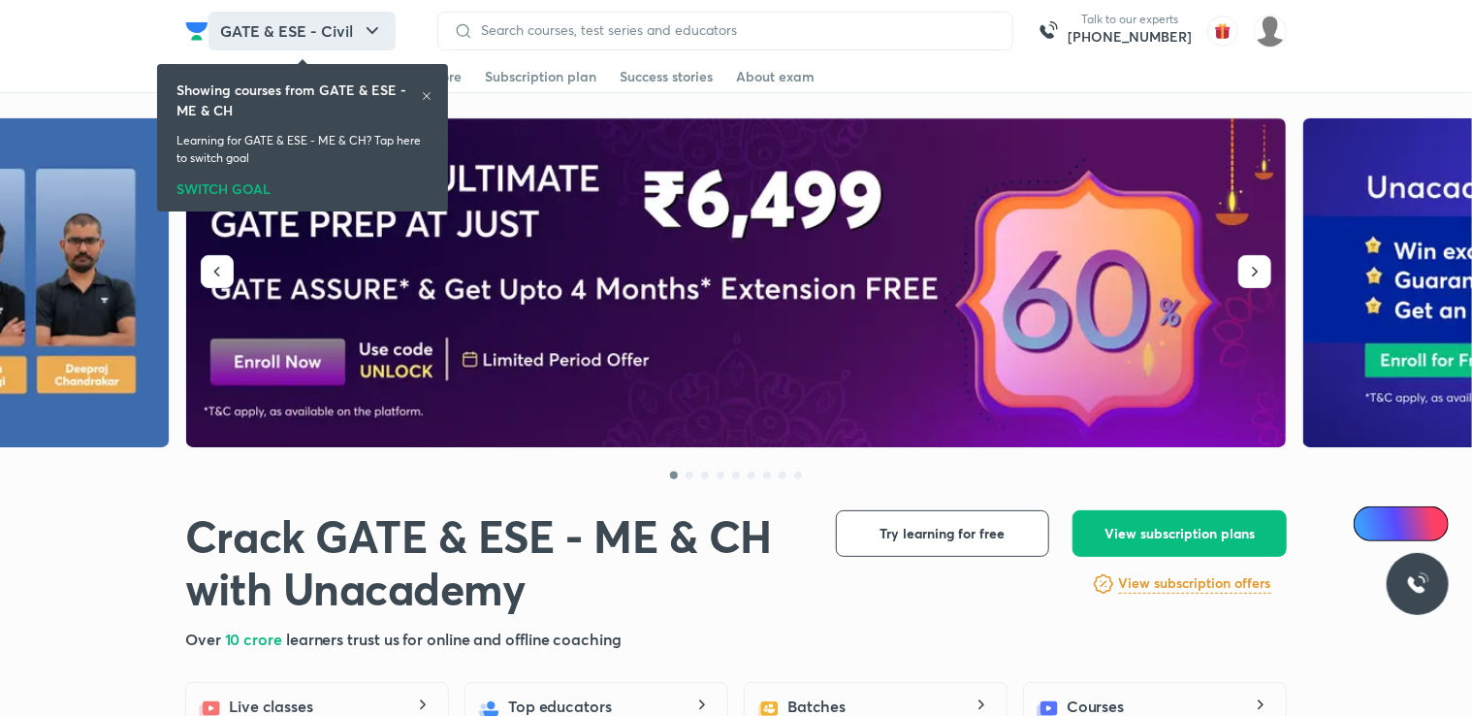
click at [341, 32] on button "GATE & ESE - Civil" at bounding box center [301, 31] width 187 height 39
click at [422, 93] on icon at bounding box center [427, 96] width 12 height 12
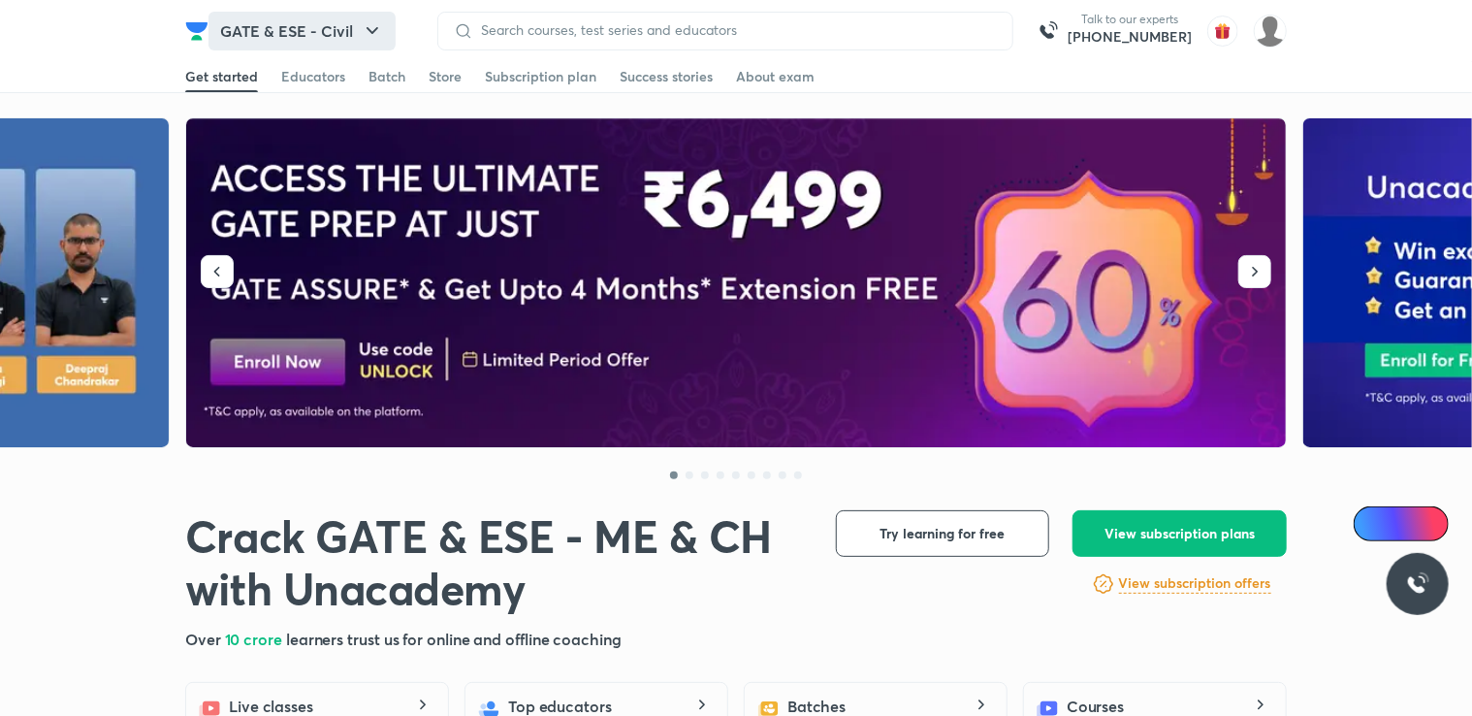
click at [367, 21] on icon "button" at bounding box center [372, 30] width 23 height 23
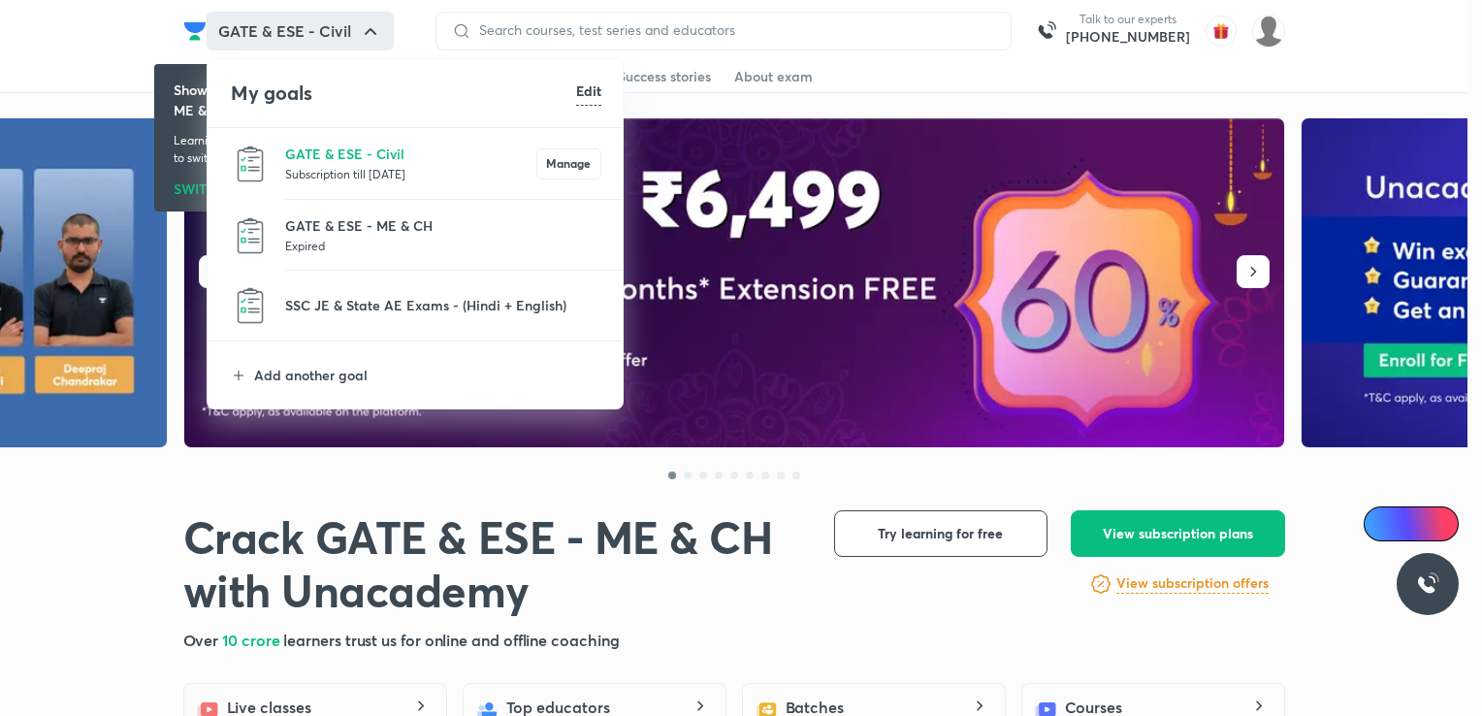
click at [126, 29] on div at bounding box center [741, 358] width 1482 height 716
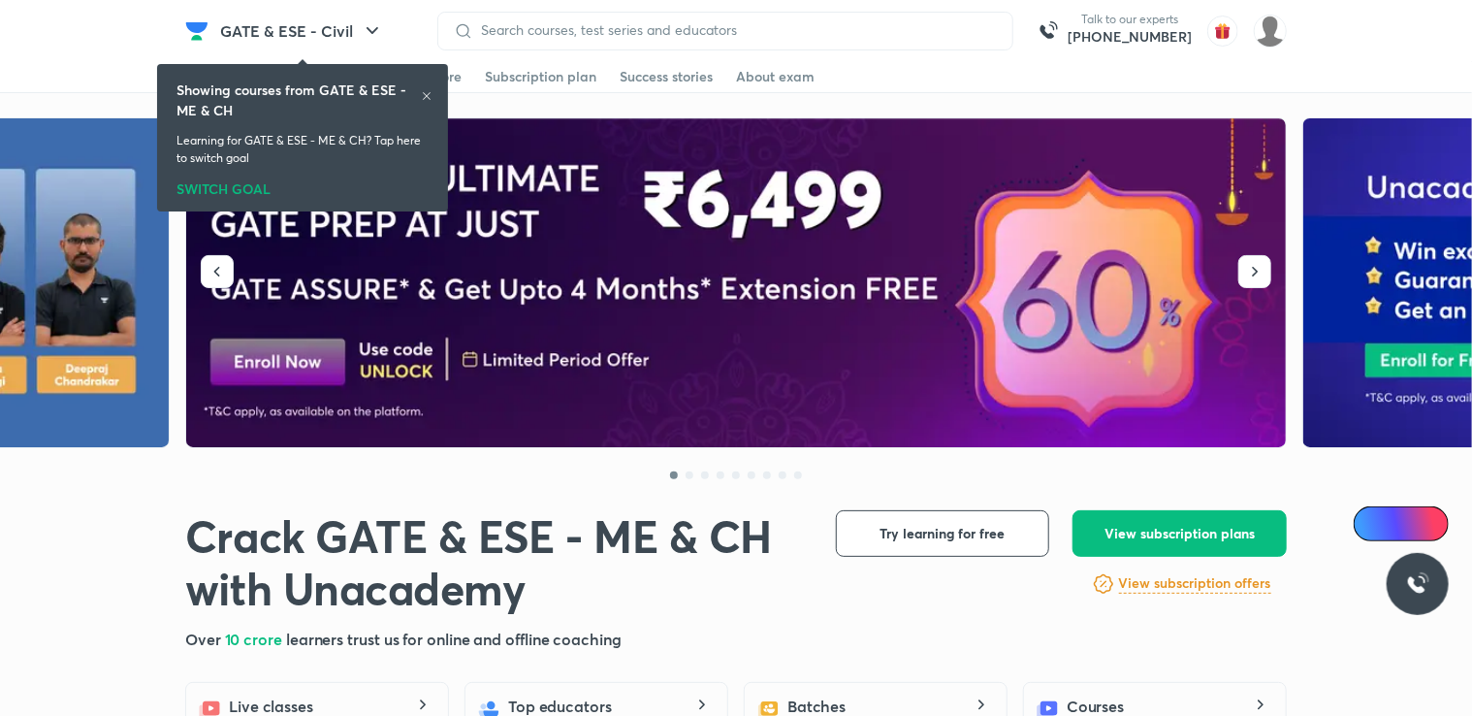
click at [427, 96] on icon at bounding box center [427, 96] width 8 height 8
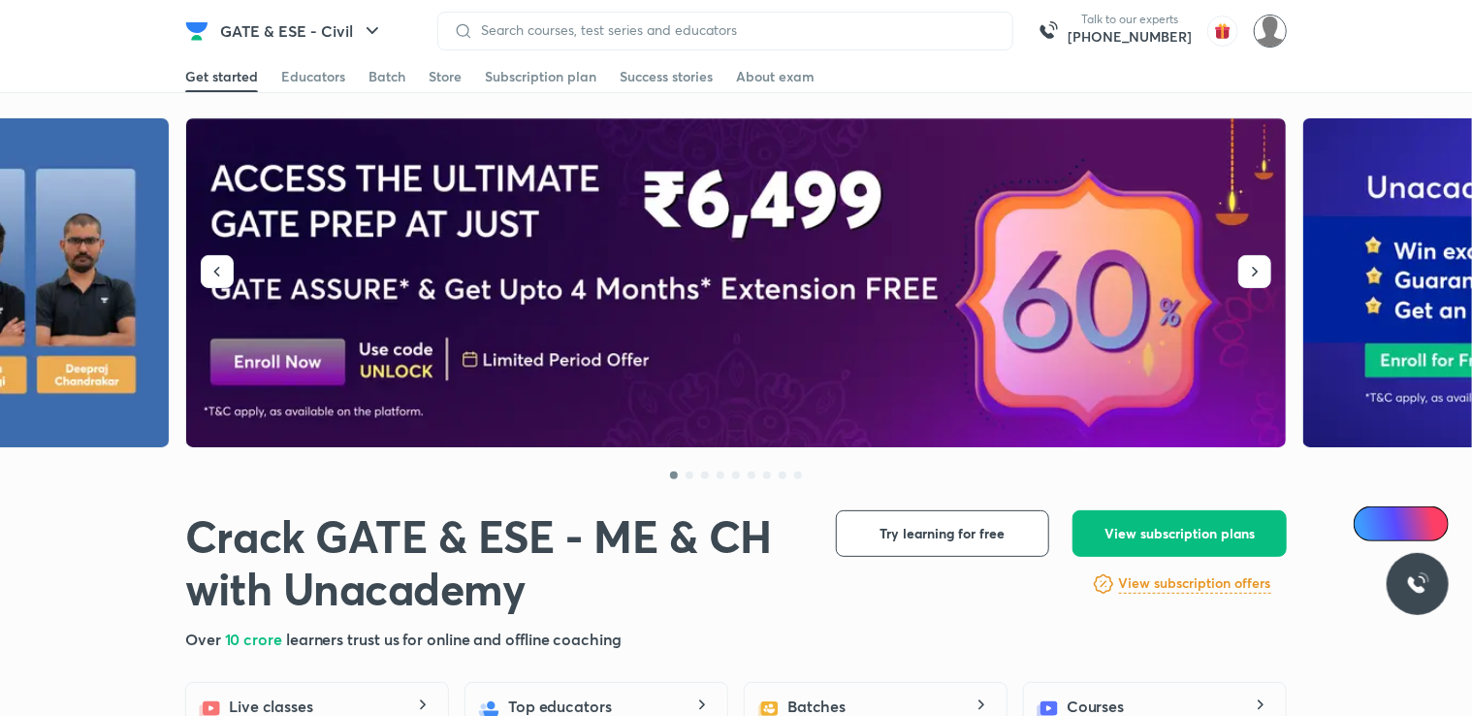
click at [1279, 37] on img at bounding box center [1270, 31] width 33 height 33
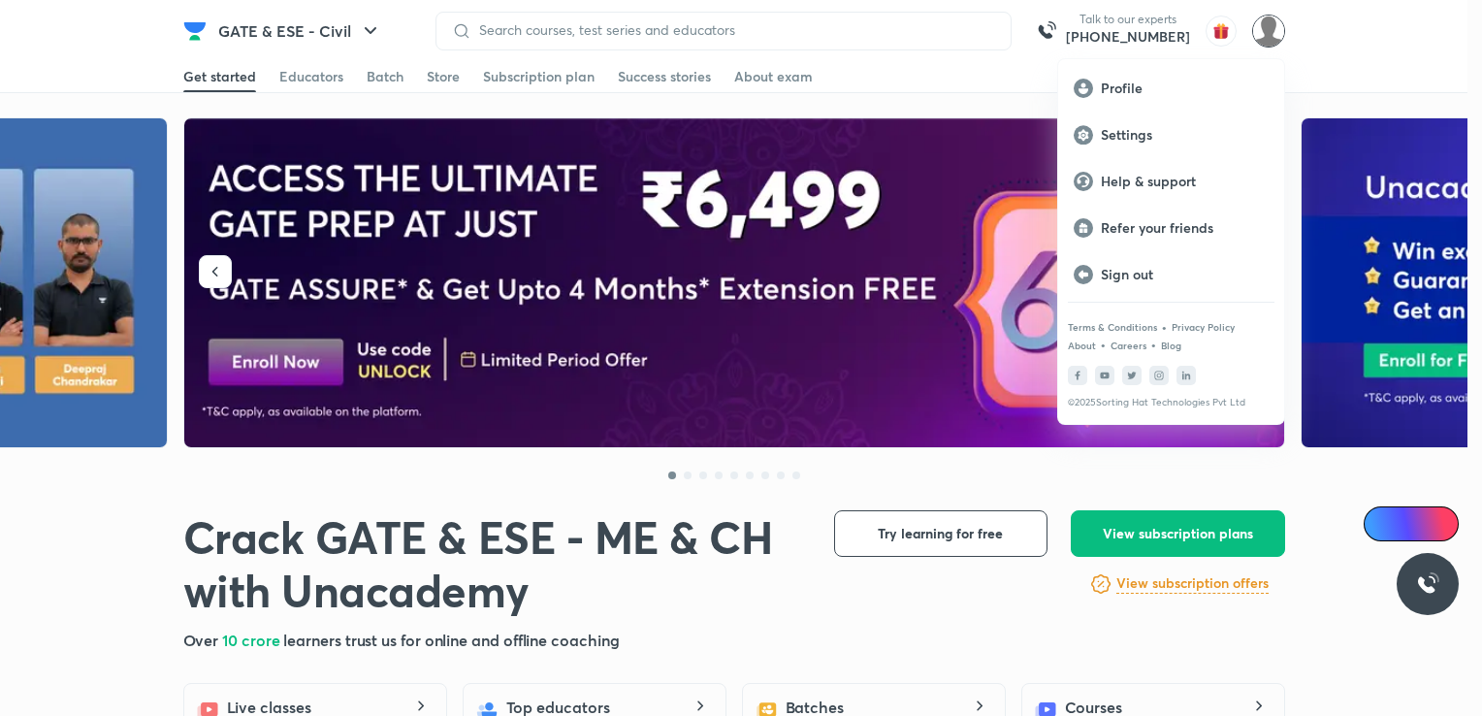
click at [1266, 23] on div at bounding box center [741, 358] width 1482 height 716
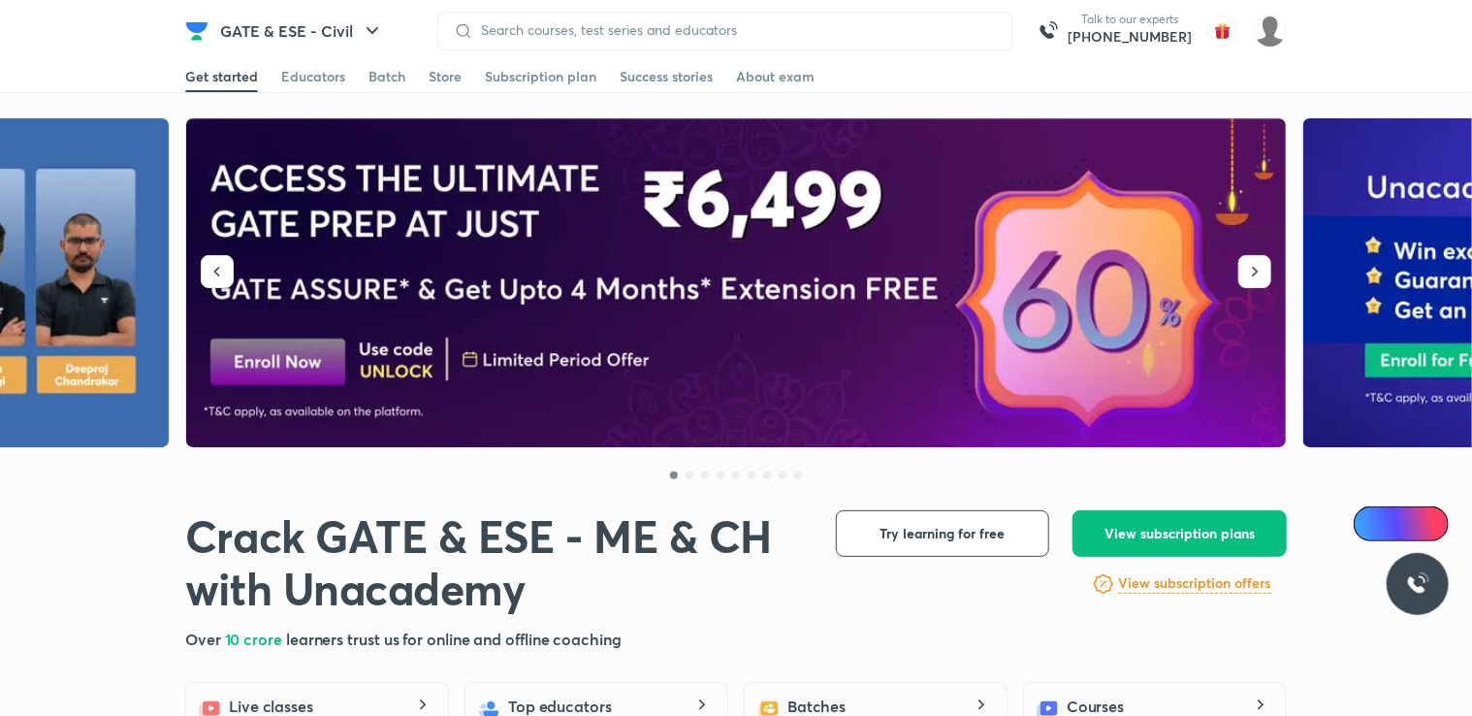
click at [1266, 23] on img at bounding box center [1270, 31] width 33 height 33
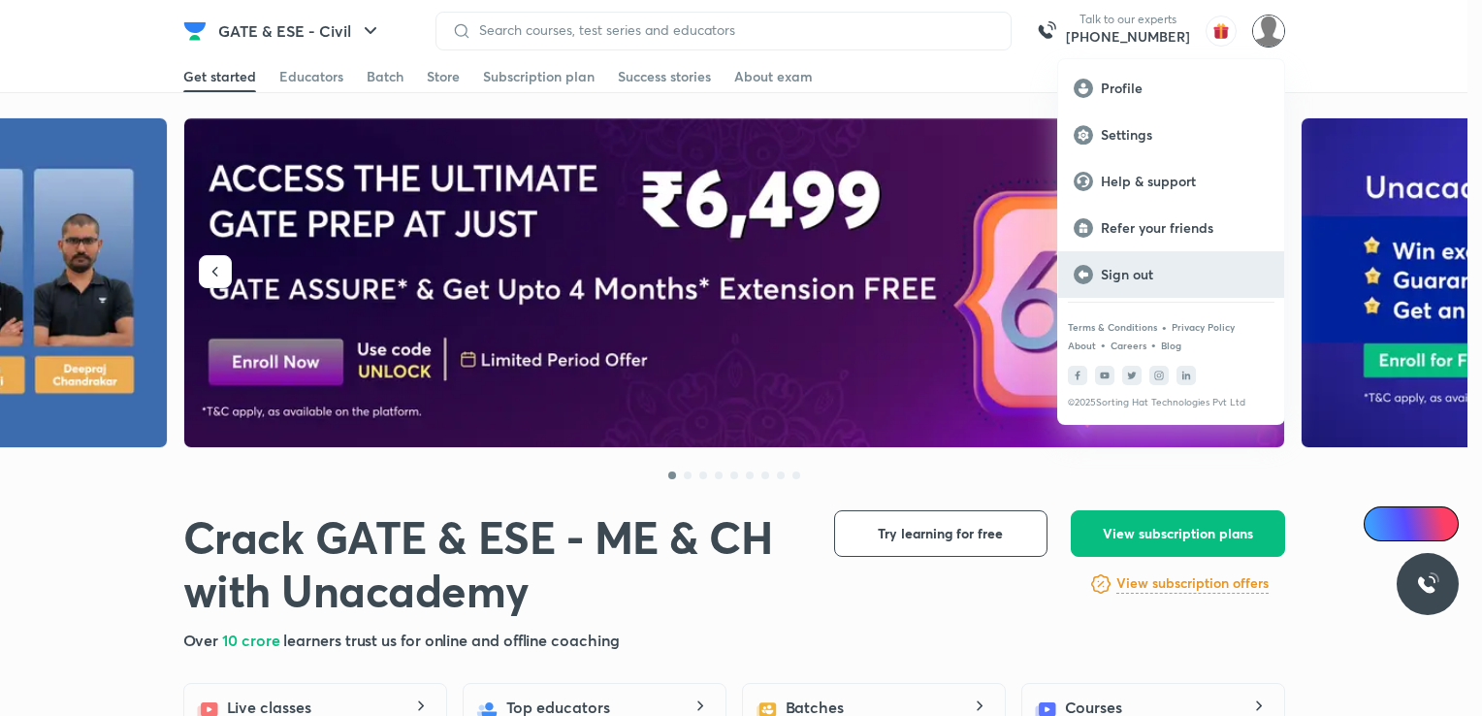
click at [1152, 267] on p "Sign out" at bounding box center [1184, 274] width 168 height 17
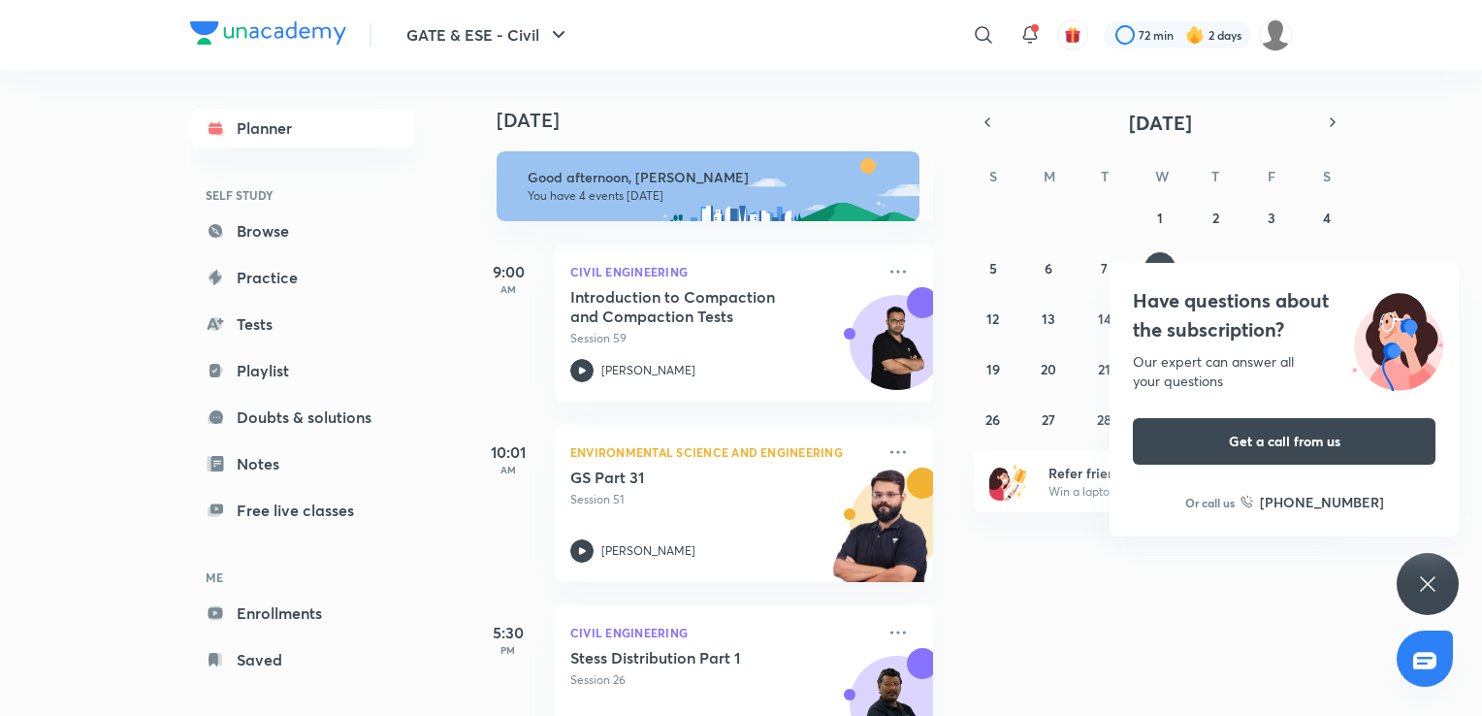
click at [1434, 569] on div "Have questions about the subscription? Our expert can answer all your questions…" at bounding box center [1427, 584] width 62 height 62
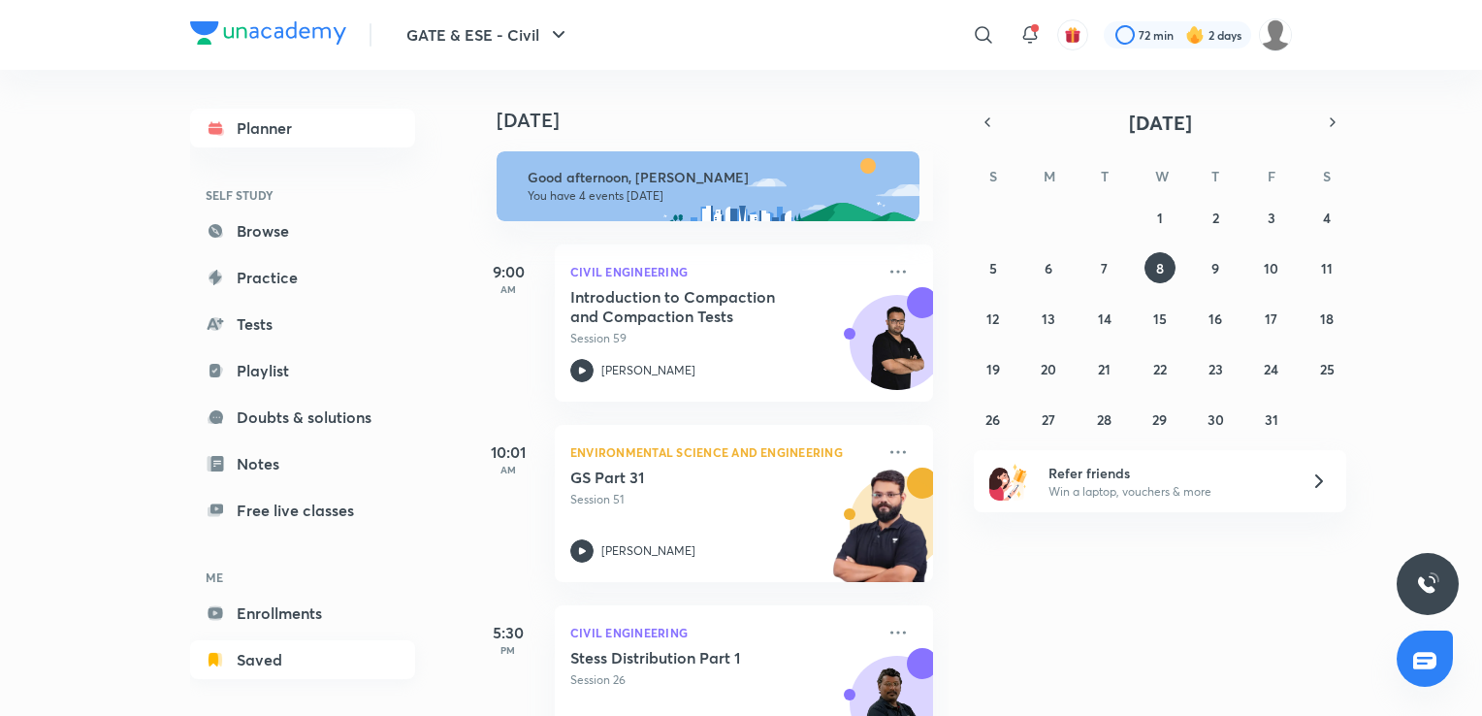
click at [260, 648] on link "Saved" at bounding box center [302, 659] width 225 height 39
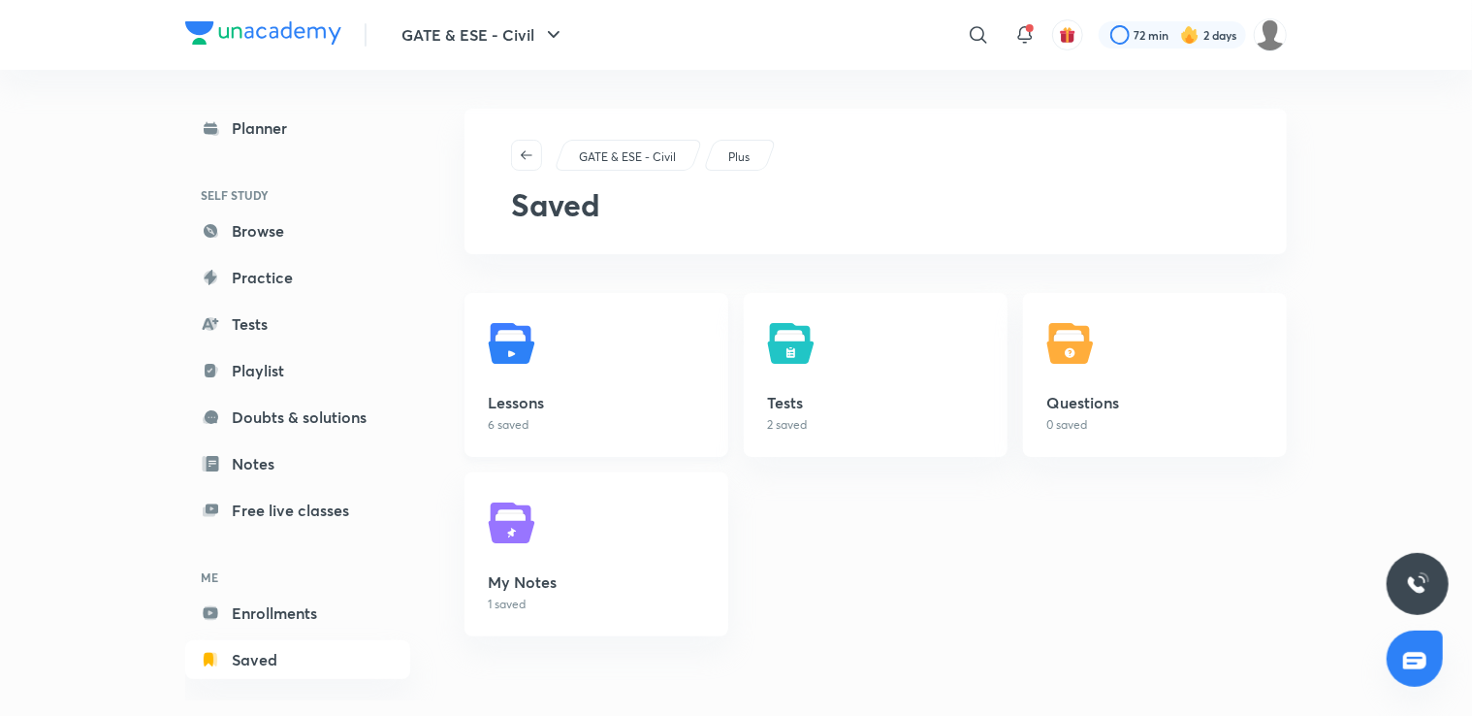
click at [551, 379] on link "Lessons 6 saved" at bounding box center [596, 375] width 264 height 164
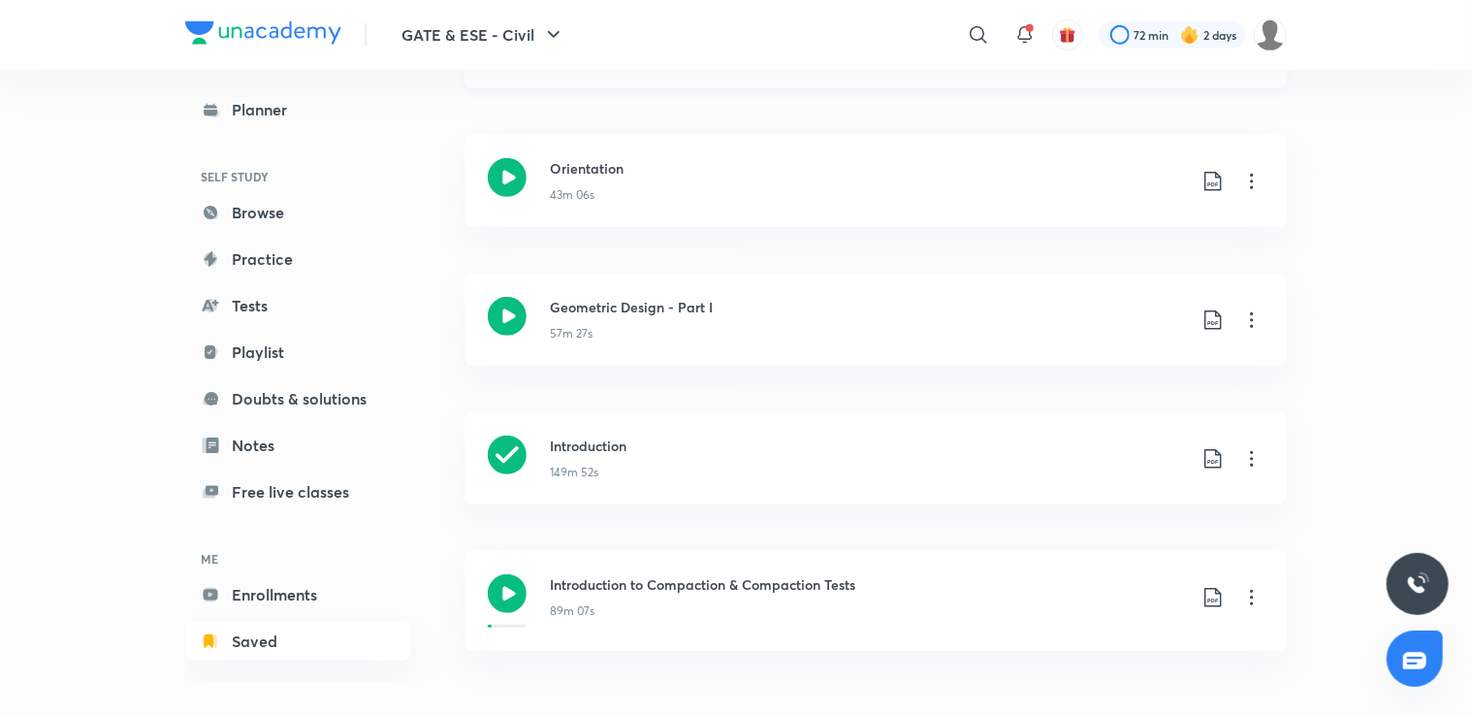
scroll to position [461, 0]
click at [1253, 463] on icon at bounding box center [1251, 459] width 23 height 23
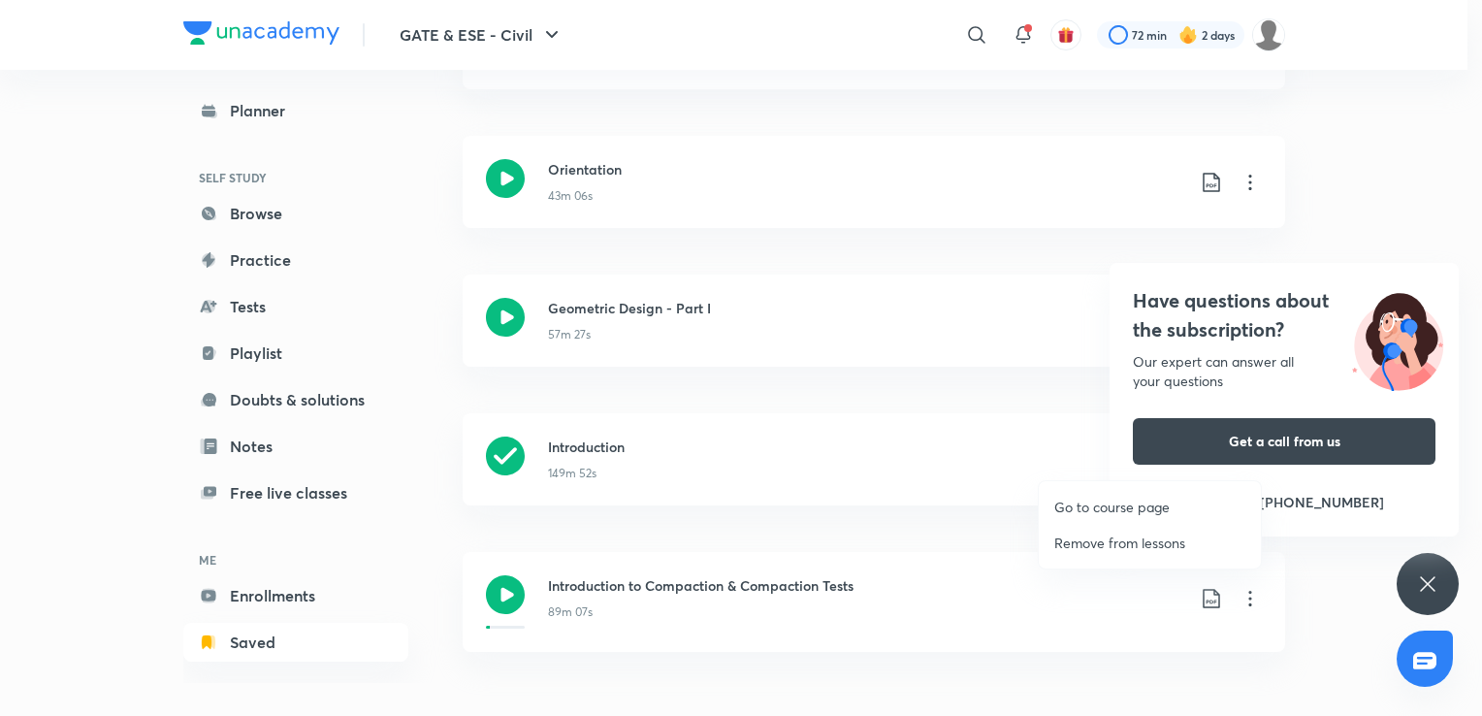
click at [1084, 506] on p "Go to course page" at bounding box center [1111, 506] width 115 height 20
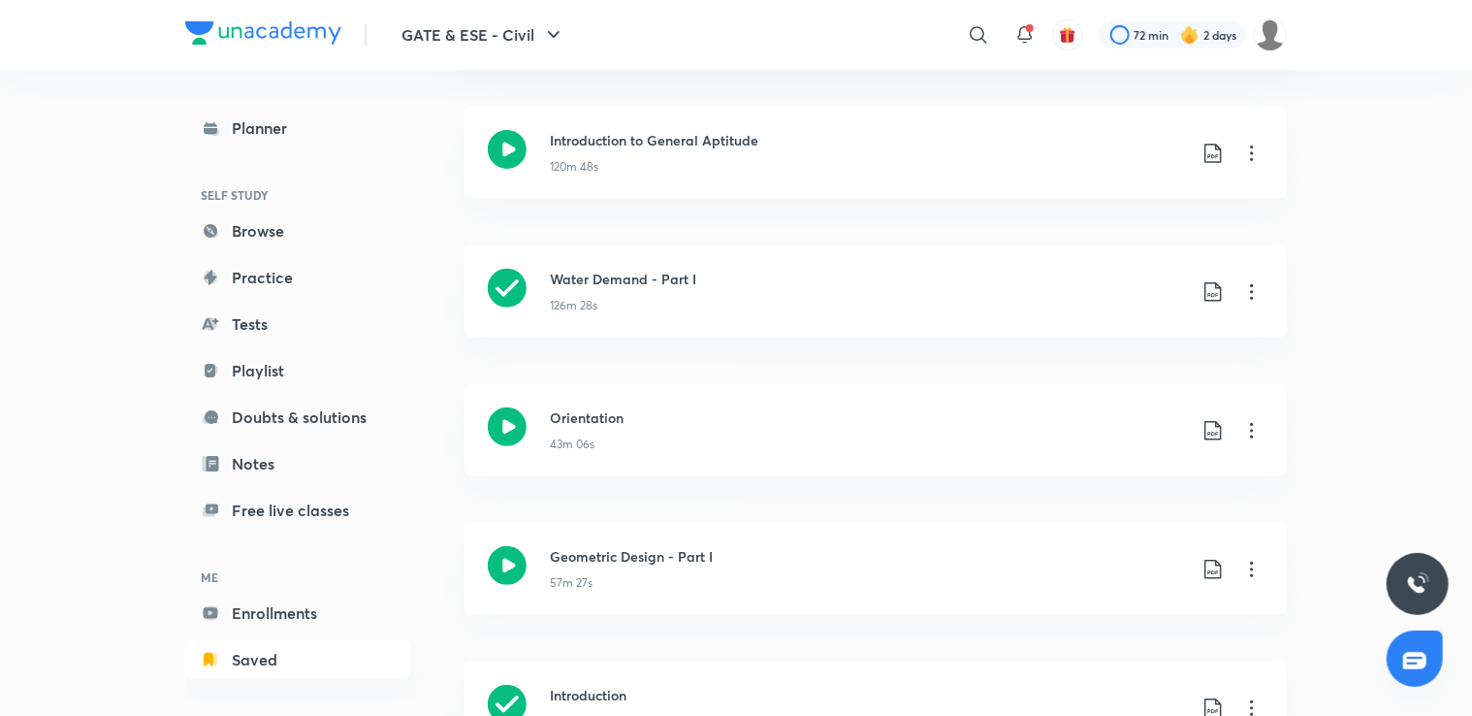
scroll to position [462, 0]
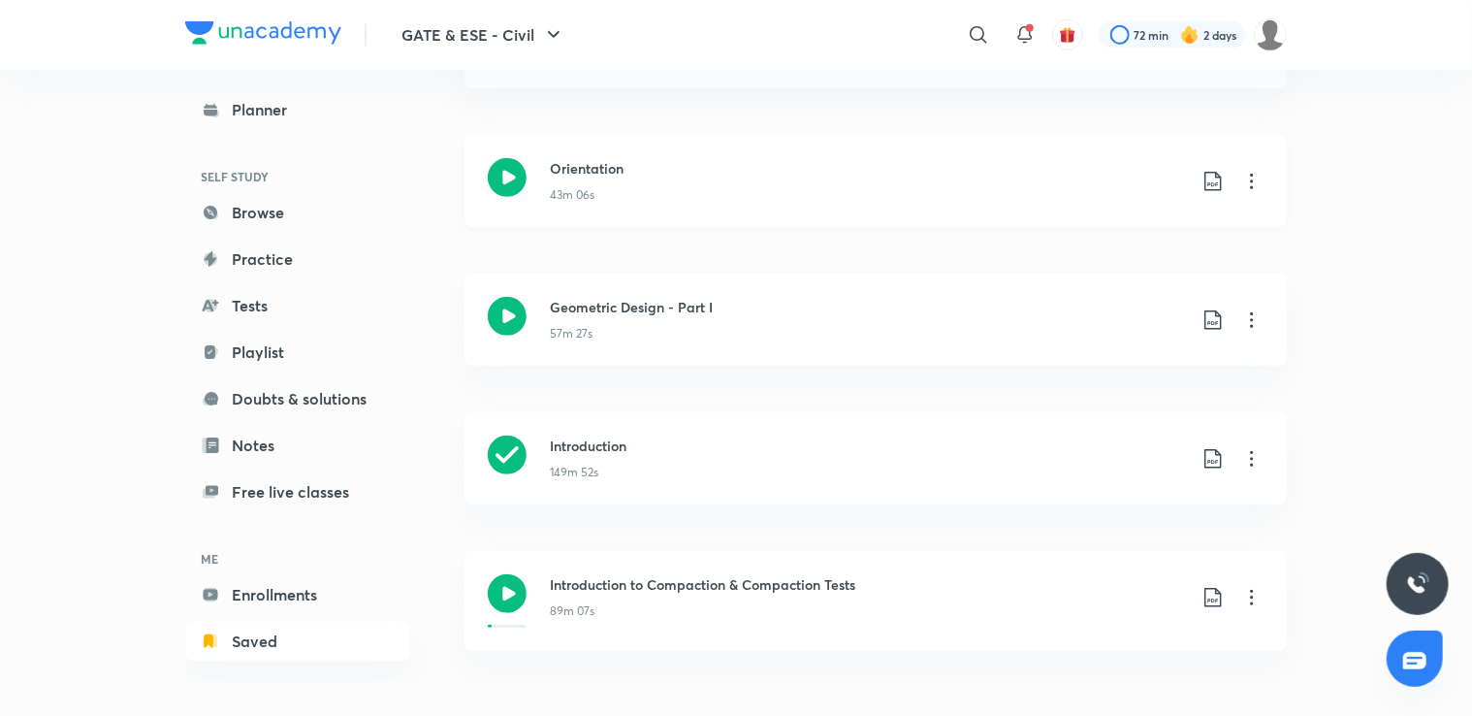
click at [1249, 193] on div "Orientation 43m 06s" at bounding box center [907, 181] width 714 height 46
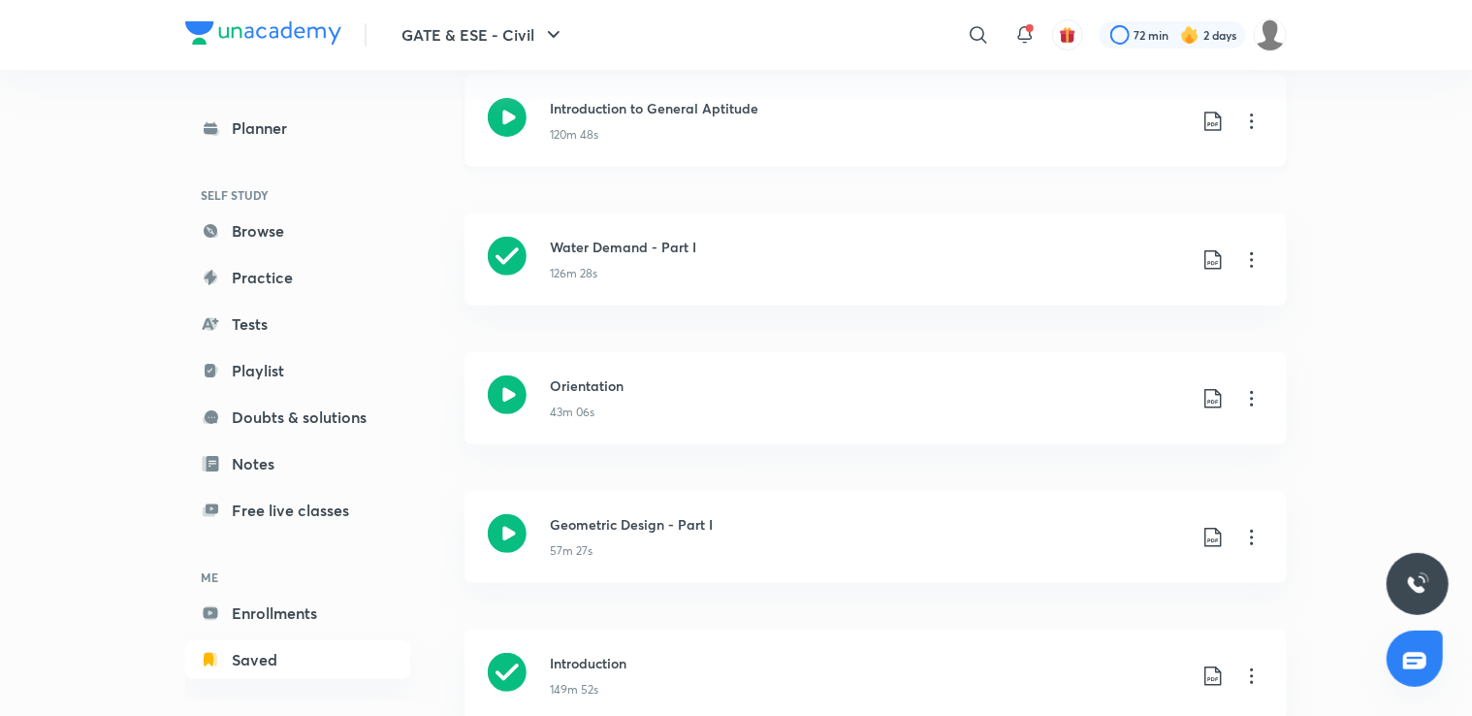
scroll to position [462, 0]
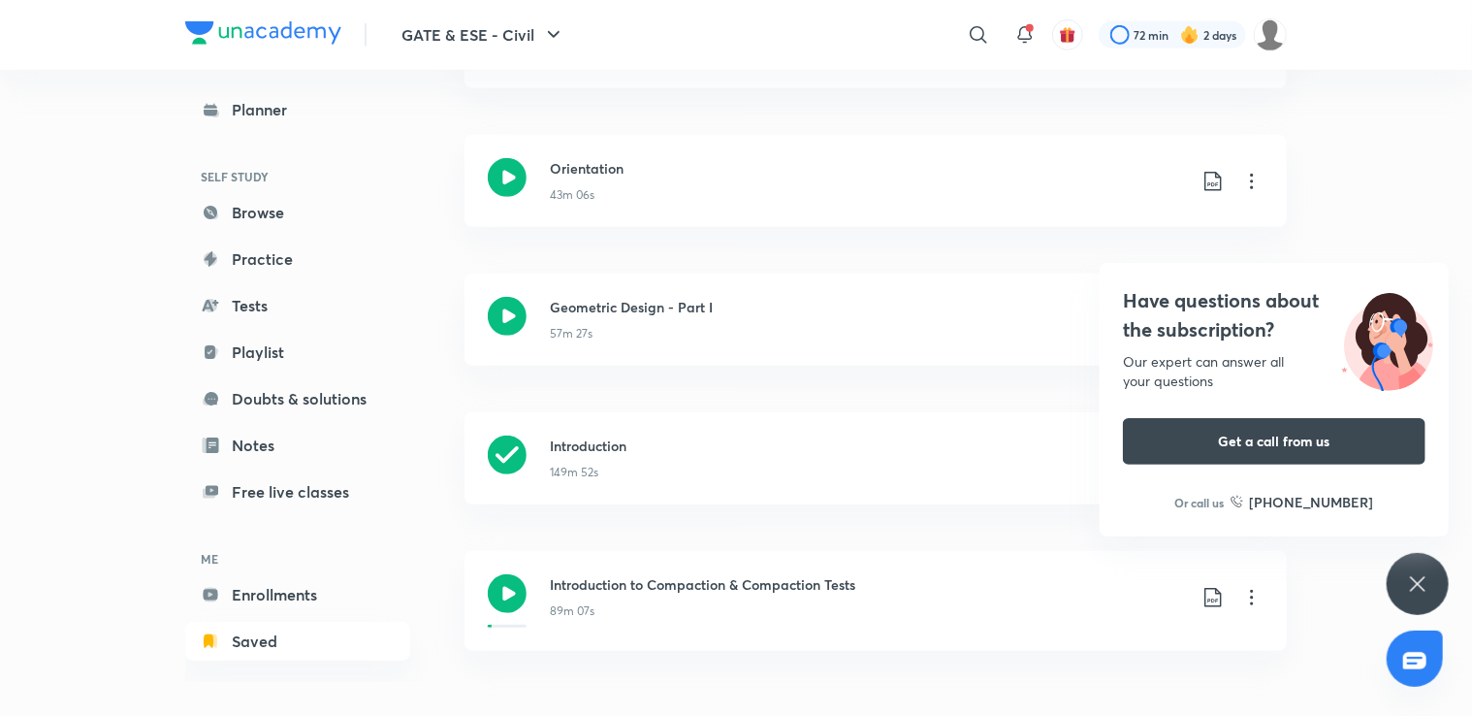
click at [1417, 590] on icon at bounding box center [1417, 583] width 23 height 23
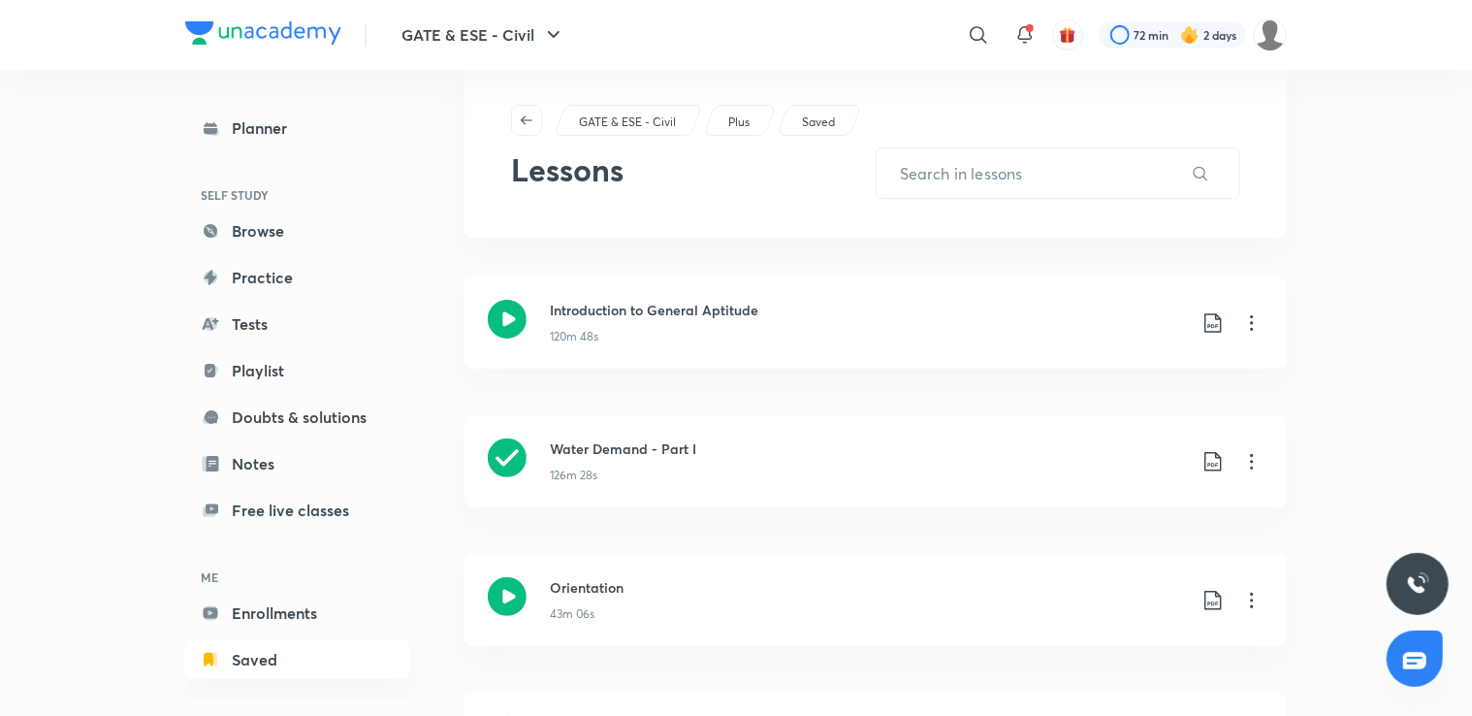
scroll to position [0, 0]
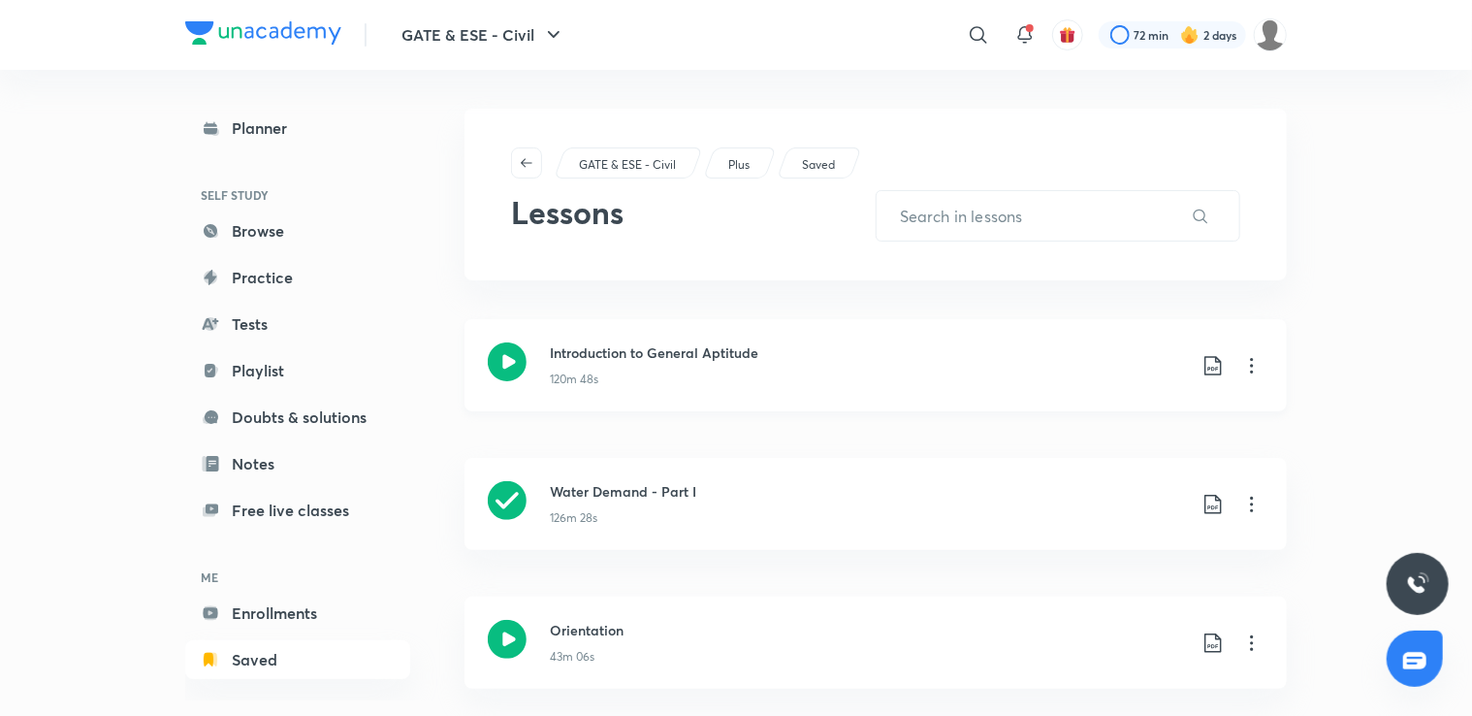
click at [1249, 361] on icon at bounding box center [1251, 365] width 23 height 23
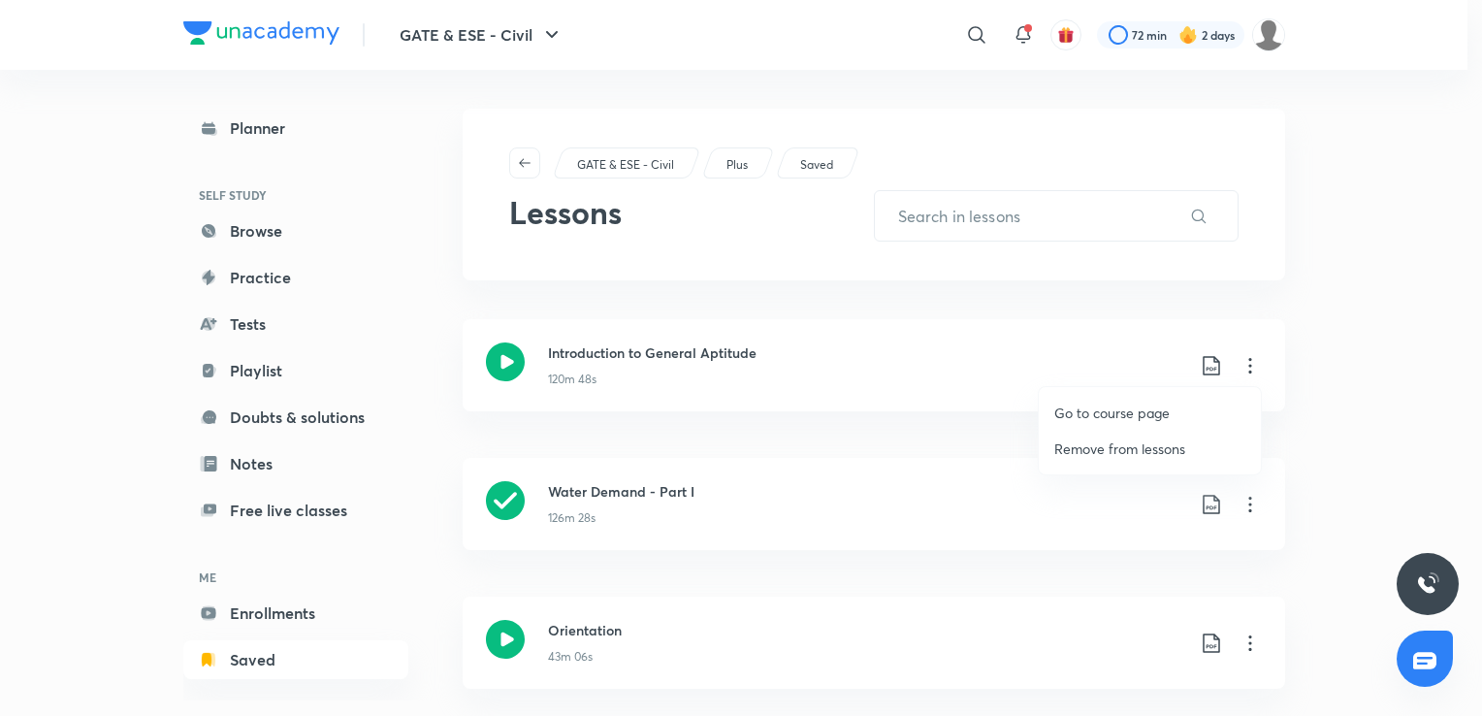
click at [1130, 412] on p "Go to course page" at bounding box center [1111, 412] width 115 height 20
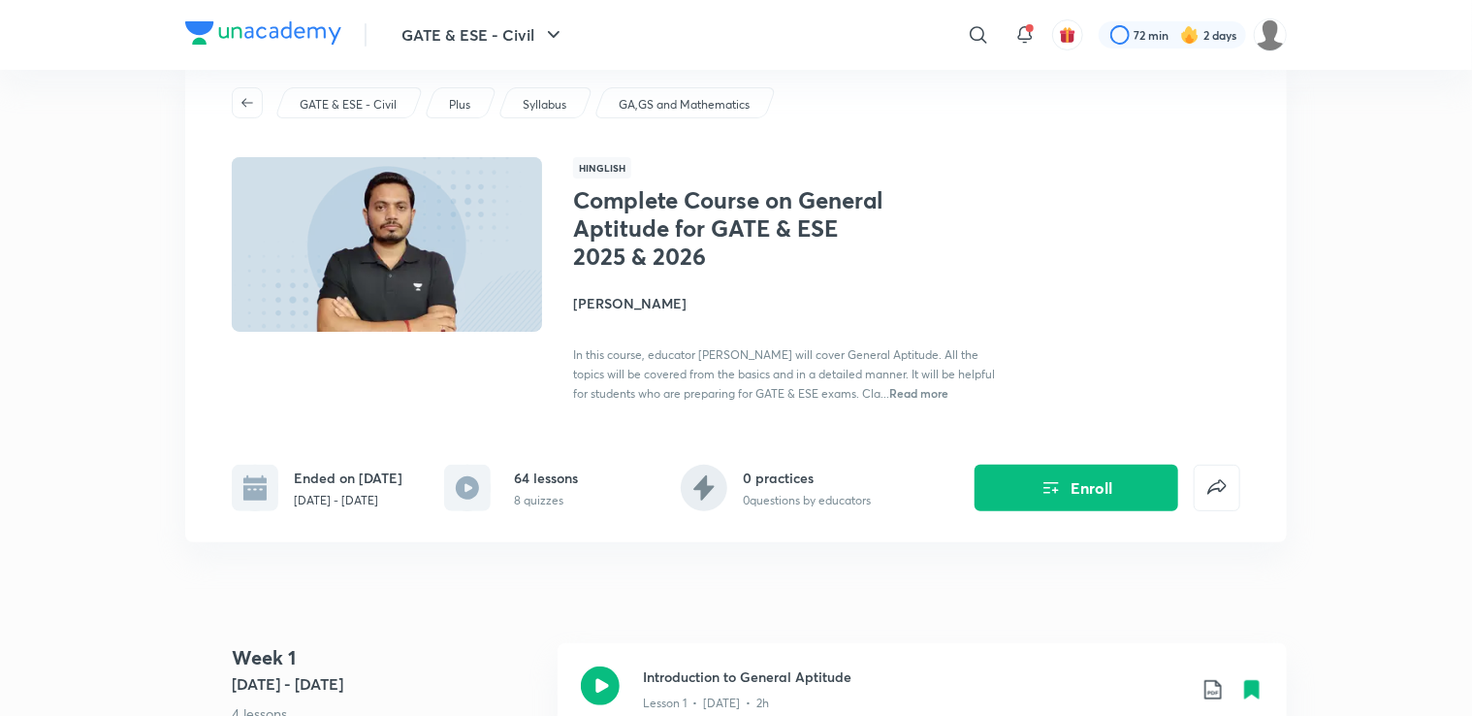
scroll to position [50, 0]
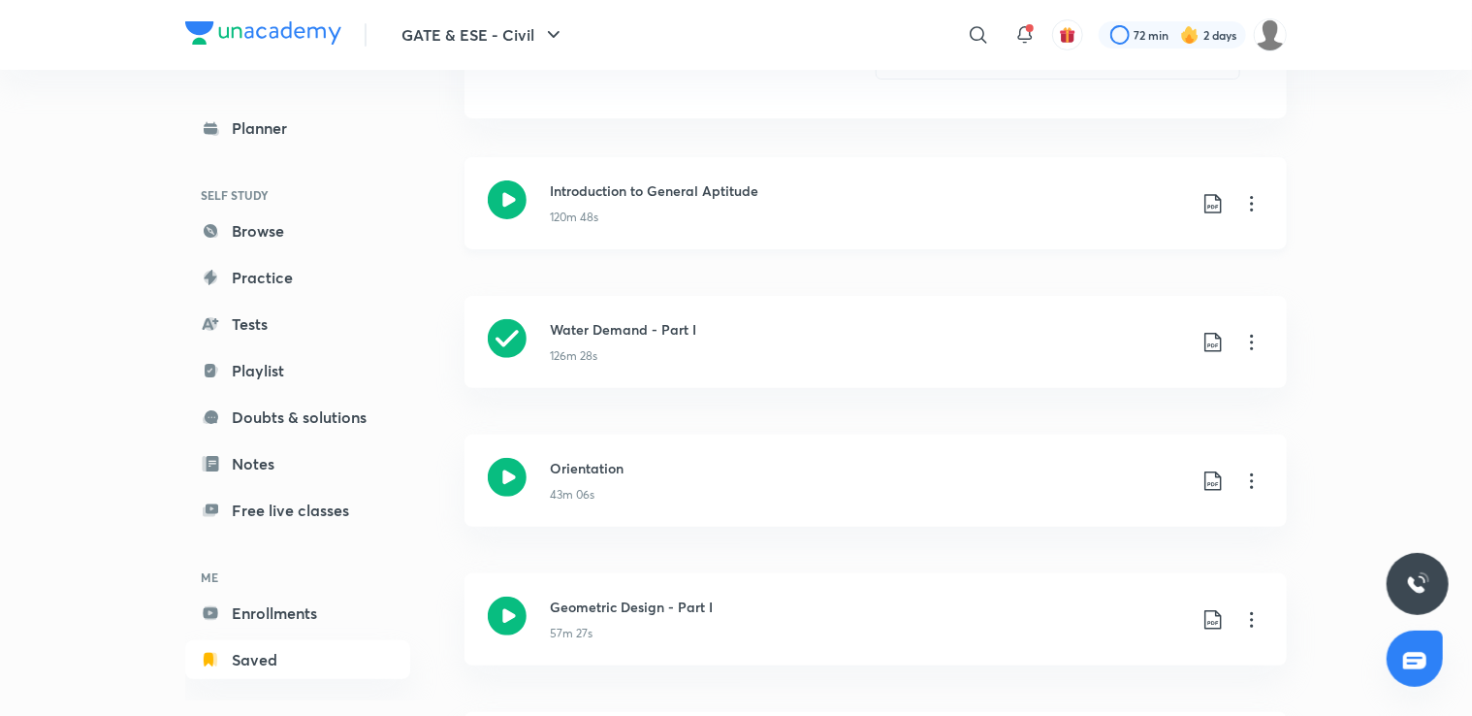
scroll to position [268, 0]
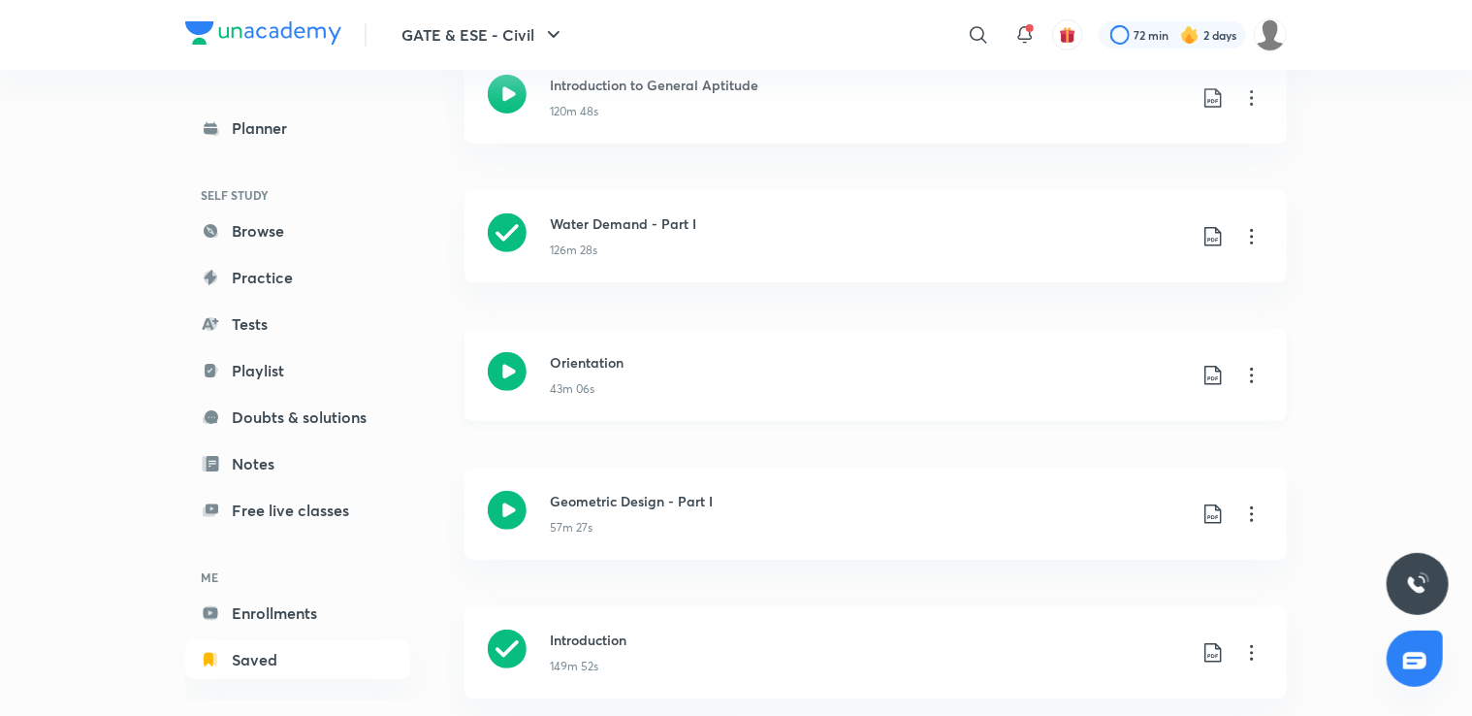
click at [1253, 379] on icon at bounding box center [1251, 375] width 23 height 23
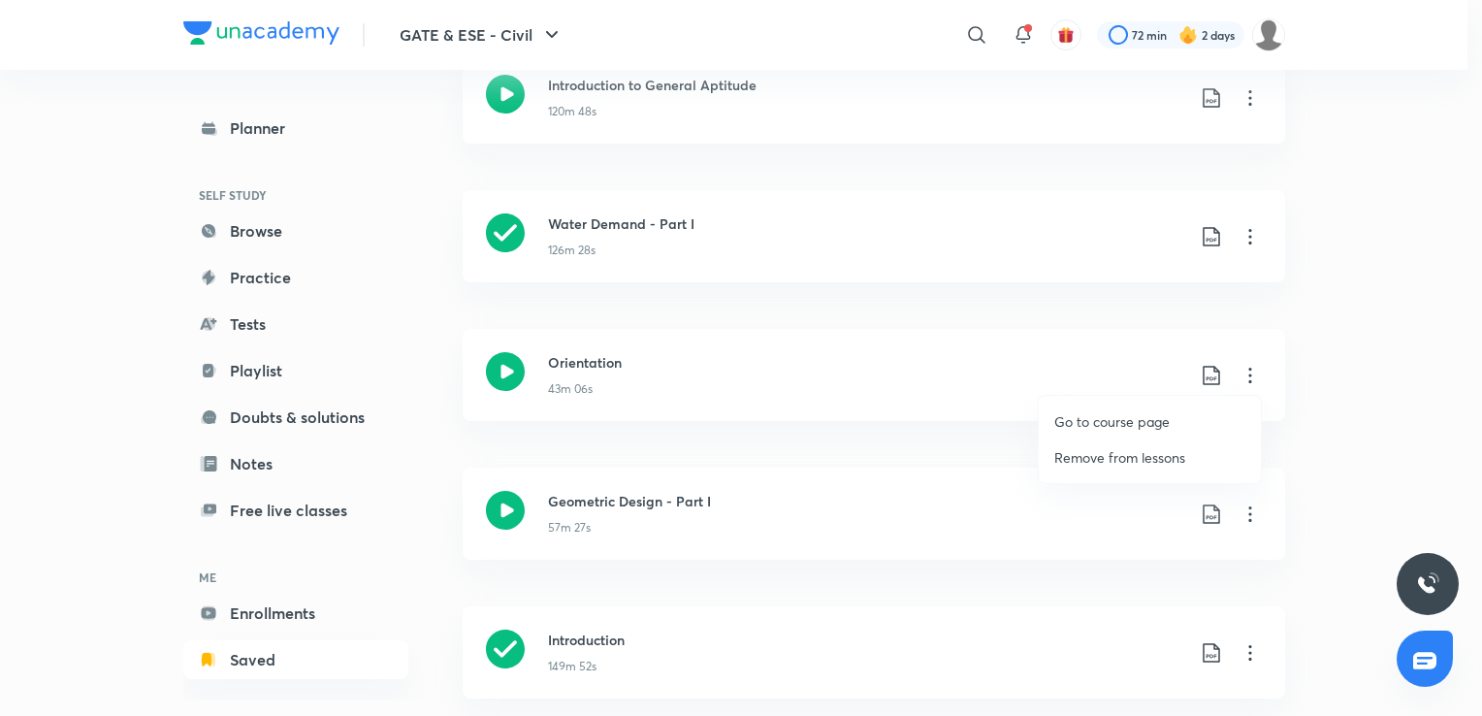
click at [1133, 429] on p "Go to course page" at bounding box center [1111, 421] width 115 height 20
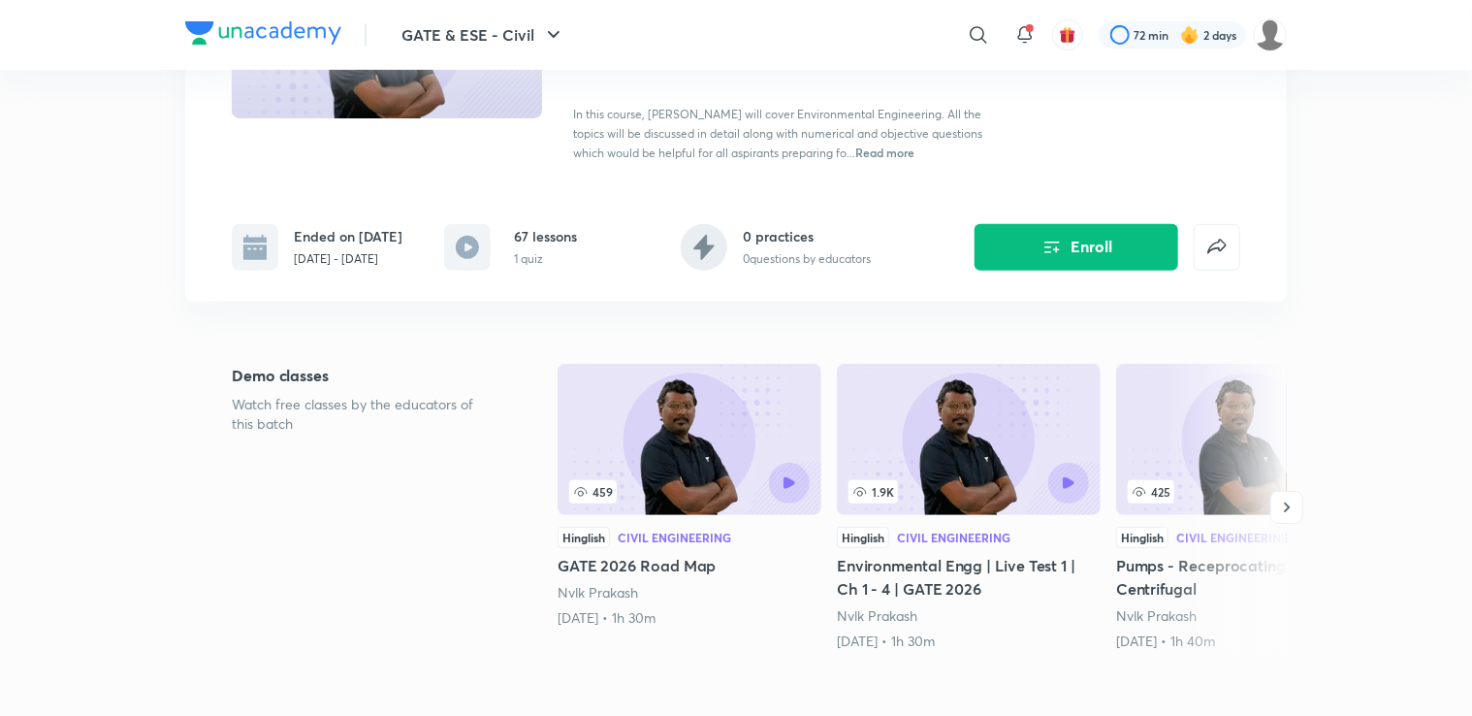
scroll to position [279, 0]
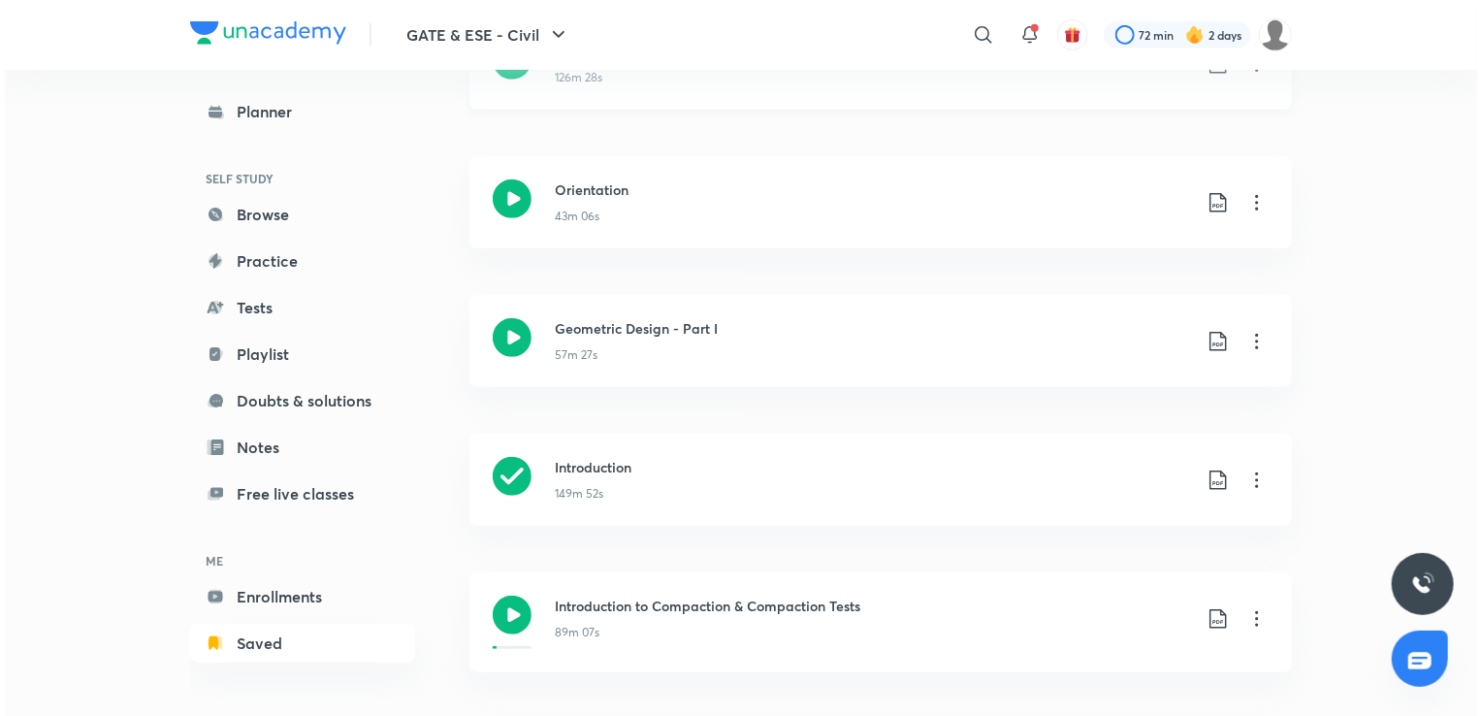
scroll to position [462, 0]
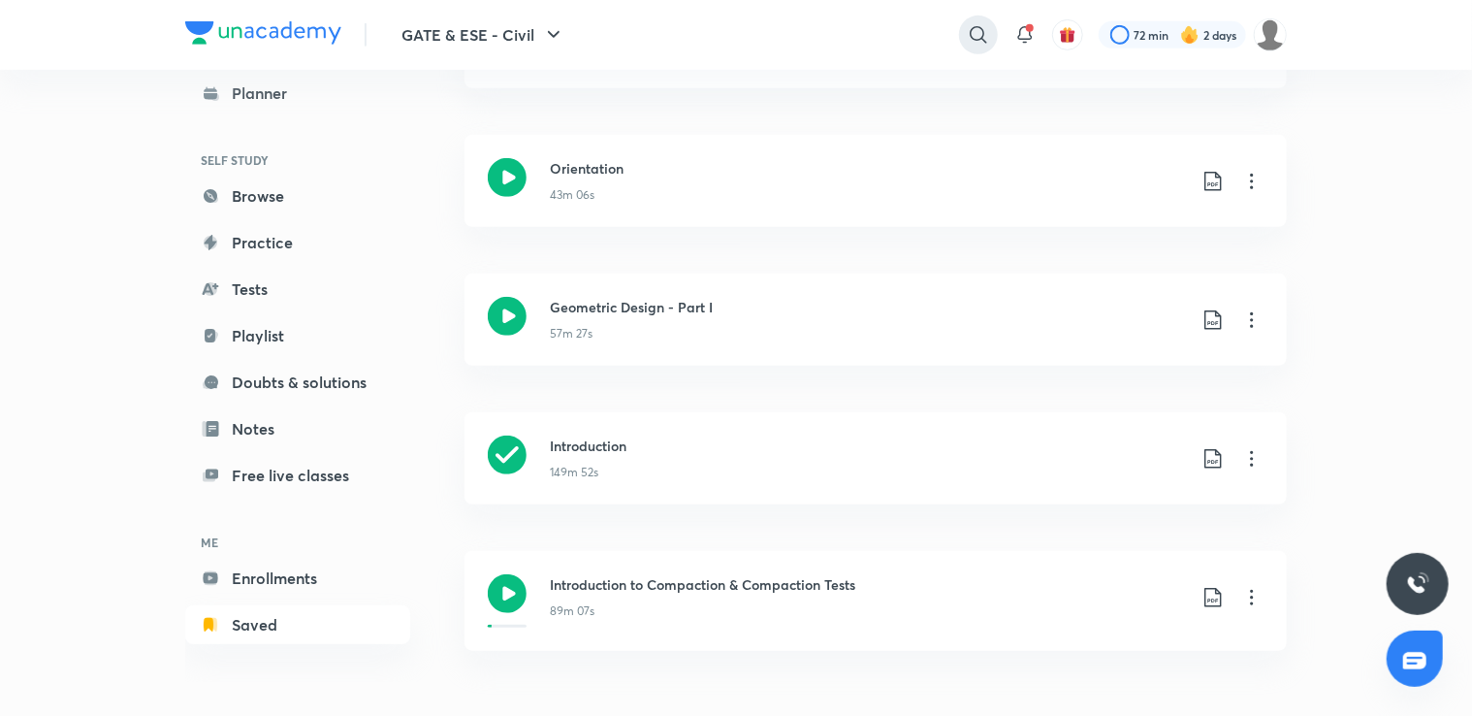
click at [973, 36] on icon at bounding box center [978, 34] width 23 height 23
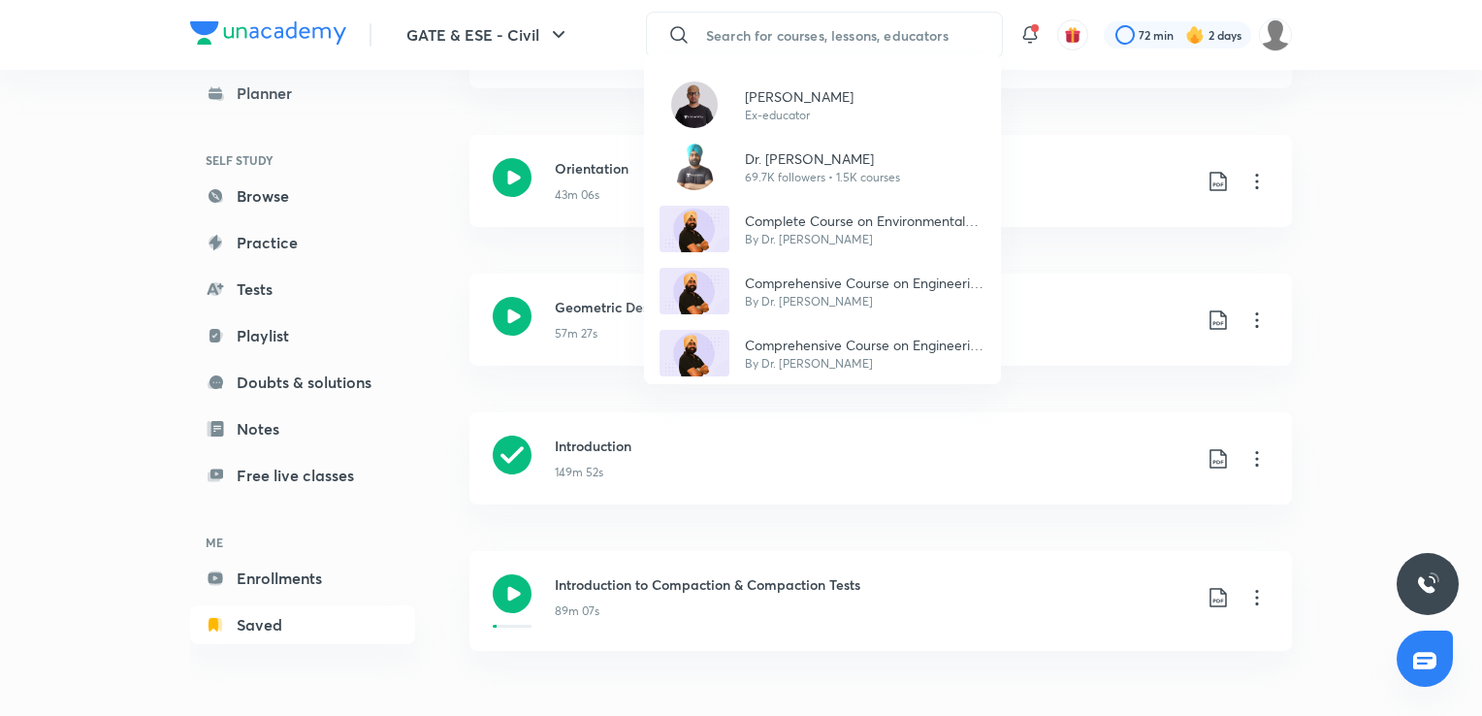
click at [790, 36] on div "[PERSON_NAME] Ex-educator Dr. [PERSON_NAME] 69.7K followers • 1.5K courses Comp…" at bounding box center [741, 358] width 1482 height 716
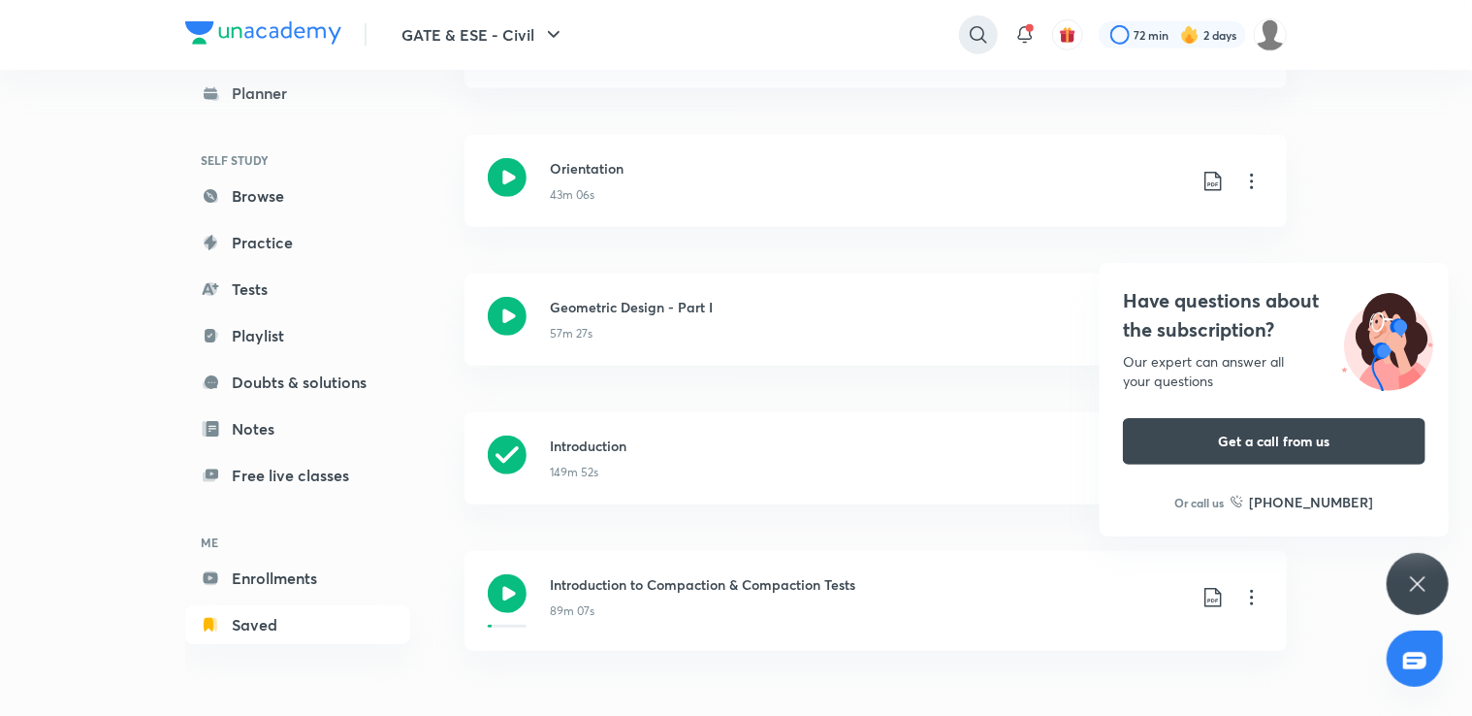
click at [970, 36] on icon at bounding box center [978, 34] width 16 height 16
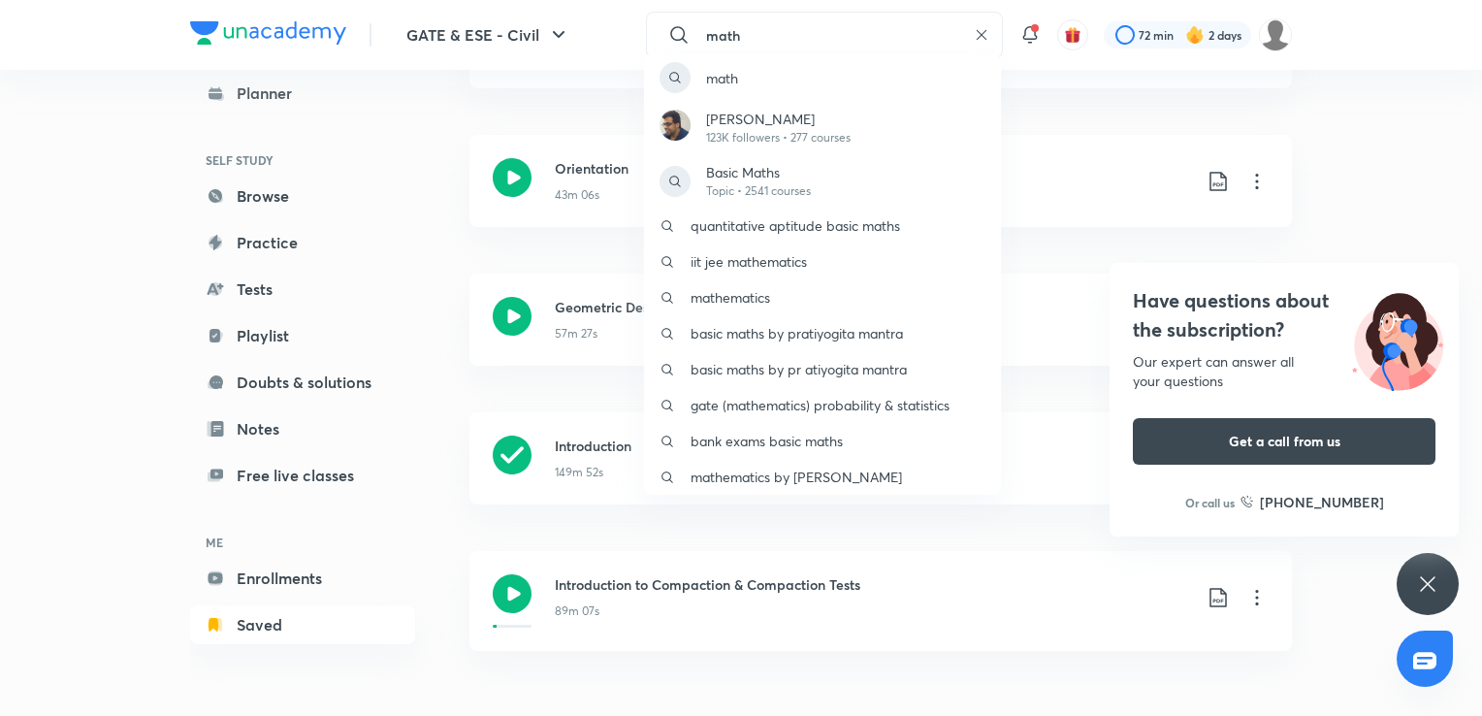
type input "math"
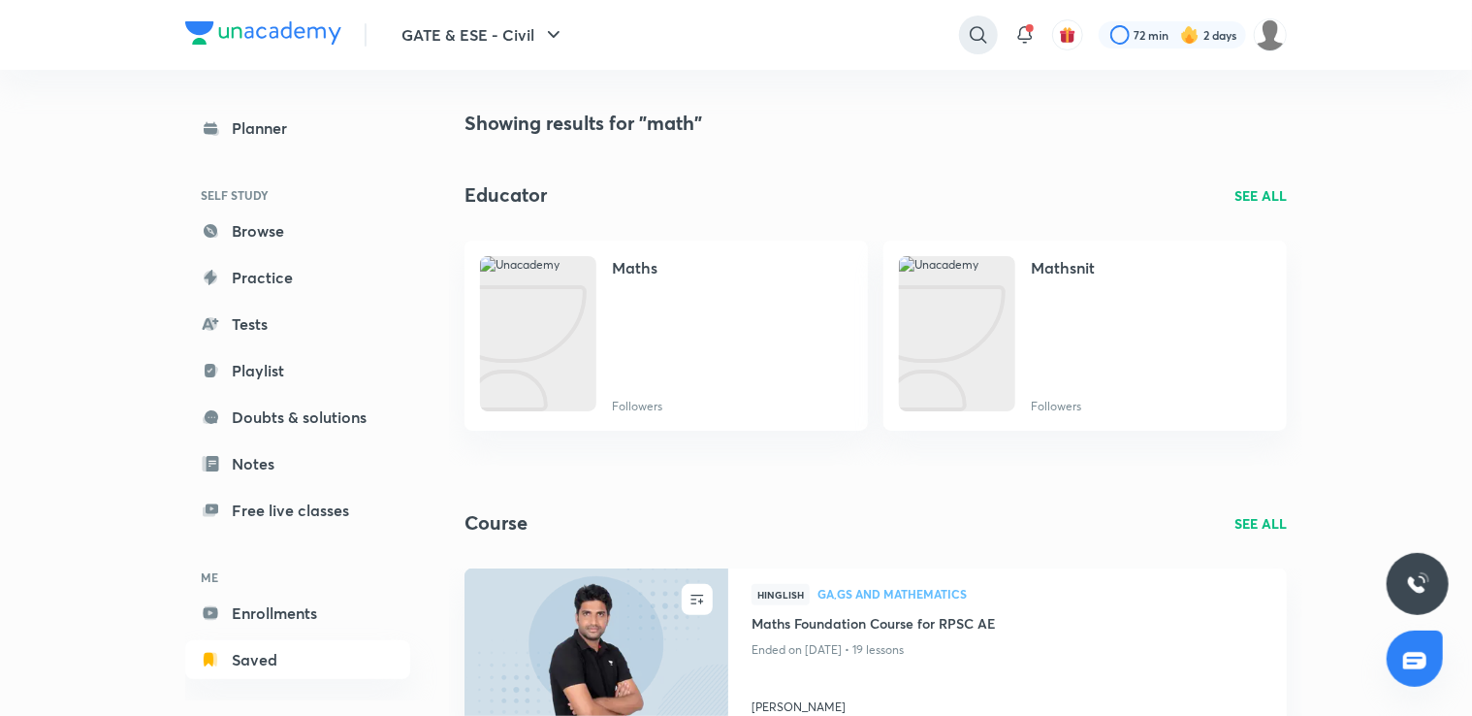
click at [973, 25] on icon at bounding box center [978, 34] width 23 height 23
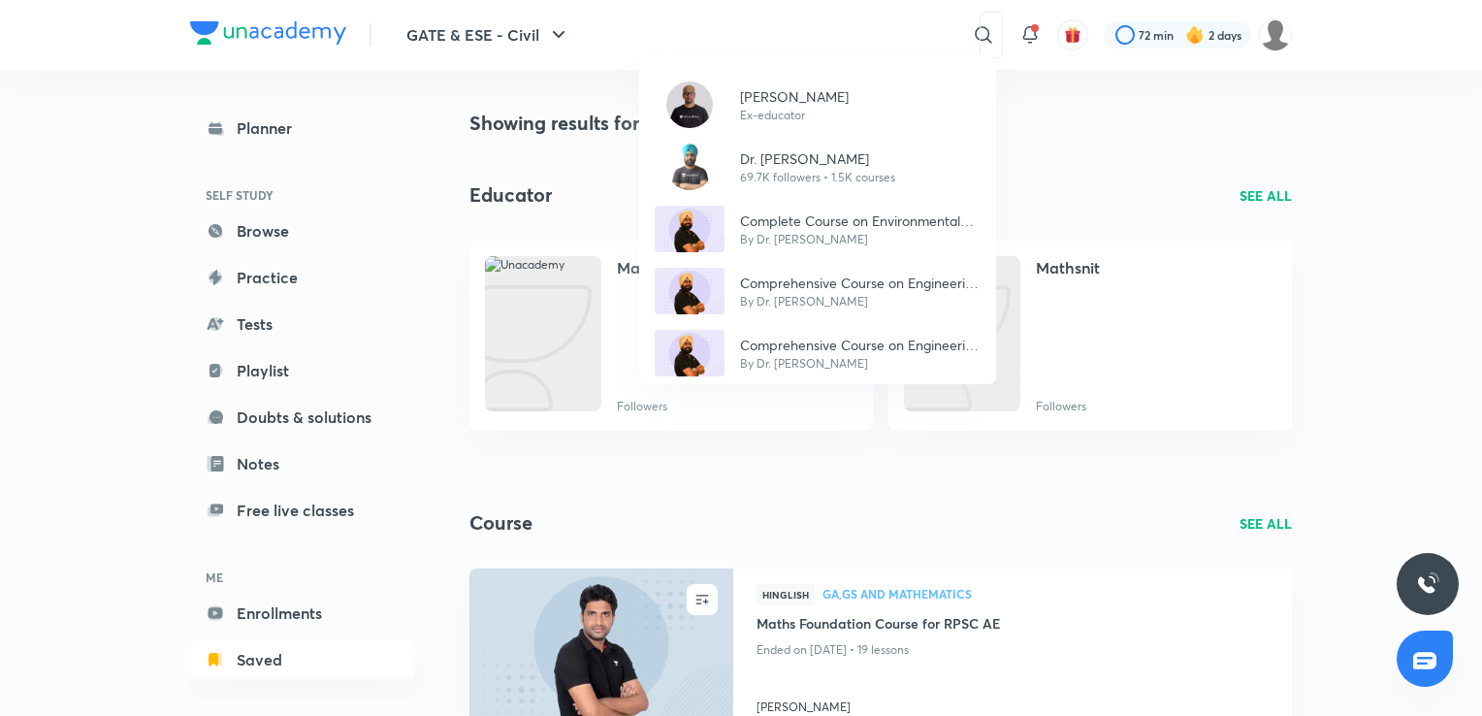
click at [802, 33] on div "[PERSON_NAME] Ex-educator Dr. [PERSON_NAME] 69.7K followers • 1.5K courses Comp…" at bounding box center [741, 358] width 1482 height 716
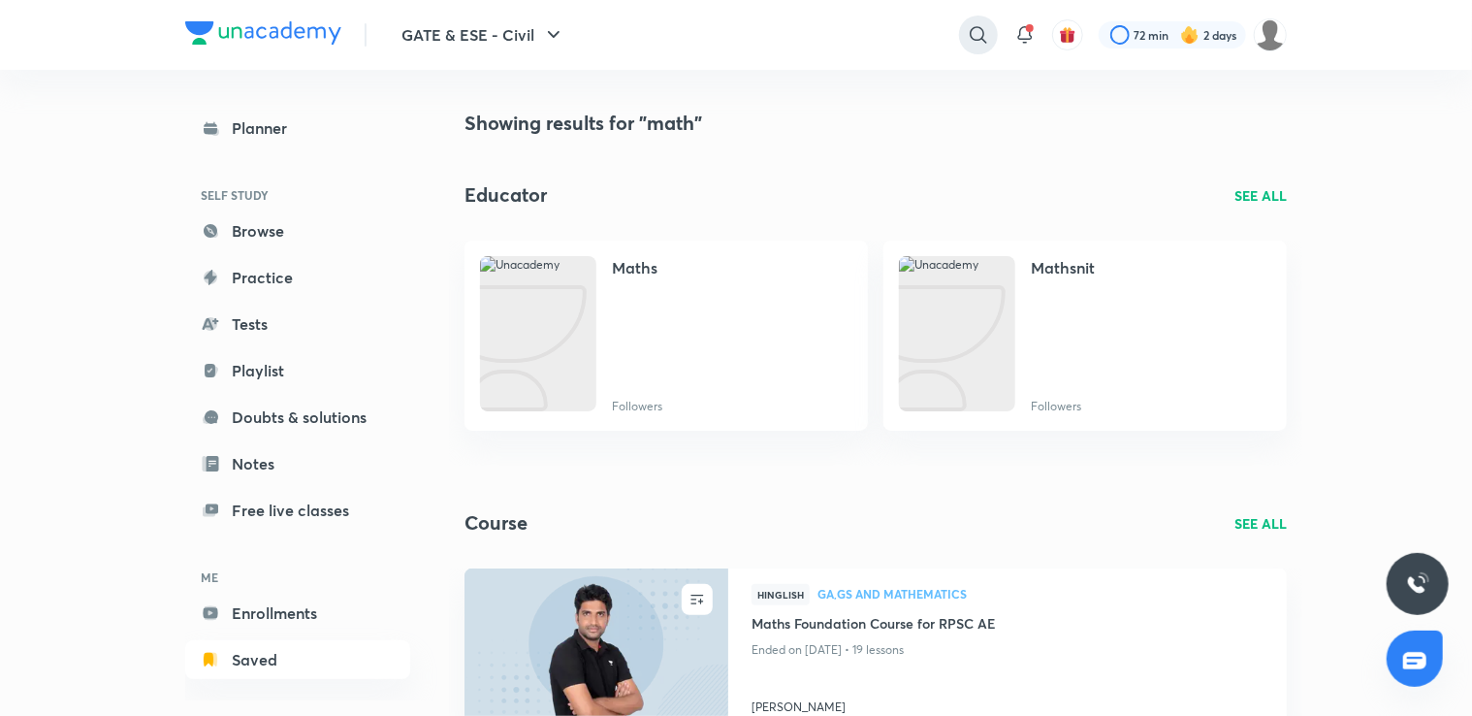
click at [972, 33] on icon at bounding box center [978, 34] width 23 height 23
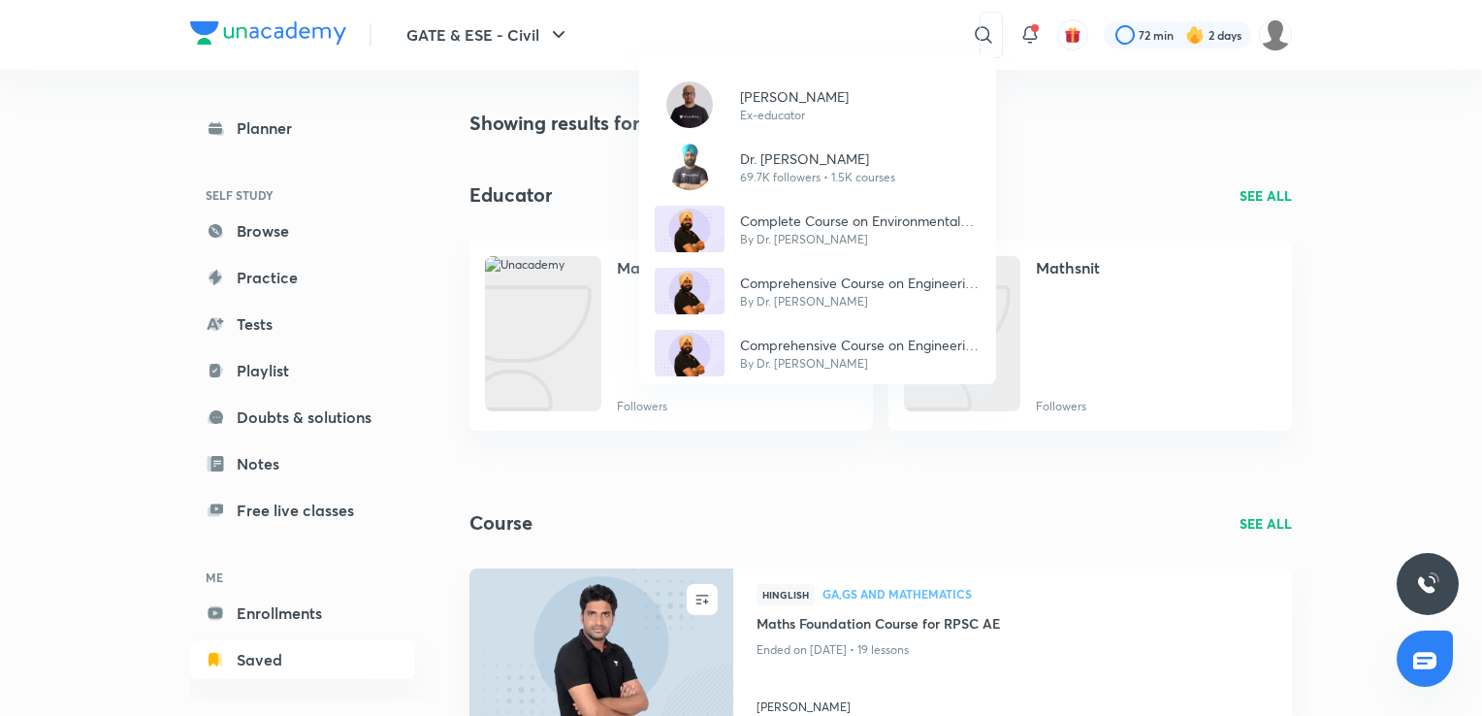
click at [802, 29] on div "Vivek Gupta Ex-educator Dr. Jaspal Singh 69.7K followers • 1.5K courses Complet…" at bounding box center [741, 358] width 1482 height 716
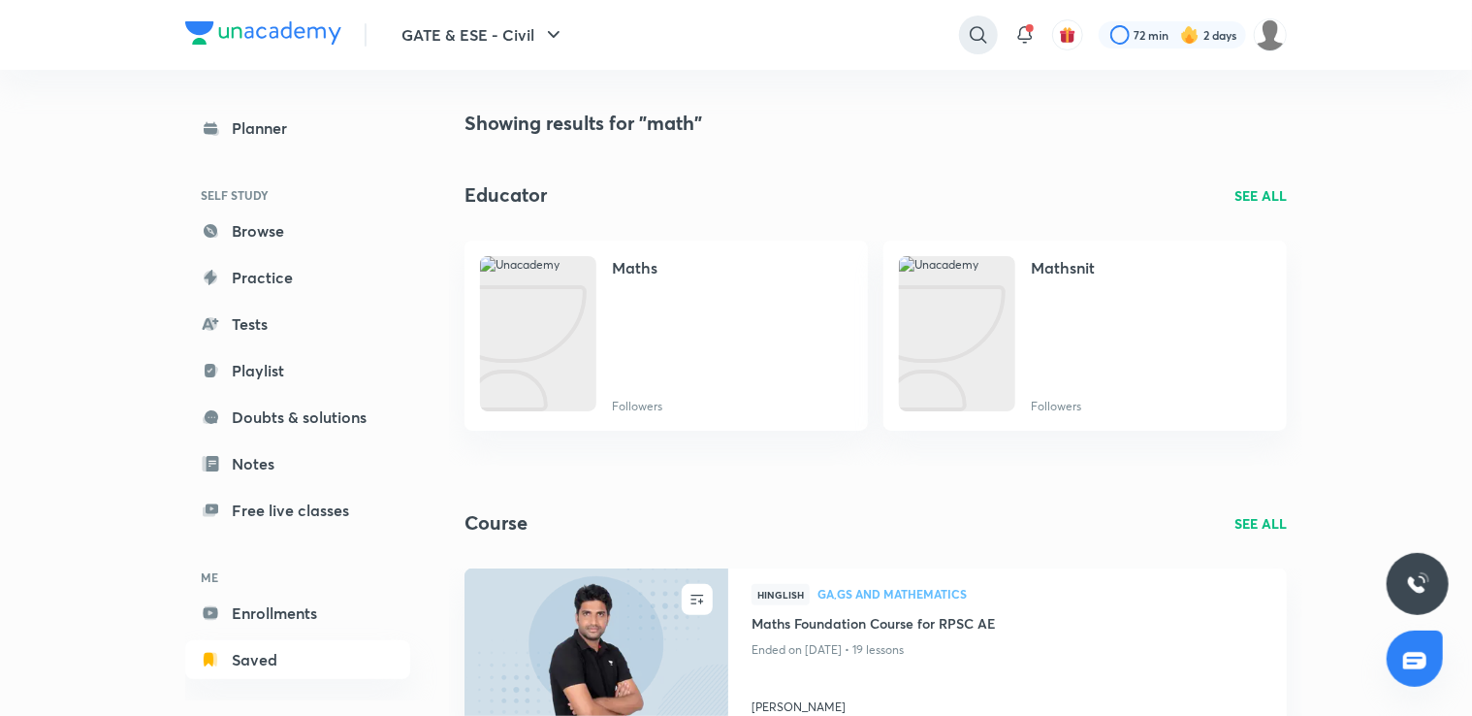
click at [977, 34] on icon at bounding box center [978, 34] width 23 height 23
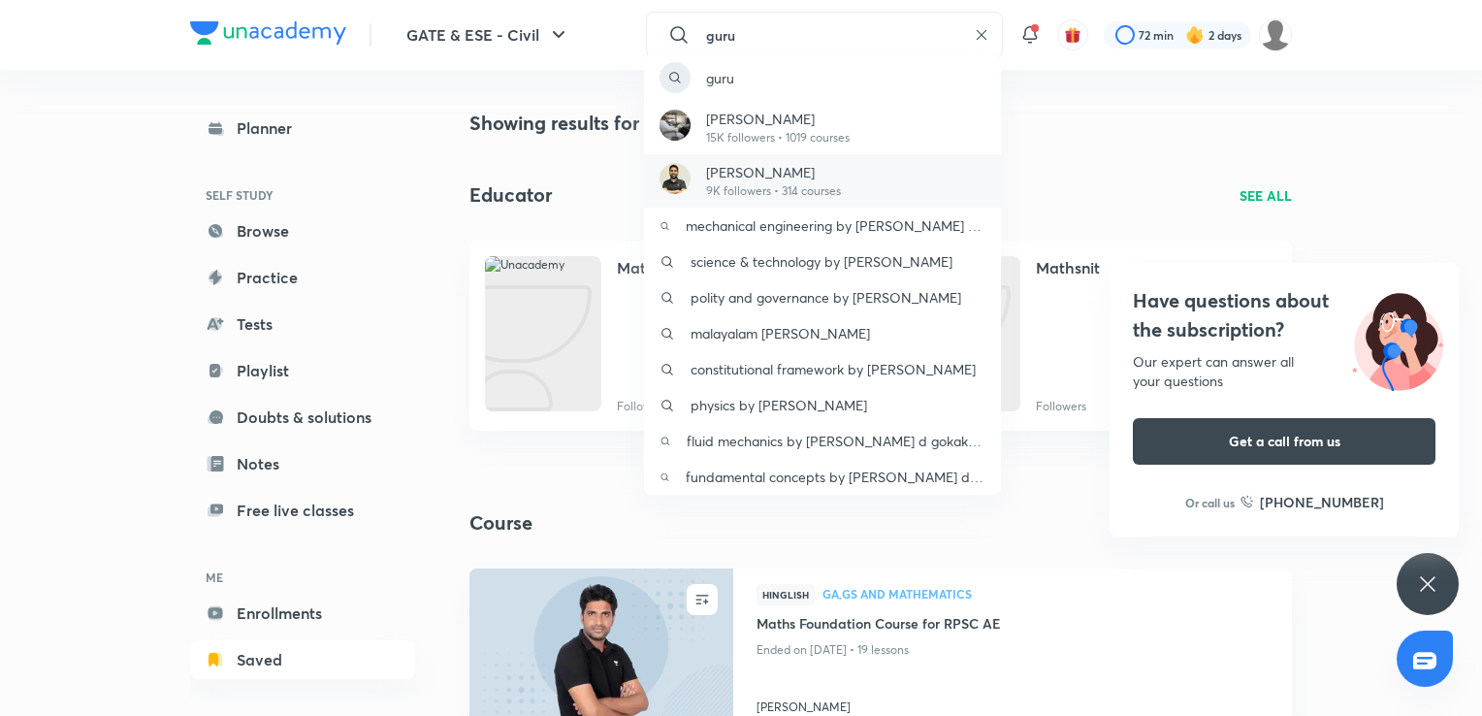
type input "guru"
click at [889, 182] on div "Gurupal Singh Chawla 9K followers • 314 courses" at bounding box center [822, 180] width 357 height 53
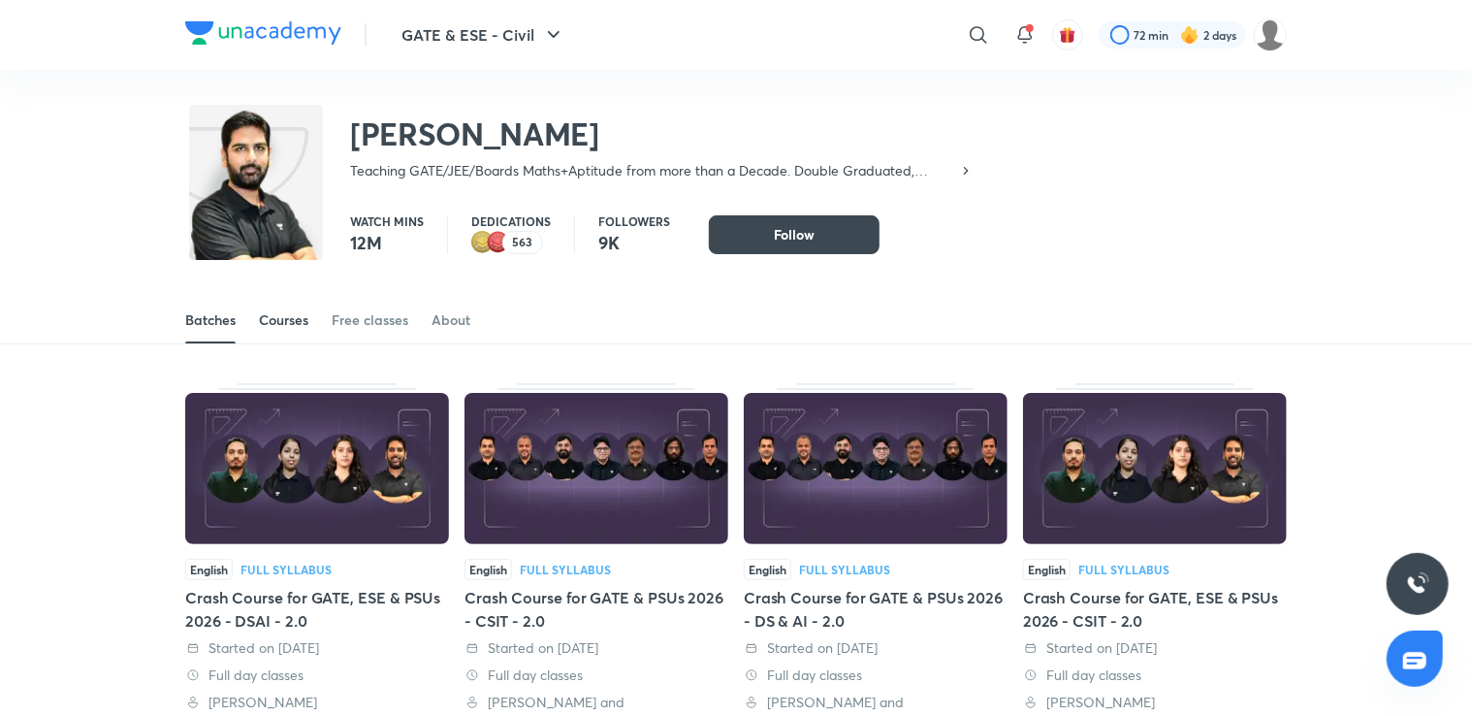
click at [281, 318] on div "Courses" at bounding box center [283, 319] width 49 height 19
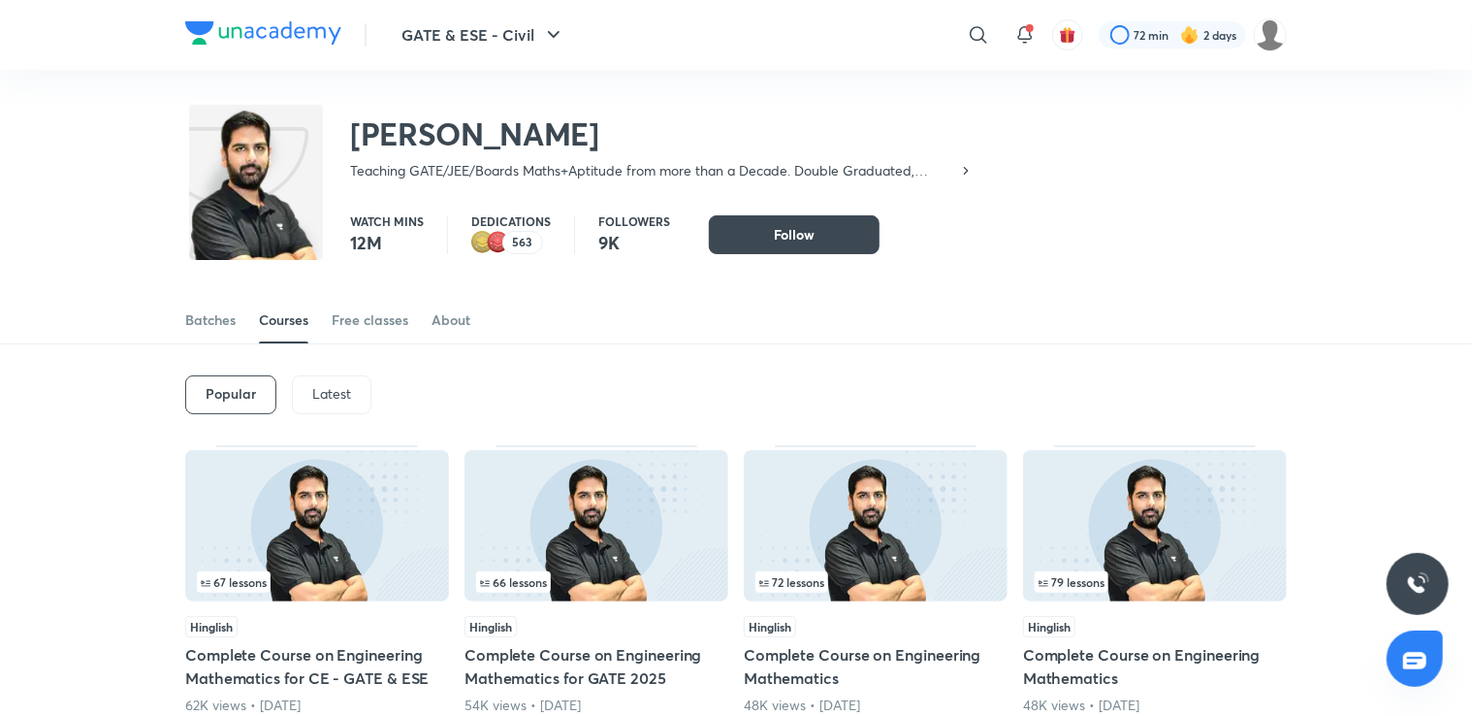
click at [338, 390] on p "Latest" at bounding box center [331, 394] width 39 height 16
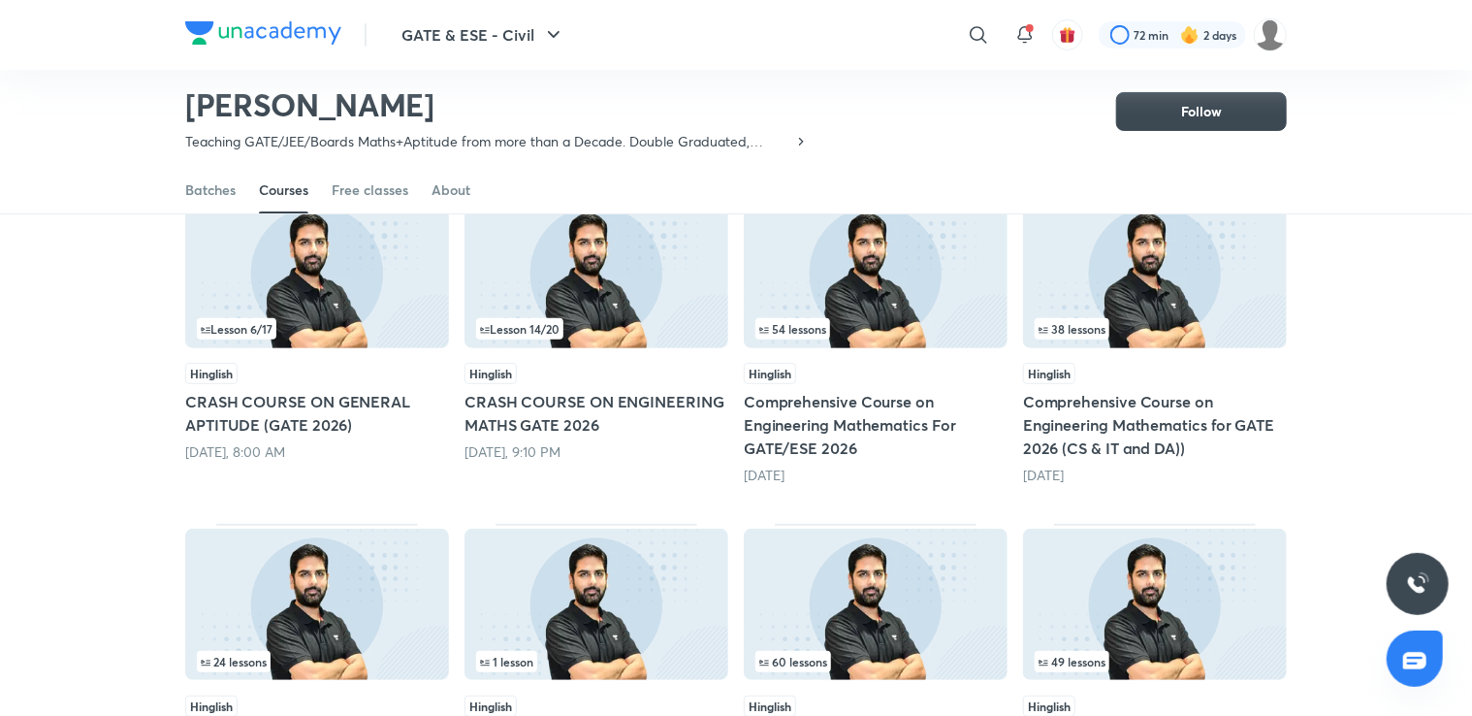
scroll to position [194, 0]
click at [887, 356] on div "54 lessons Hinglish Comprehensive Course on Engineering Mathematics For GATE/ES…" at bounding box center [876, 339] width 264 height 293
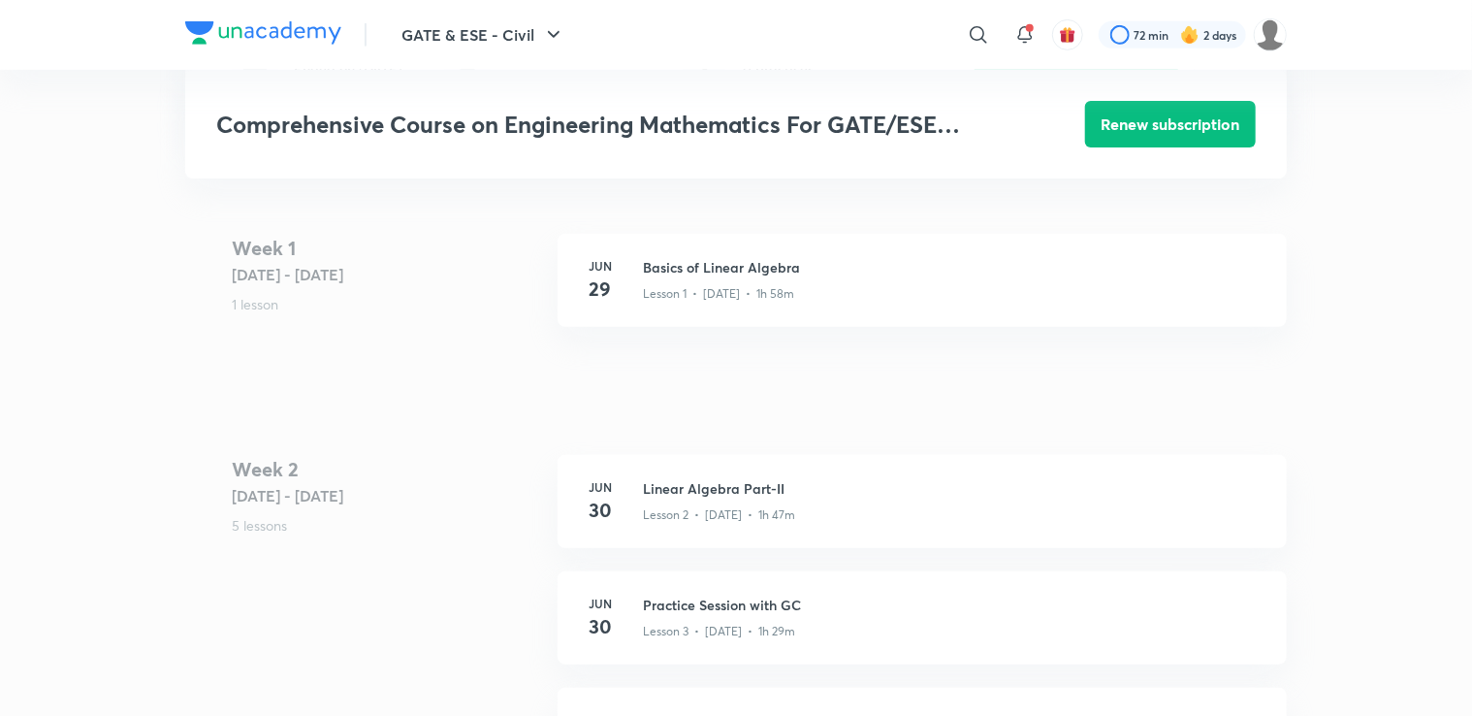
scroll to position [463, 0]
click at [808, 290] on div "Lesson 1 • Jun 29 • 1h 58m" at bounding box center [953, 287] width 621 height 25
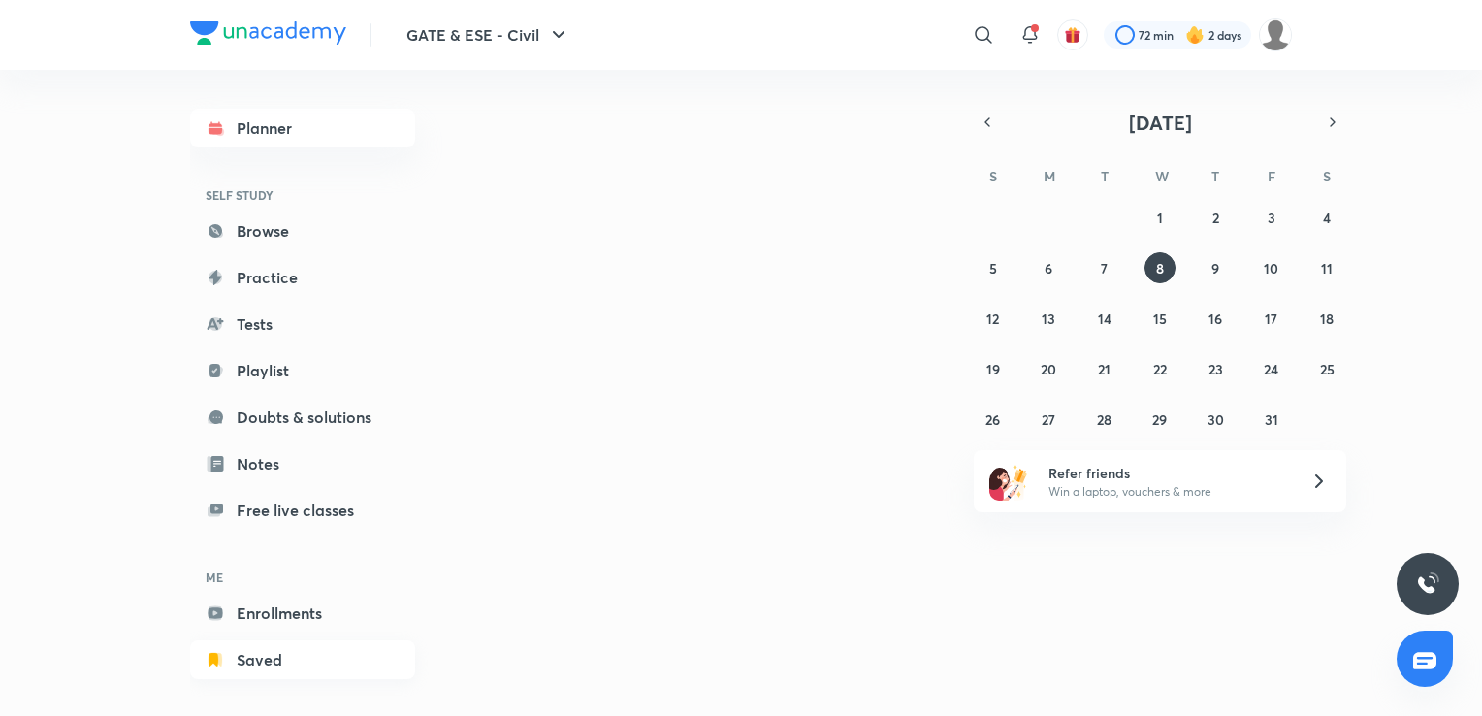
click at [291, 660] on link "Saved" at bounding box center [302, 659] width 225 height 39
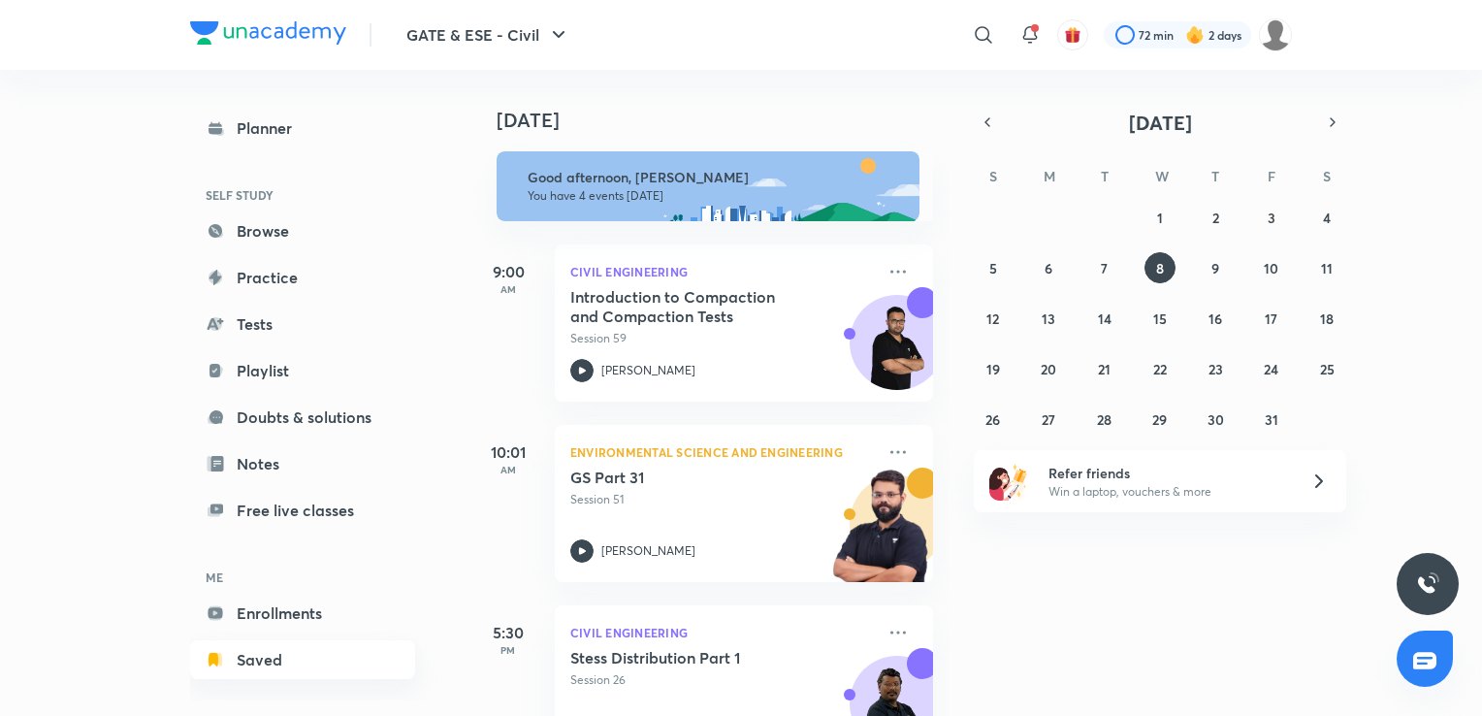
click at [302, 660] on link "Saved" at bounding box center [302, 659] width 225 height 39
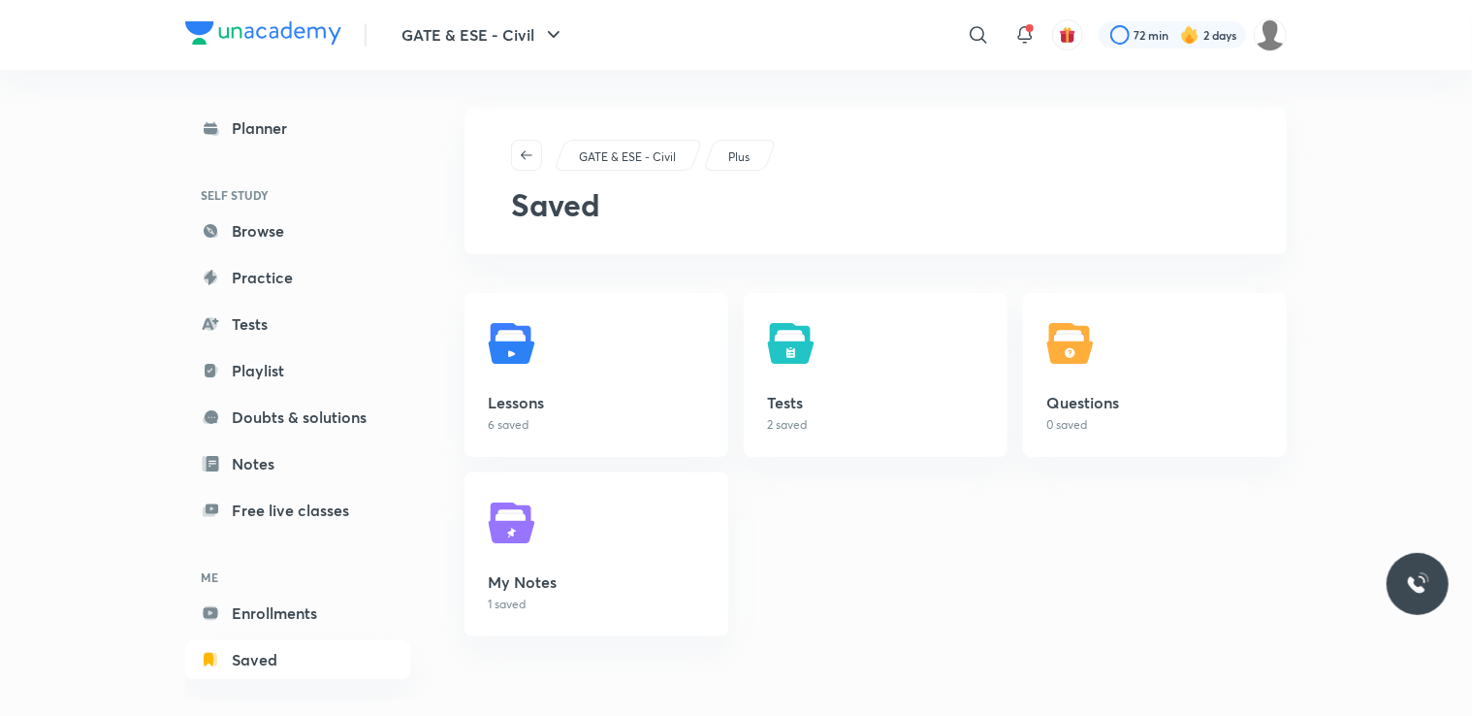
click at [276, 665] on link "Saved" at bounding box center [297, 659] width 225 height 39
click at [578, 391] on h5 "Lessons" at bounding box center [596, 402] width 217 height 23
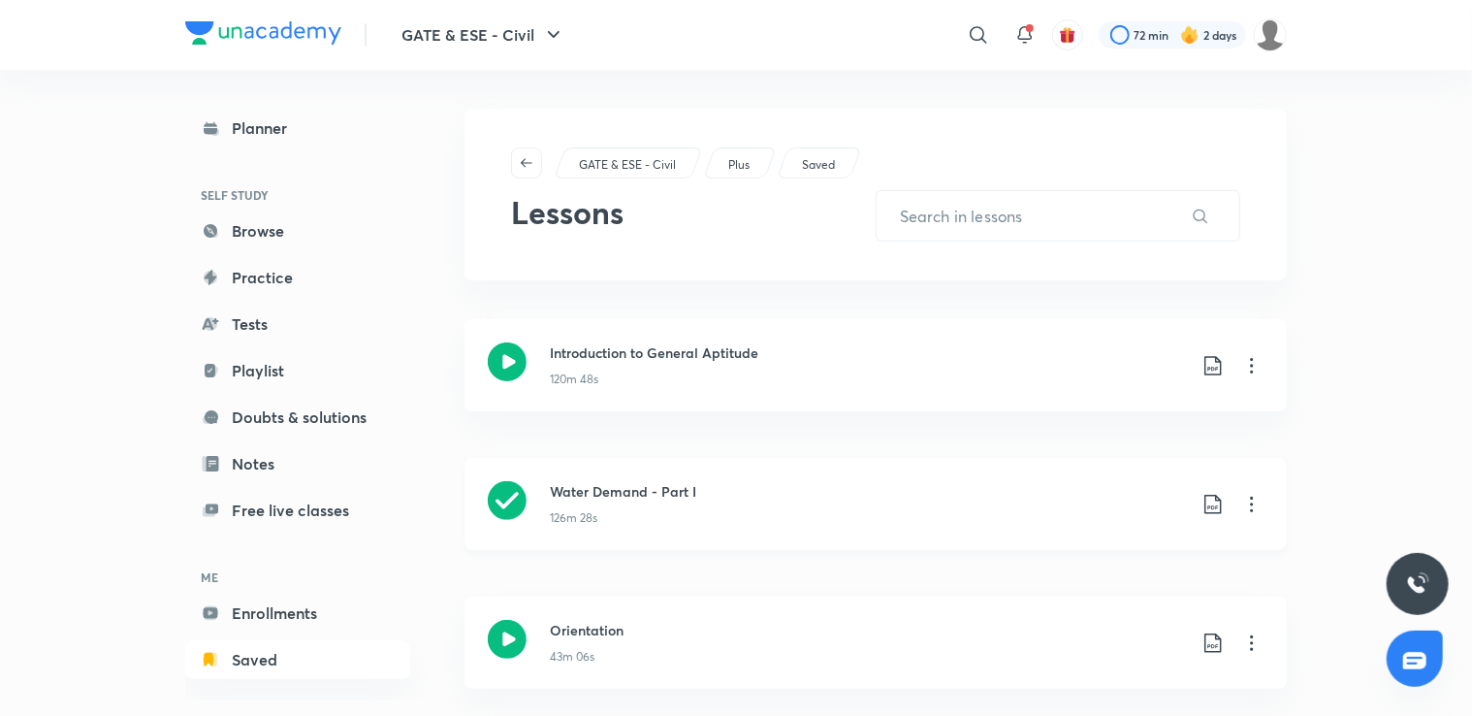
click at [1252, 506] on icon at bounding box center [1251, 504] width 23 height 23
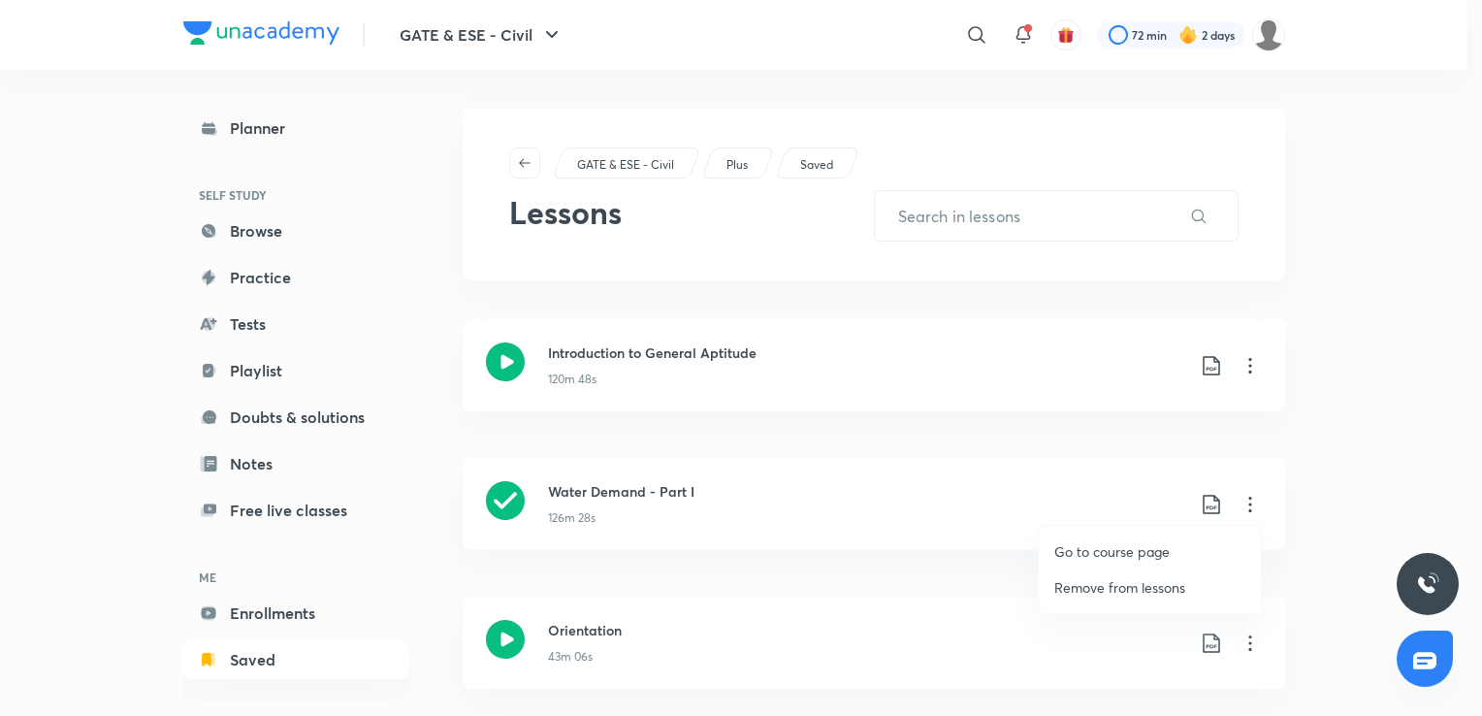
click at [1144, 547] on p "Go to course page" at bounding box center [1111, 551] width 115 height 20
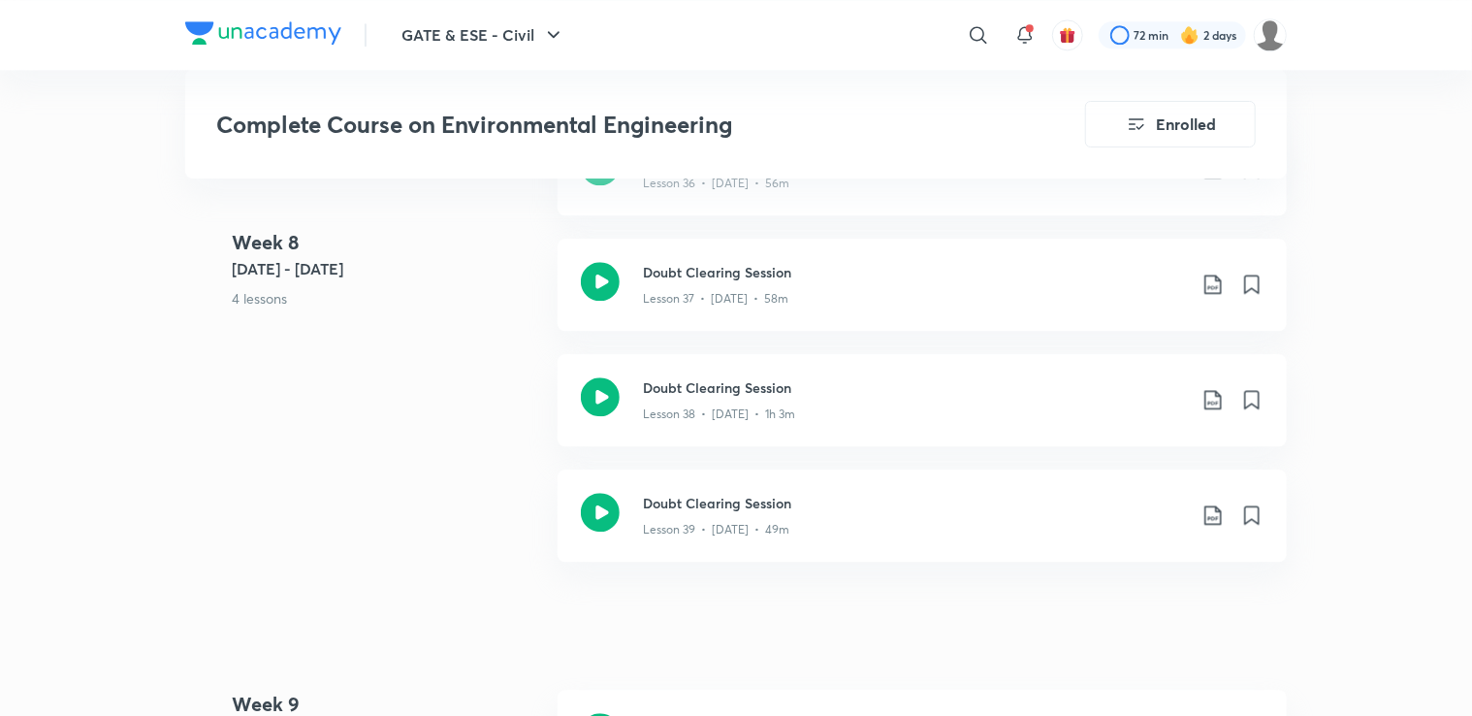
scroll to position [5995, 0]
click at [775, 394] on h3 "Doubt Clearing Session" at bounding box center [914, 390] width 543 height 20
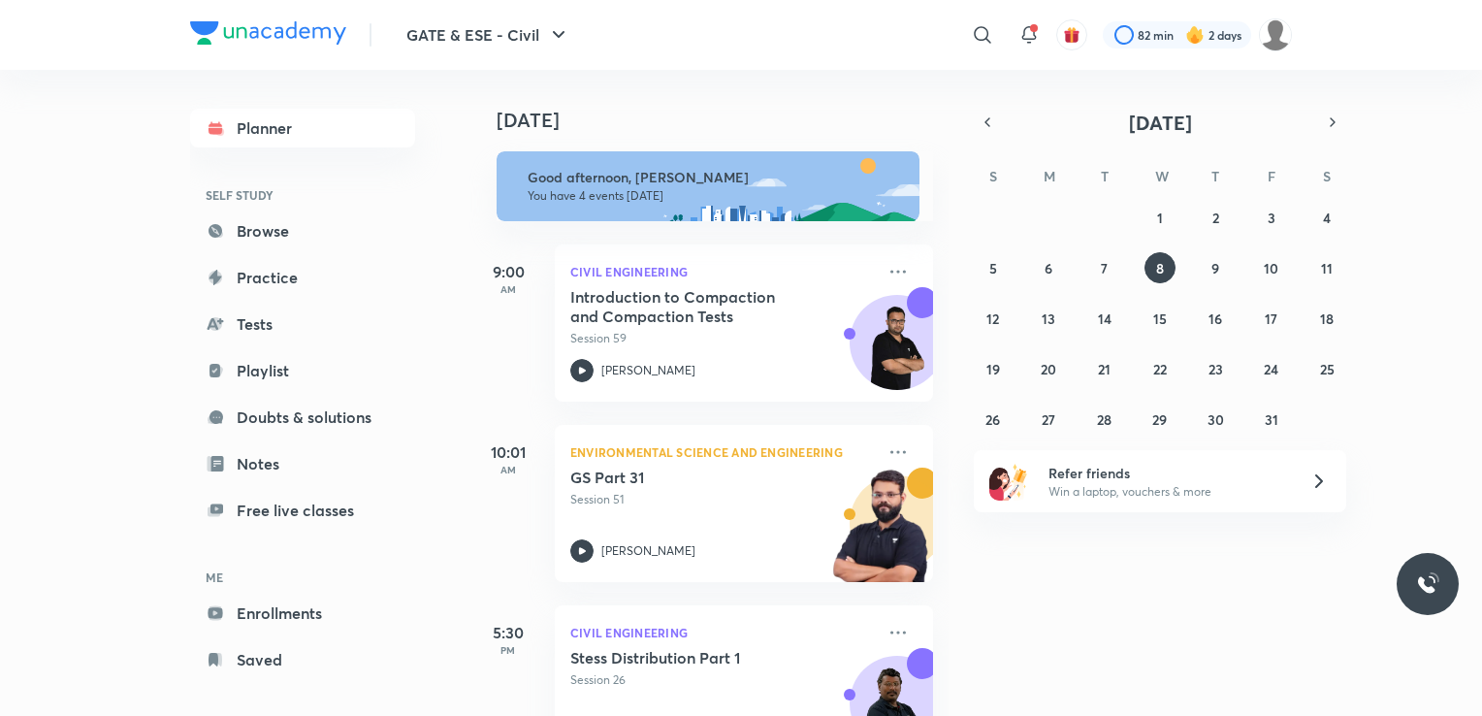
click at [260, 658] on link "Saved" at bounding box center [302, 659] width 225 height 39
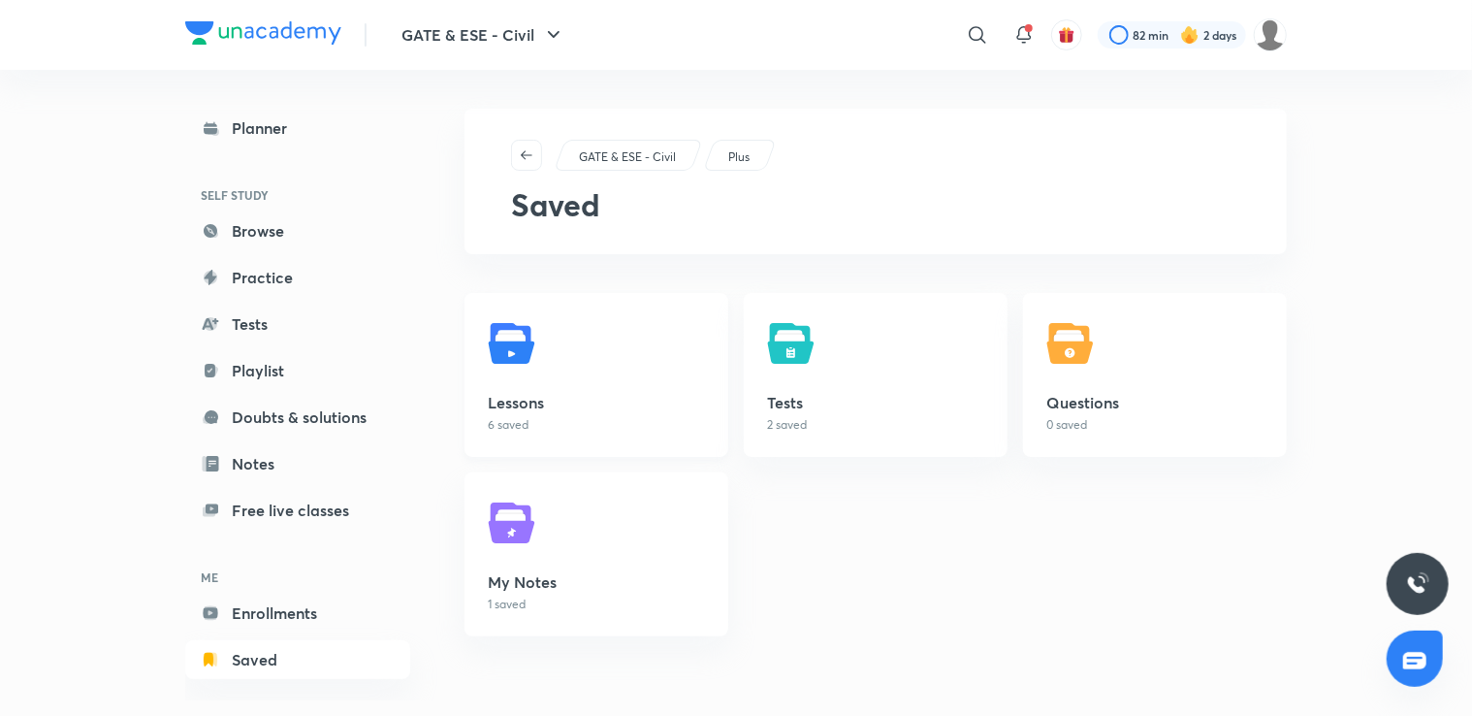
click at [575, 390] on link "Lessons 6 saved" at bounding box center [596, 375] width 264 height 164
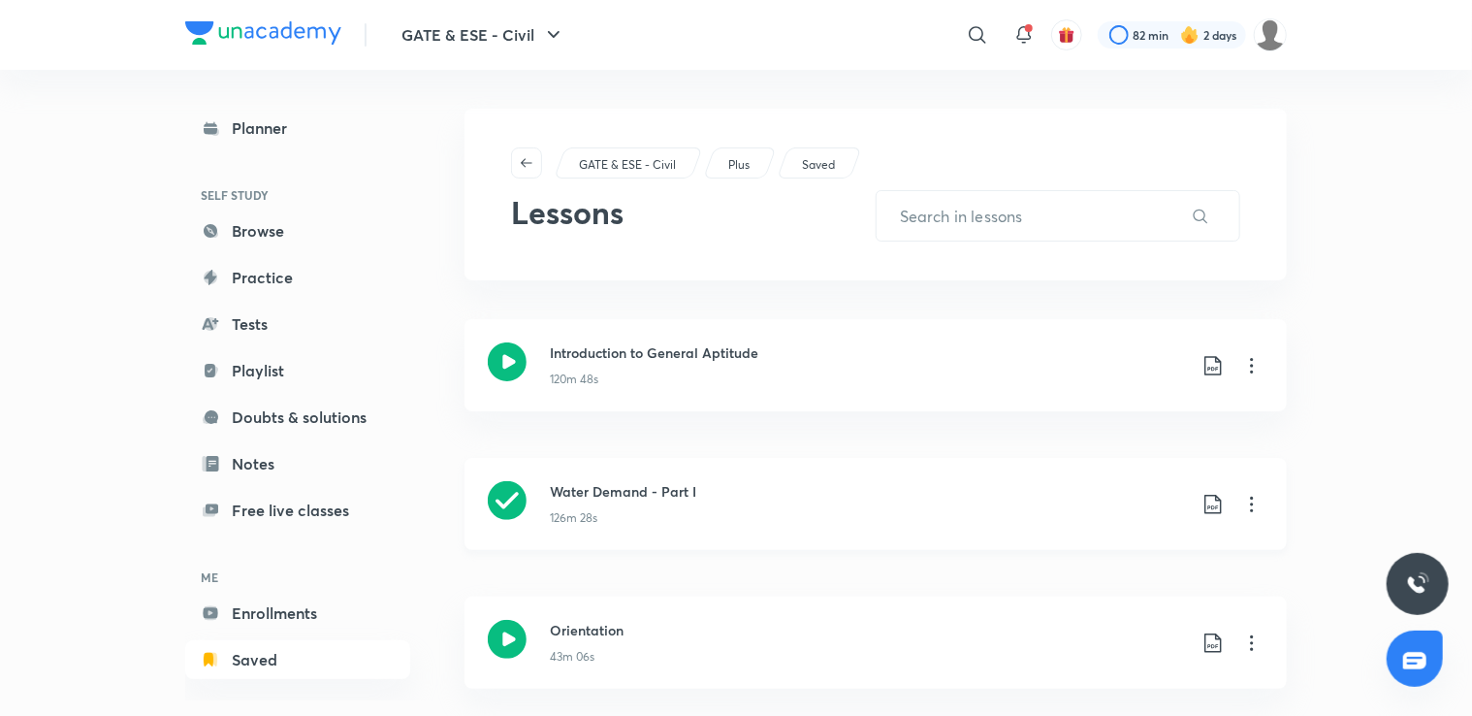
click at [1253, 502] on icon at bounding box center [1251, 504] width 3 height 16
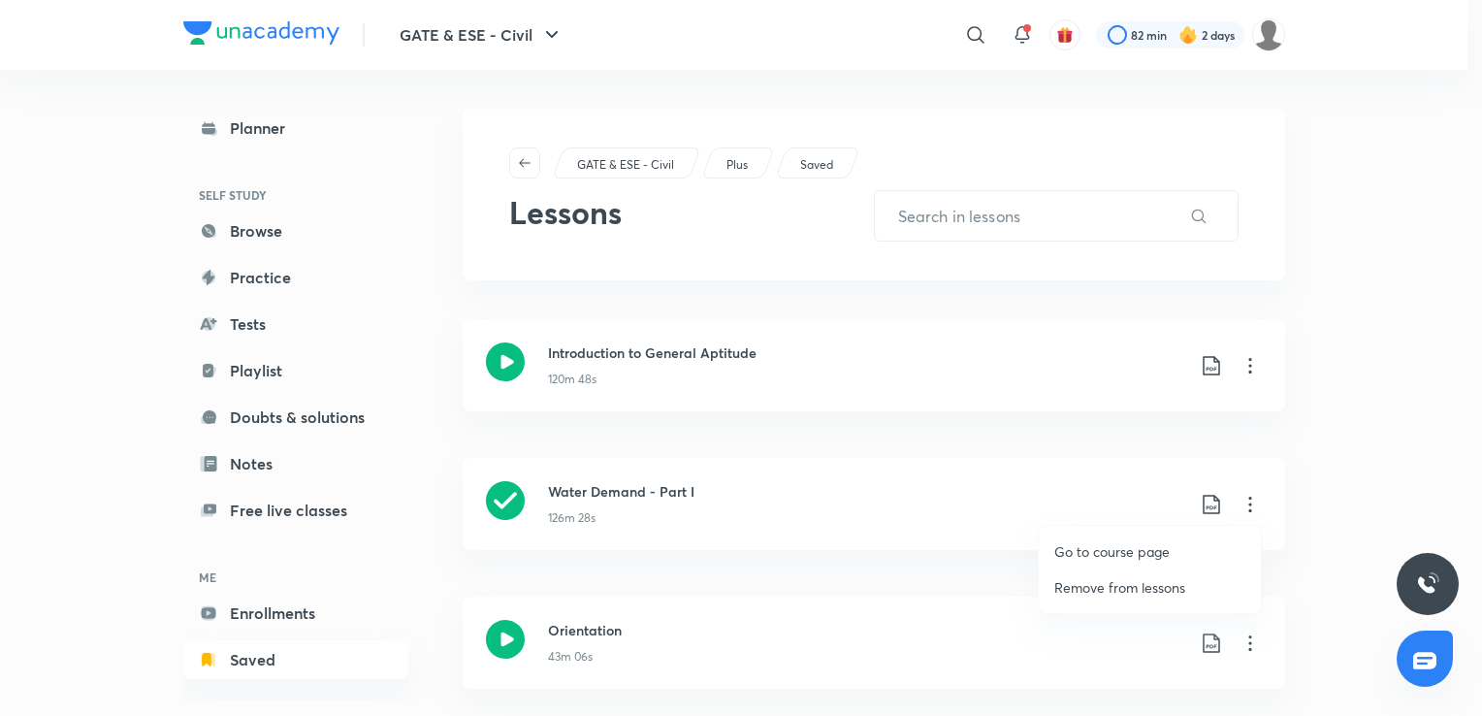
click at [1099, 558] on p "Go to course page" at bounding box center [1111, 551] width 115 height 20
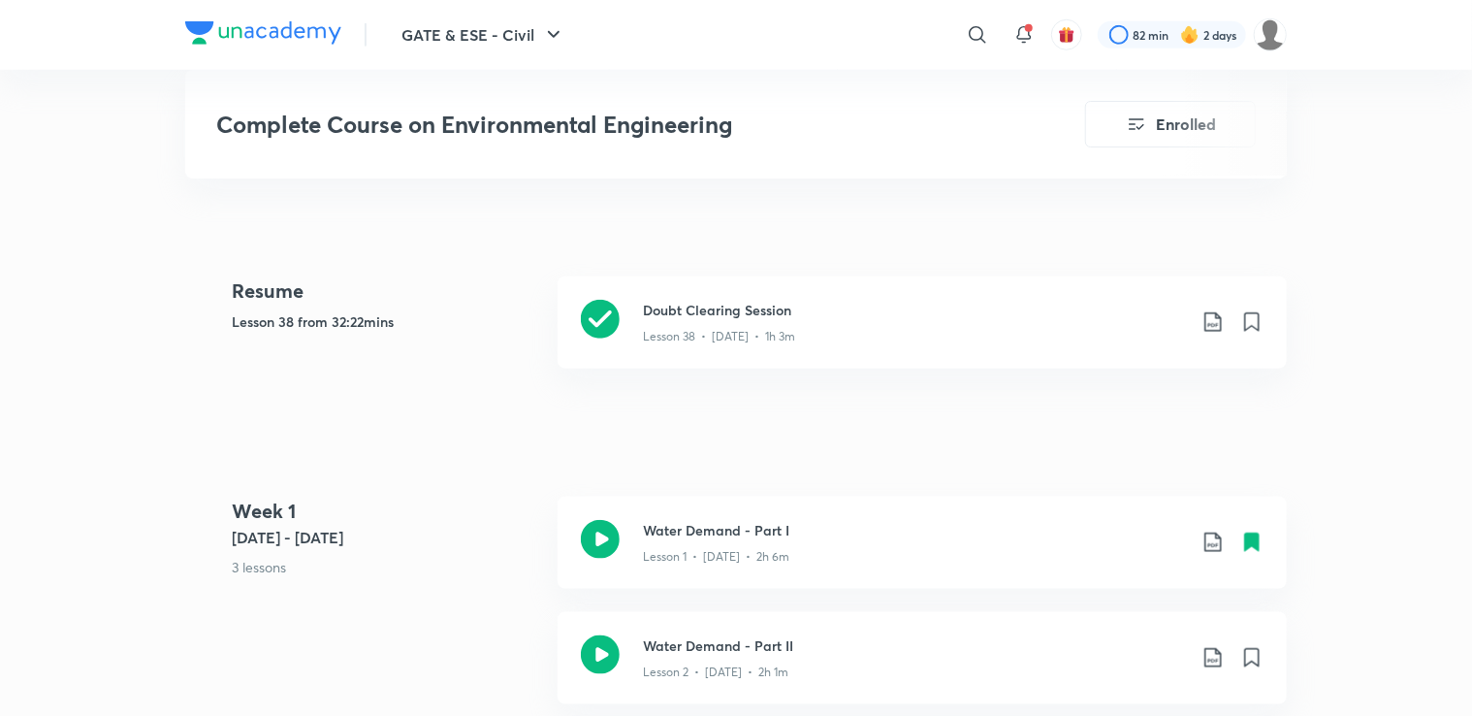
scroll to position [849, 0]
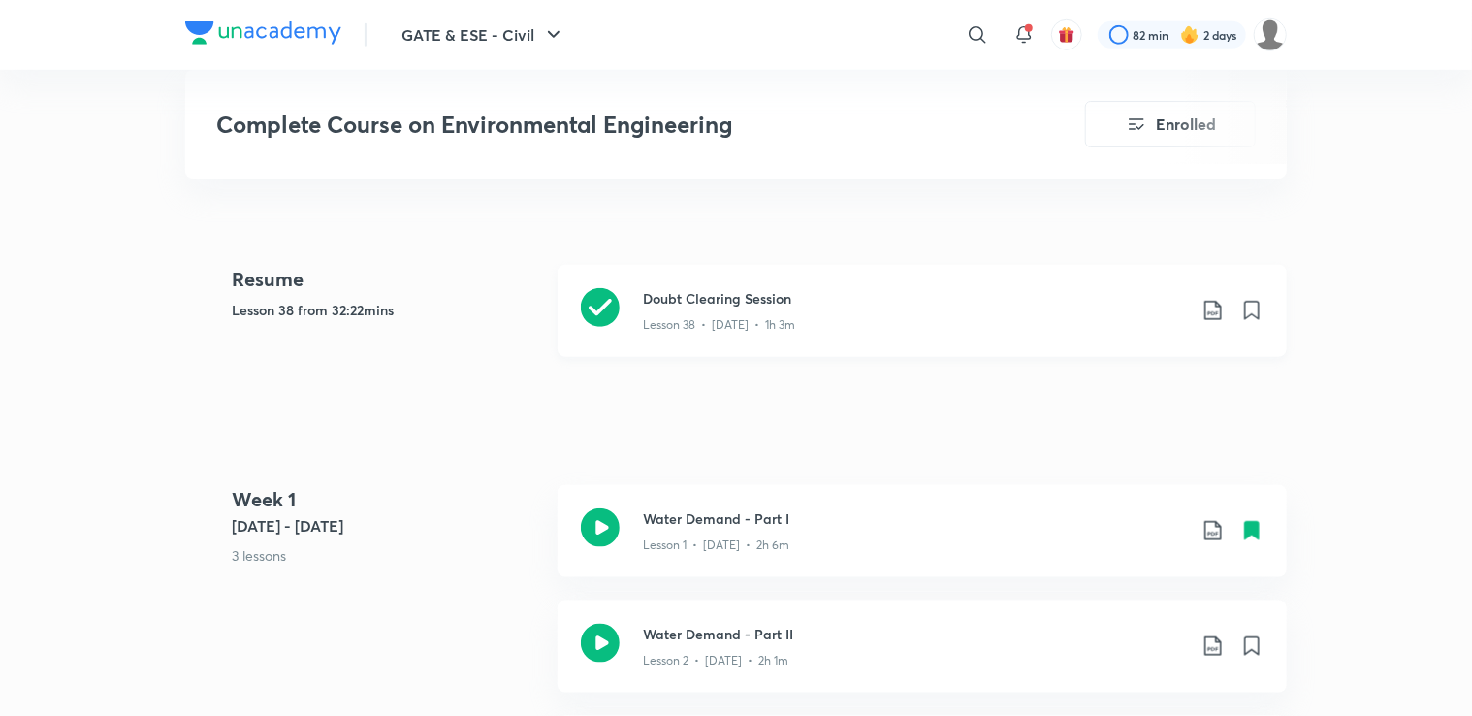
click at [811, 290] on h3 "Doubt Clearing Session" at bounding box center [914, 298] width 543 height 20
